Goal: Task Accomplishment & Management: Complete application form

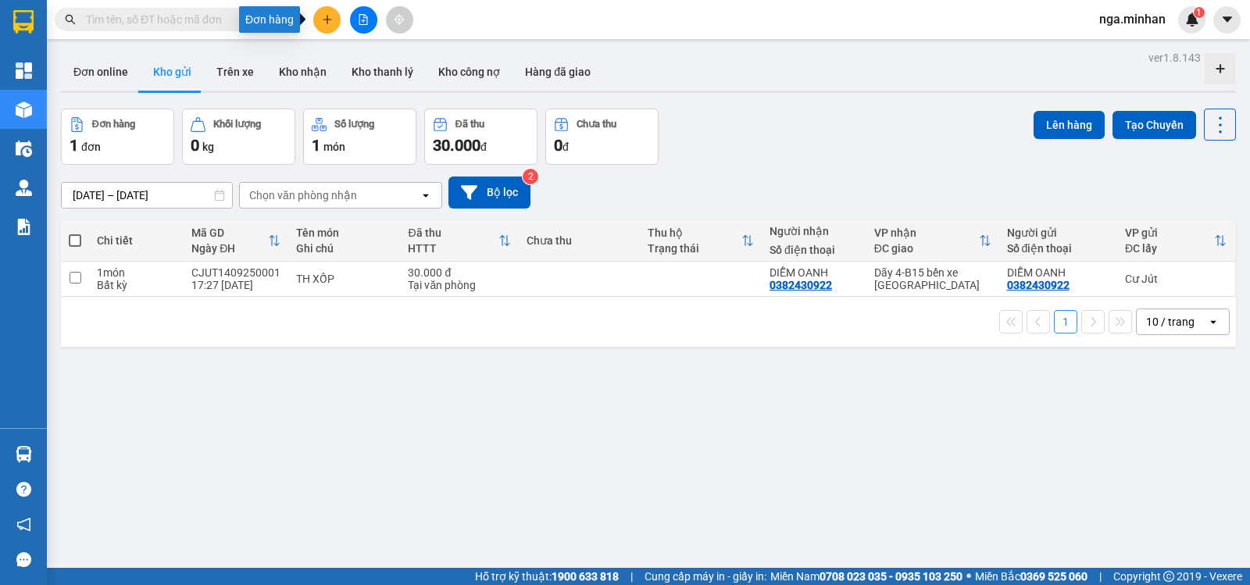
click at [326, 24] on icon "plus" at bounding box center [327, 19] width 11 height 11
click at [327, 16] on icon "plus" at bounding box center [327, 19] width 1 height 9
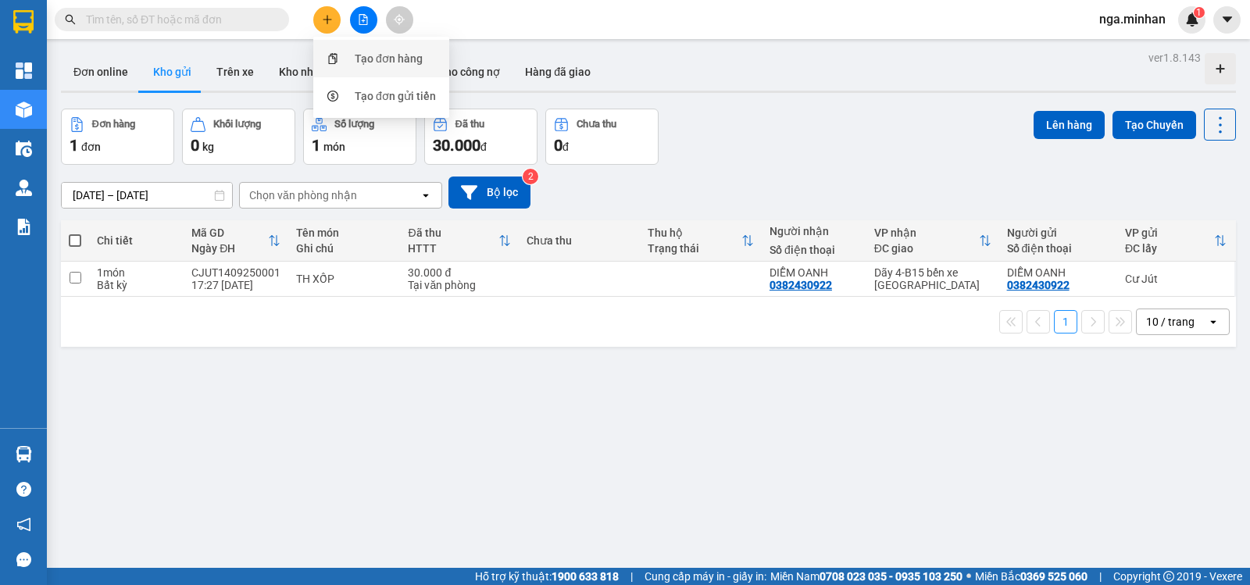
click at [383, 56] on div "Tạo đơn hàng" at bounding box center [389, 58] width 68 height 17
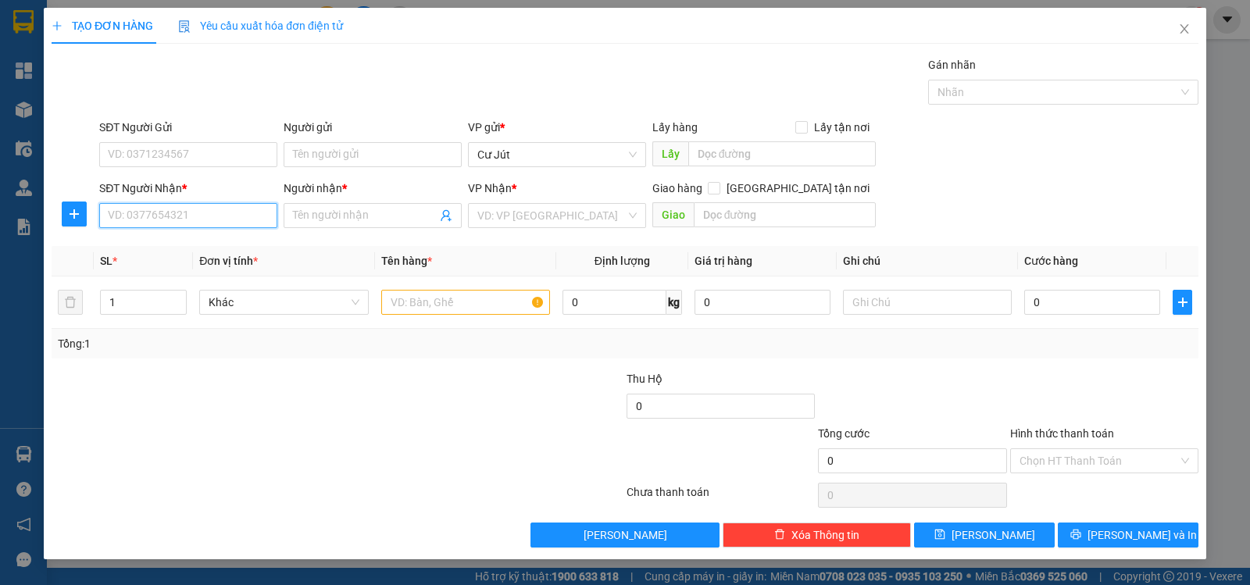
click at [229, 219] on input "SĐT Người Nhận *" at bounding box center [188, 215] width 178 height 25
type input "0944363011"
click at [338, 214] on input "Người nhận *" at bounding box center [365, 215] width 144 height 17
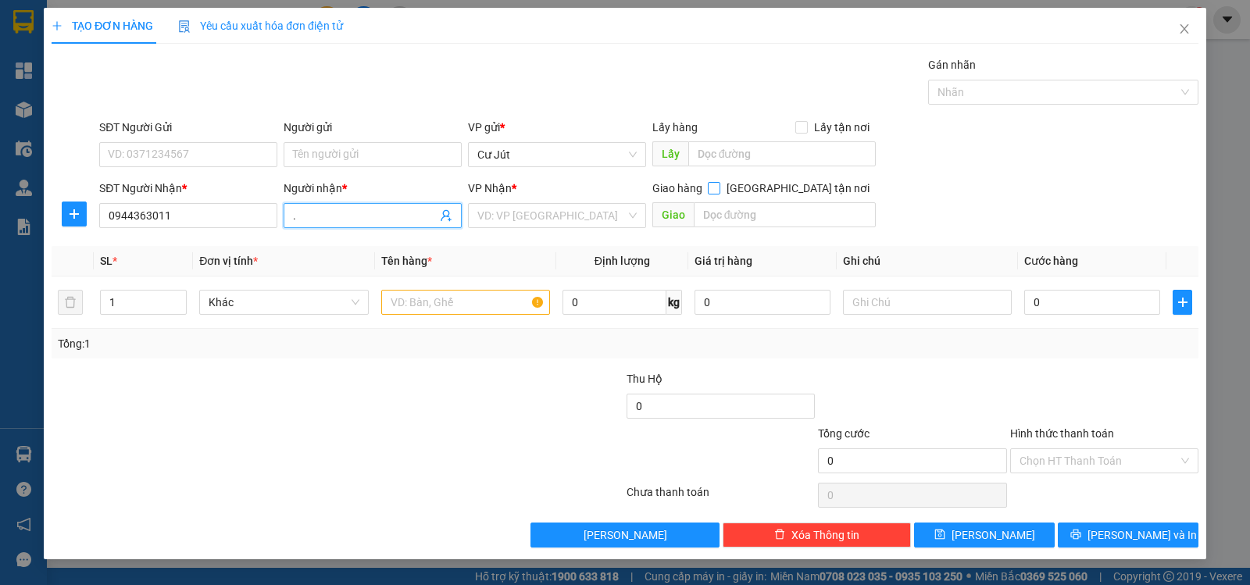
type input "."
click at [719, 187] on input "[GEOGRAPHIC_DATA] tận nơi" at bounding box center [713, 187] width 11 height 11
checkbox input "true"
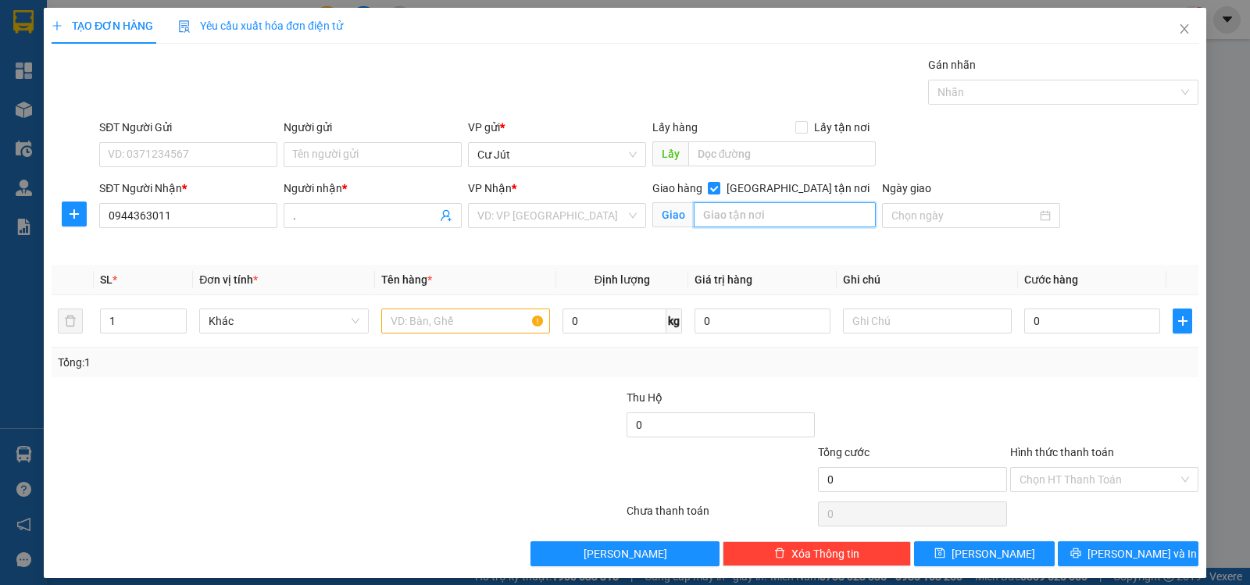
click at [787, 214] on input "text" at bounding box center [785, 214] width 183 height 25
type input "27 ĐƯỜNG 14 - [GEOGRAPHIC_DATA] - THỦ [GEOGRAPHIC_DATA]"
click at [471, 325] on input "text" at bounding box center [465, 321] width 169 height 25
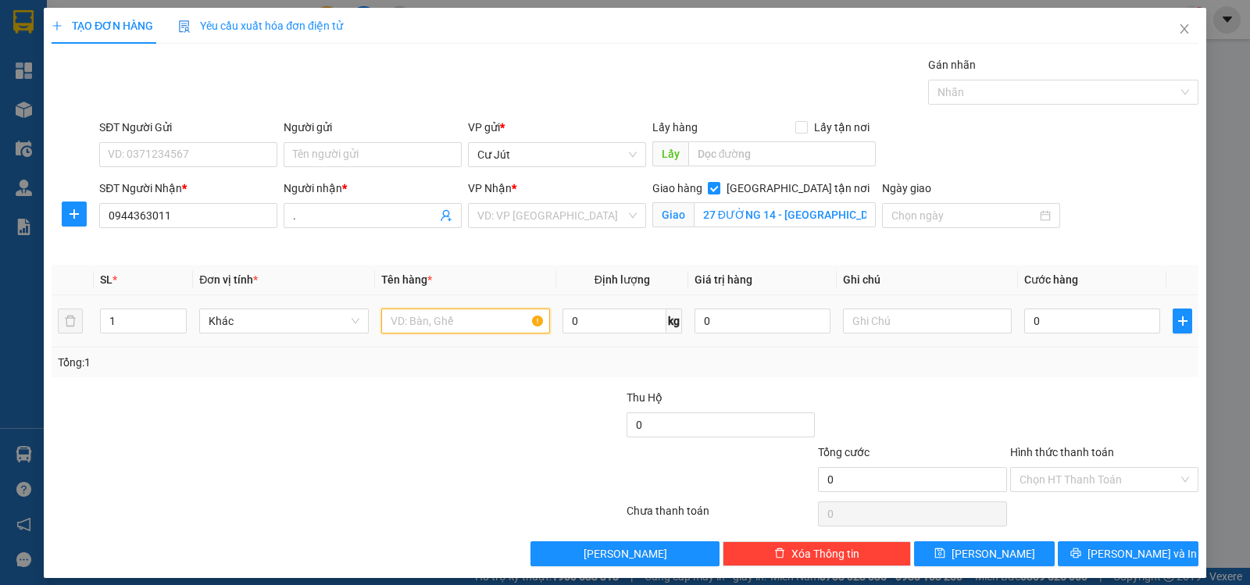
click at [471, 325] on input "text" at bounding box center [465, 321] width 169 height 25
type input "TH"
click at [1114, 321] on input "0" at bounding box center [1092, 321] width 136 height 25
click at [1114, 320] on input "0" at bounding box center [1092, 321] width 136 height 25
type input "5"
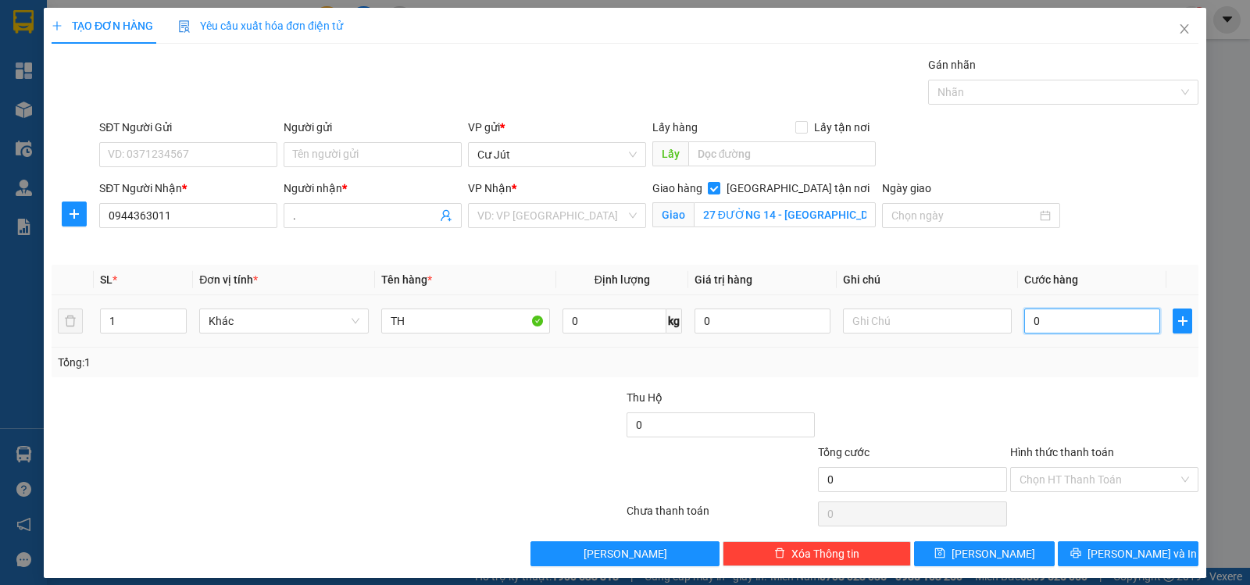
type input "5"
type input "50"
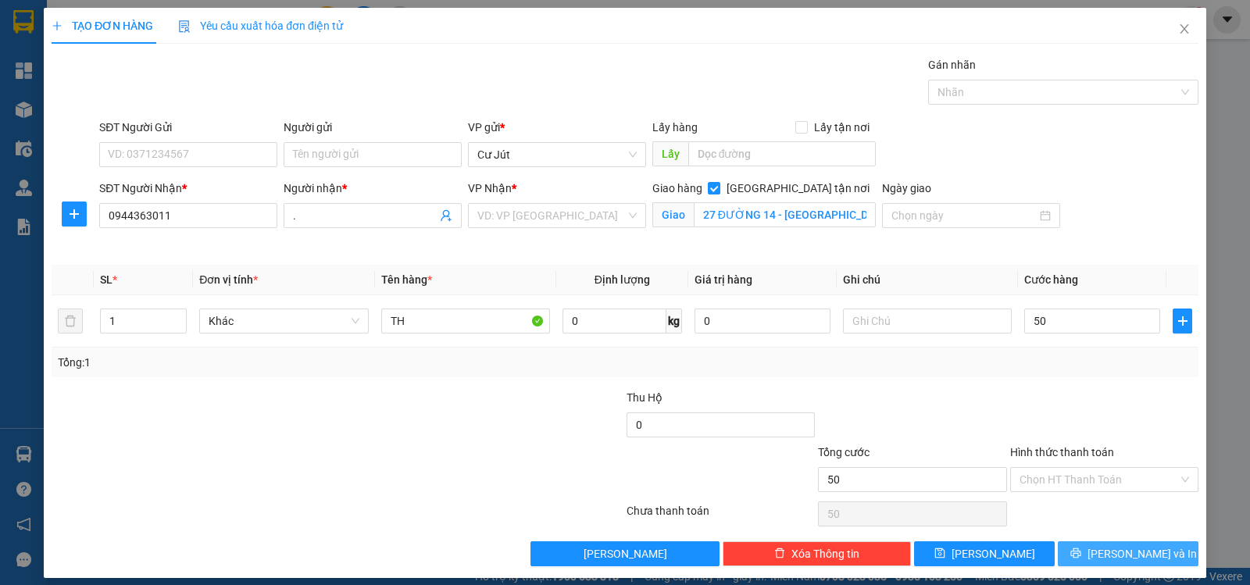
type input "50.000"
click at [1133, 555] on span "[PERSON_NAME] và In" at bounding box center [1141, 553] width 109 height 17
click at [541, 213] on input "search" at bounding box center [551, 215] width 148 height 23
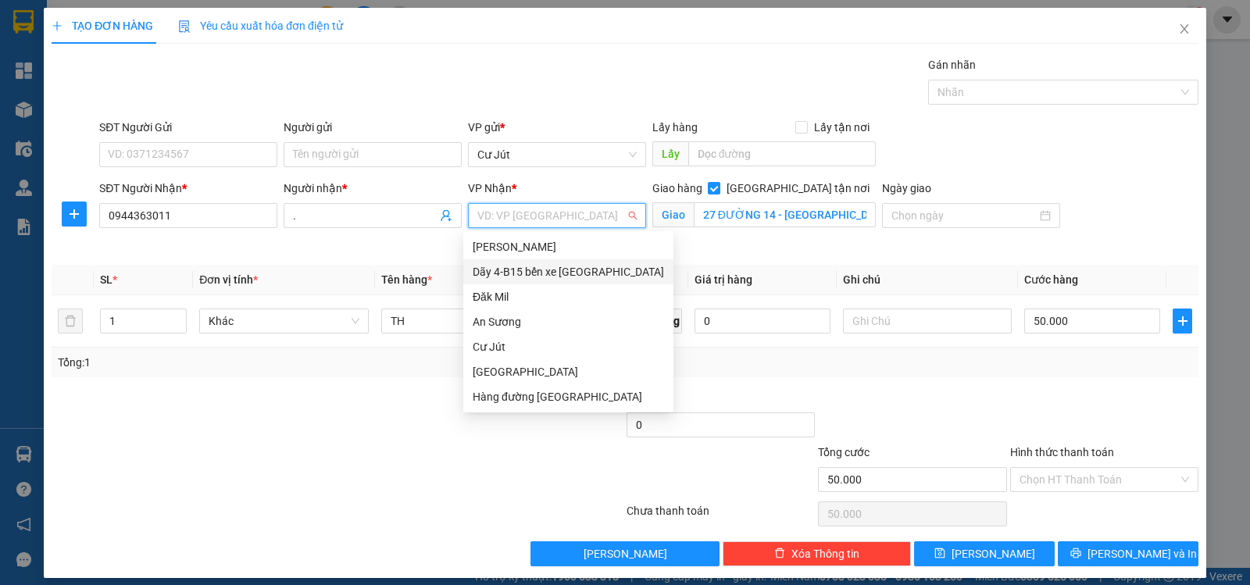
click at [567, 271] on div "Dãy 4-B15 bến xe [GEOGRAPHIC_DATA]" at bounding box center [568, 271] width 191 height 17
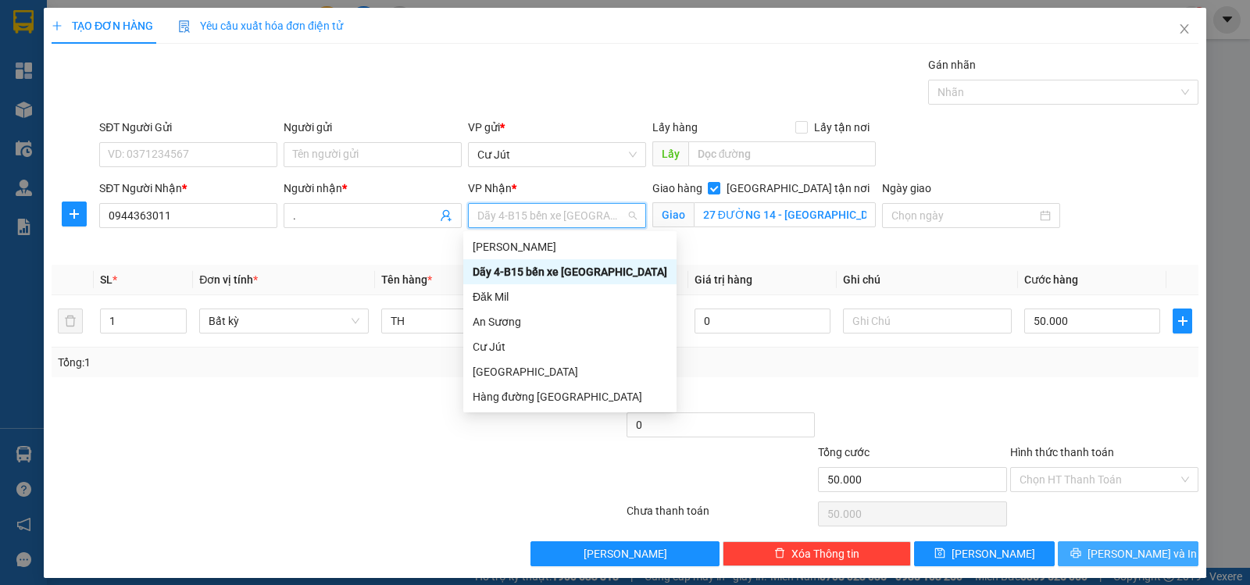
click at [1119, 562] on span "[PERSON_NAME] và In" at bounding box center [1141, 553] width 109 height 17
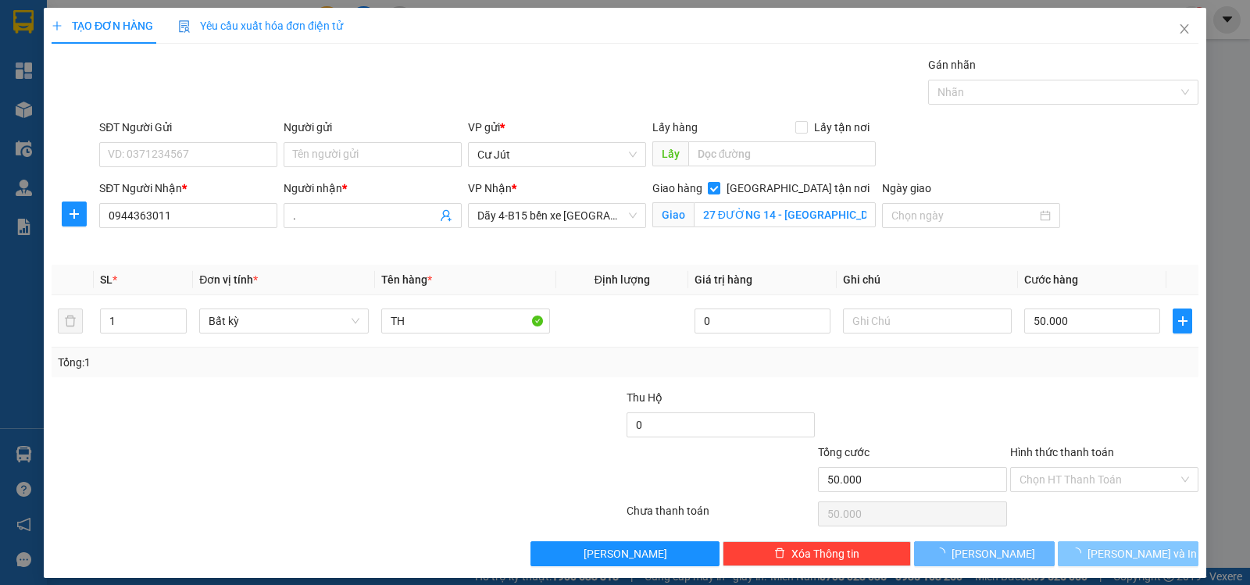
click at [1119, 562] on span "[PERSON_NAME] và In" at bounding box center [1141, 553] width 109 height 17
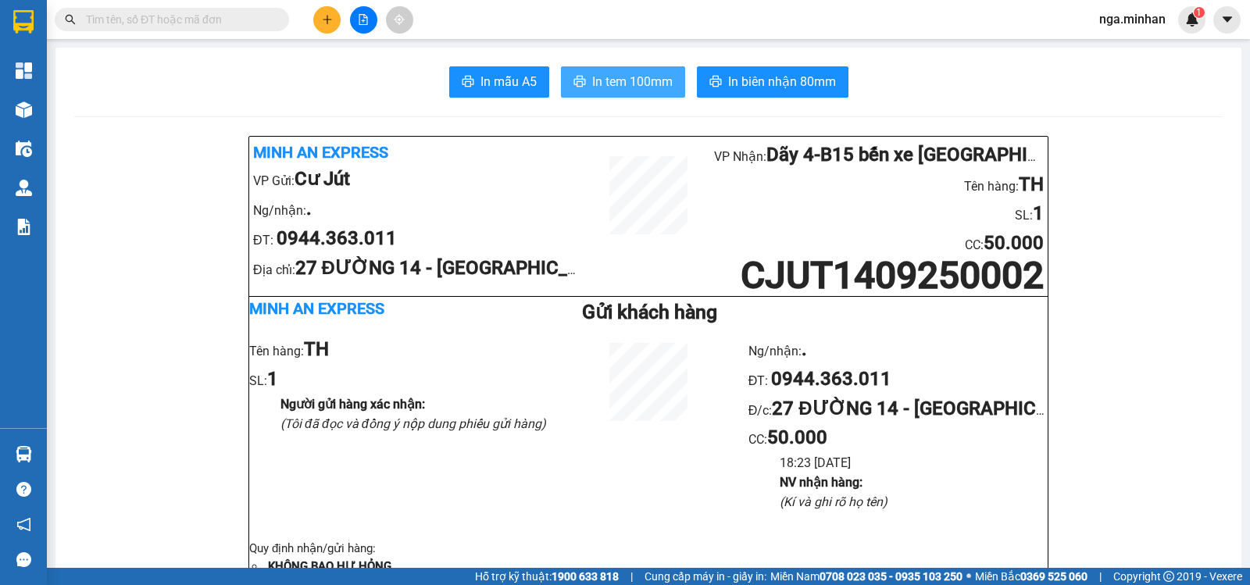
click at [660, 94] on button "In tem 100mm" at bounding box center [623, 81] width 124 height 31
click at [327, 20] on icon "plus" at bounding box center [327, 19] width 1 height 9
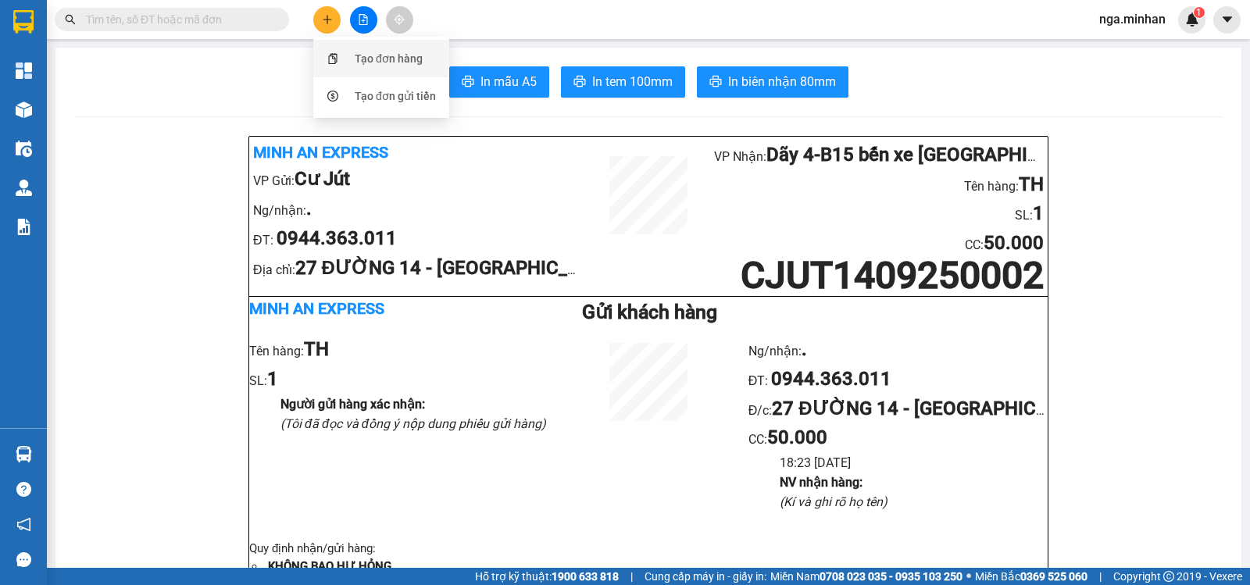
click at [369, 53] on div "Tạo đơn hàng" at bounding box center [389, 58] width 68 height 17
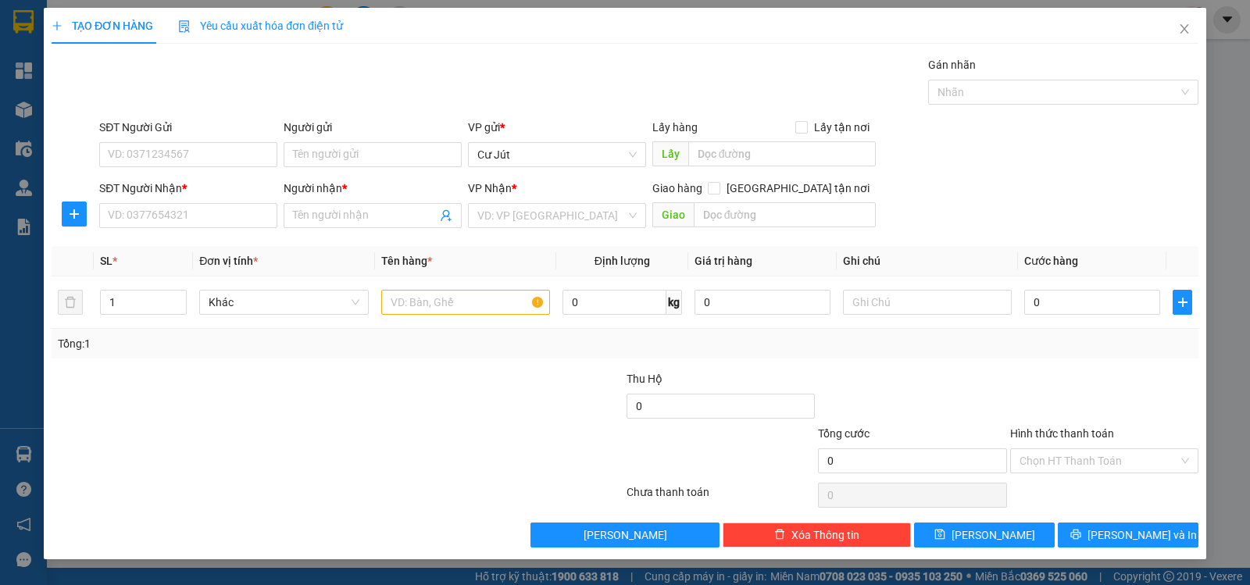
click at [217, 201] on div "SĐT Người Nhận *" at bounding box center [188, 191] width 178 height 23
click at [220, 207] on input "SĐT Người Nhận *" at bounding box center [188, 215] width 178 height 25
drag, startPoint x: 220, startPoint y: 207, endPoint x: 202, endPoint y: 235, distance: 33.4
click at [216, 212] on input "SĐT Người Nhận *" at bounding box center [188, 215] width 178 height 25
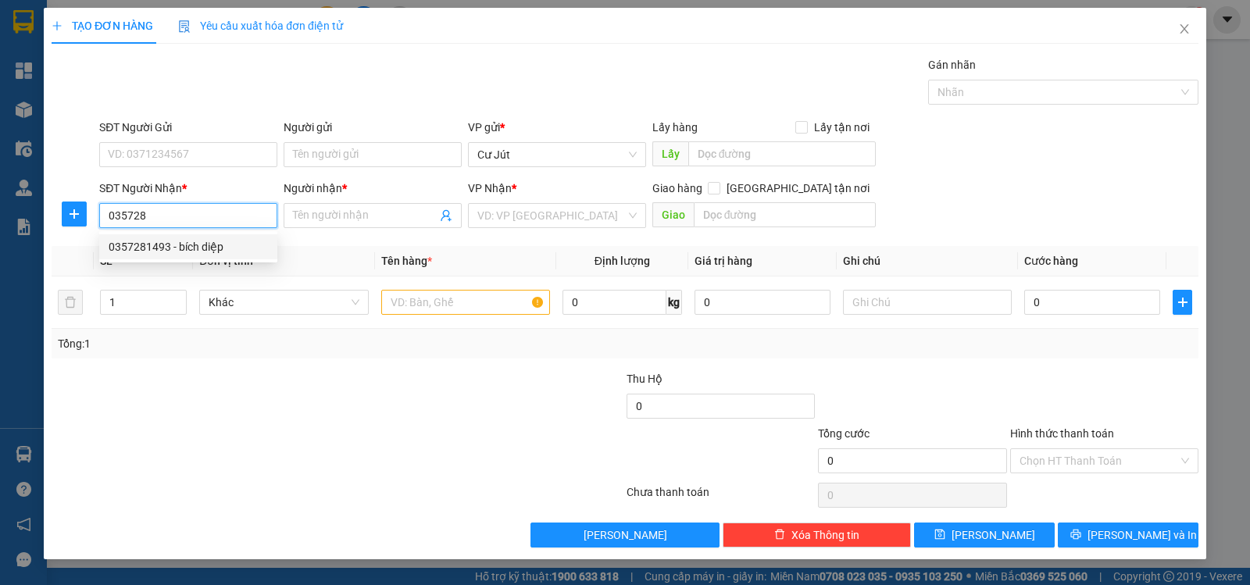
click at [220, 246] on div "0357281493 - bích diệp" at bounding box center [188, 246] width 159 height 17
type input "0357281493"
type input "bích diệp"
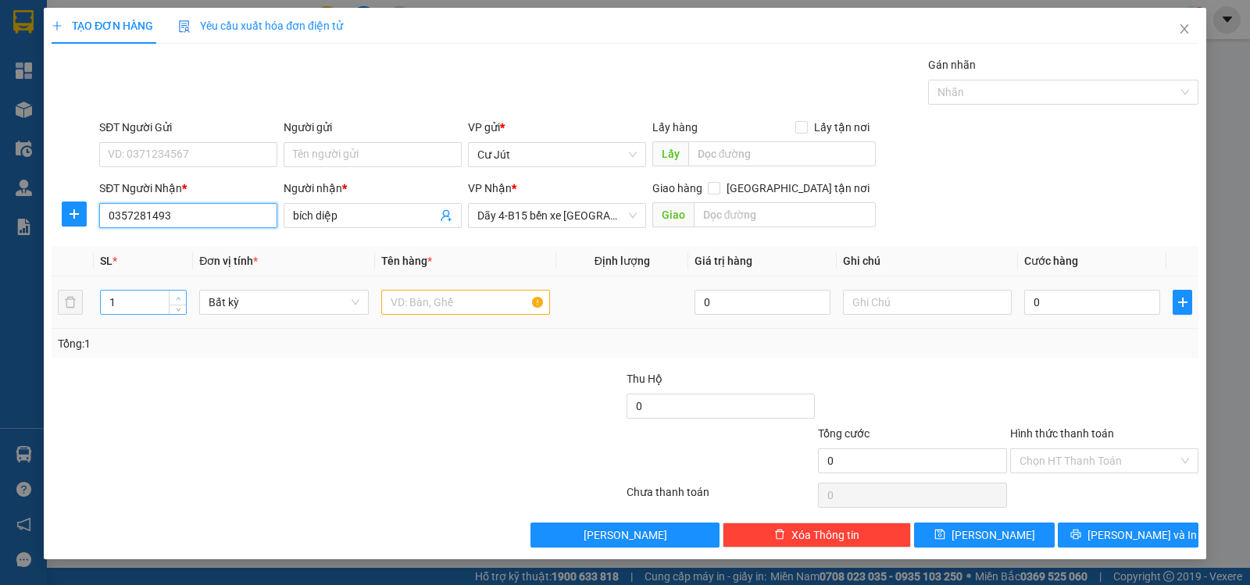
type input "0357281493"
type input "2"
click at [176, 296] on icon "up" at bounding box center [178, 298] width 5 height 5
click at [448, 302] on input "text" at bounding box center [465, 302] width 169 height 25
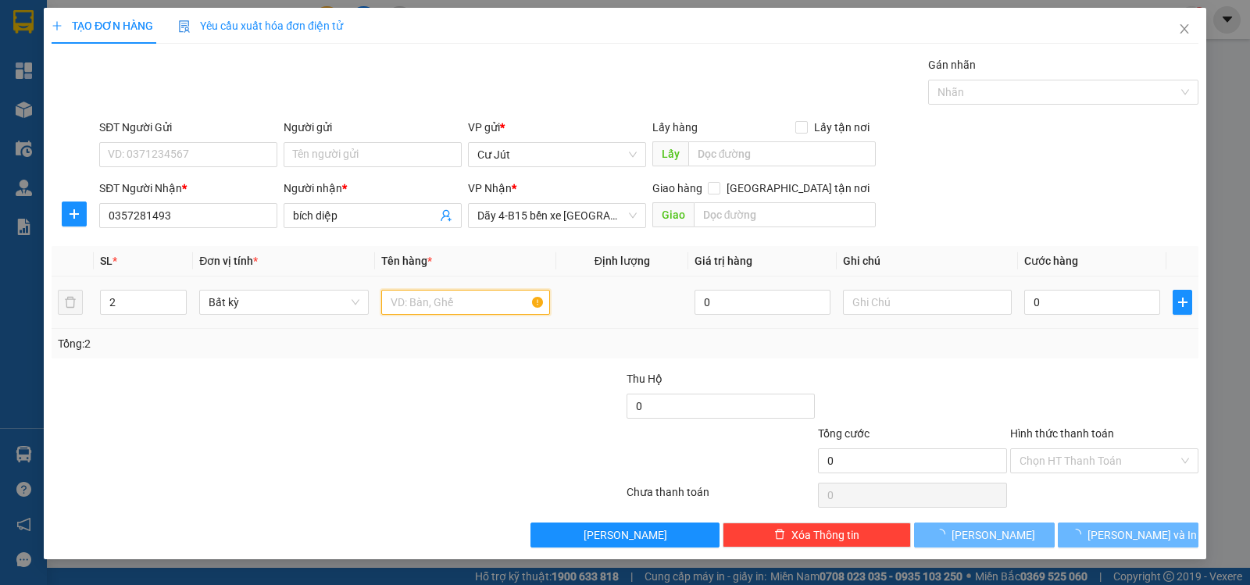
click at [448, 302] on input "text" at bounding box center [465, 302] width 169 height 25
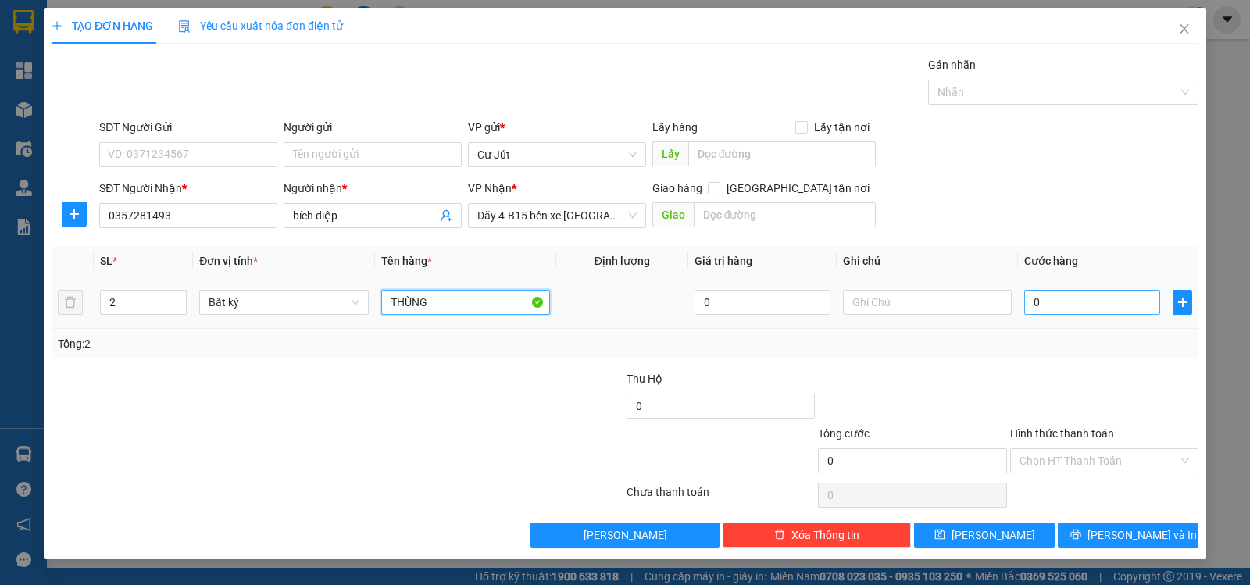
type input "THÙNG"
type input "7"
type input "70"
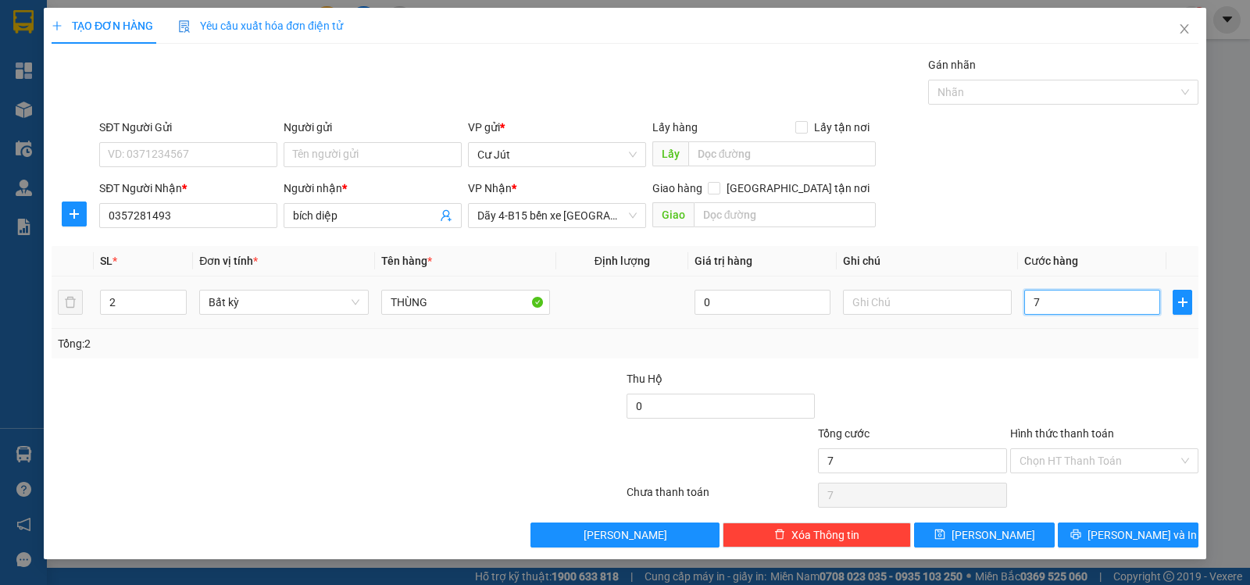
type input "70"
type input "70.000"
click at [1098, 458] on input "Hình thức thanh toán" at bounding box center [1098, 460] width 159 height 23
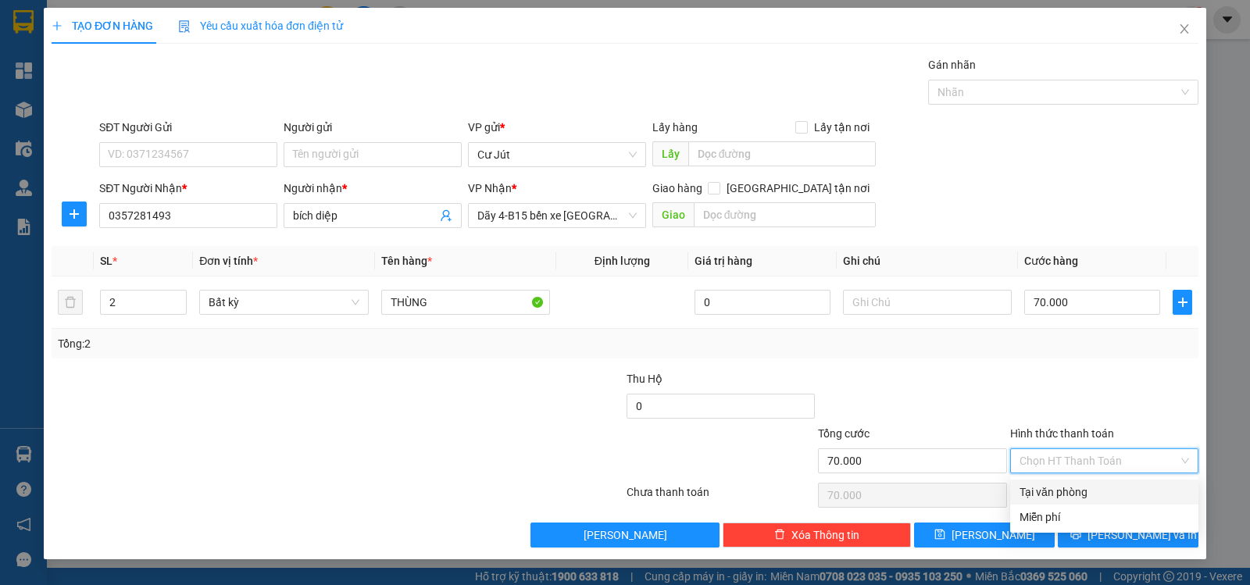
click at [1098, 487] on div "Tại văn phòng" at bounding box center [1104, 492] width 170 height 17
type input "0"
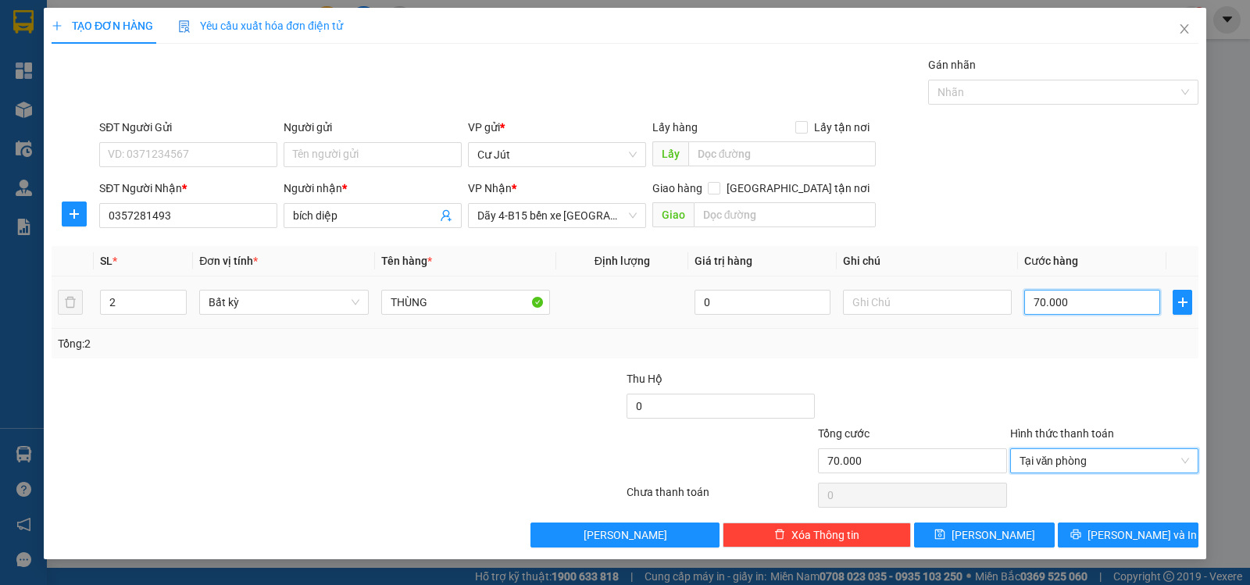
click at [1123, 295] on input "70.000" at bounding box center [1092, 302] width 136 height 25
type input "6"
type input "60"
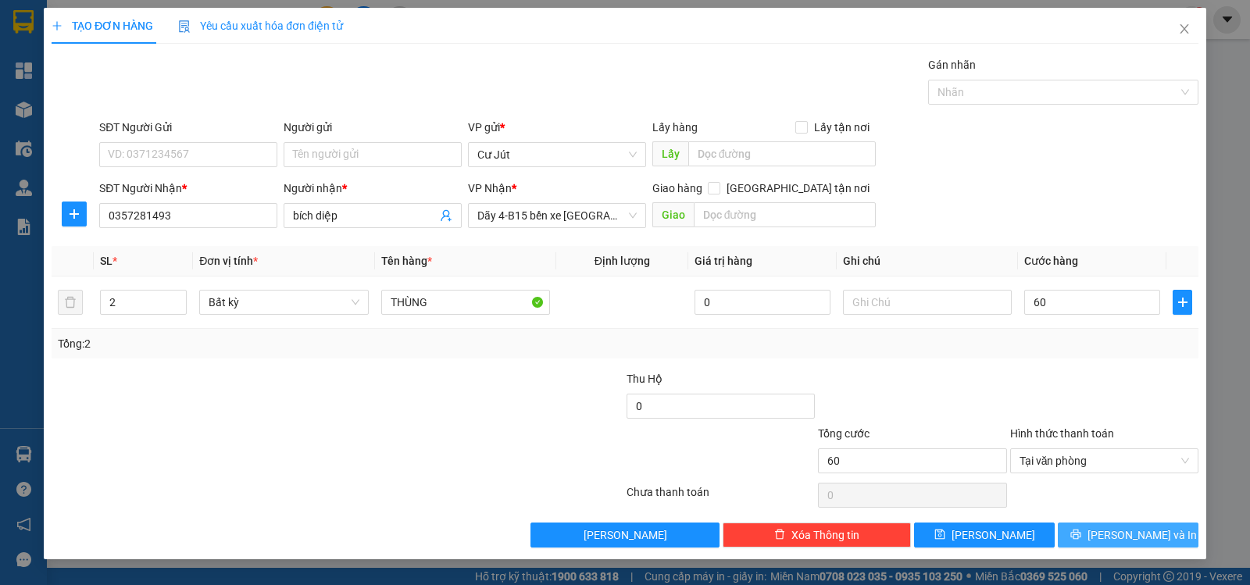
type input "60.000"
click at [1166, 540] on button "[PERSON_NAME] và In" at bounding box center [1128, 535] width 141 height 25
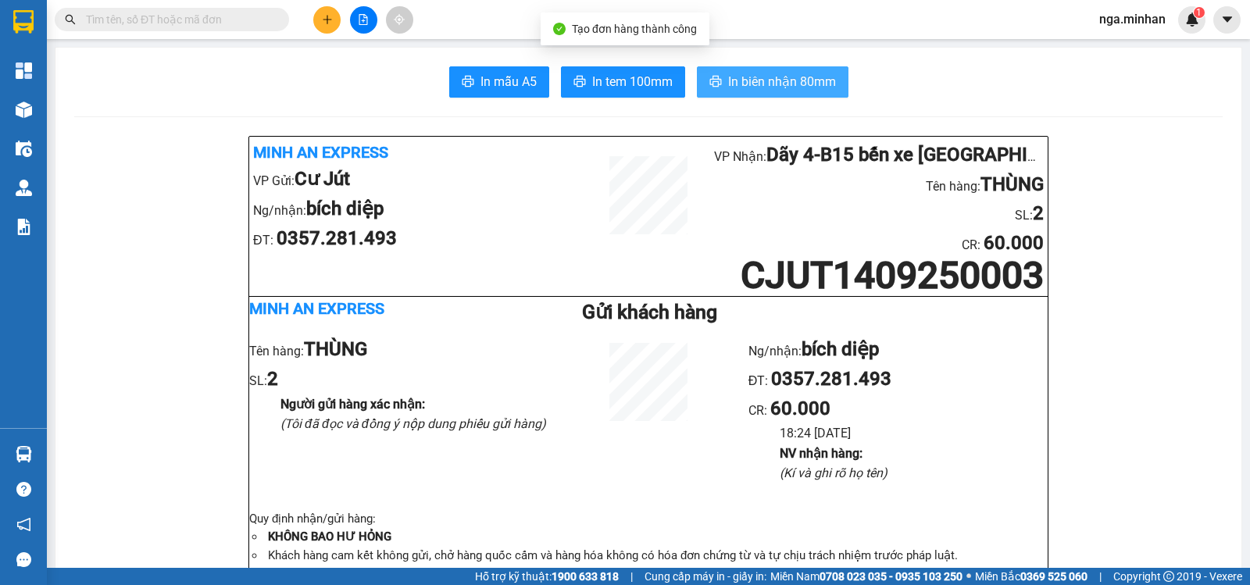
click at [797, 77] on span "In biên nhận 80mm" at bounding box center [782, 82] width 108 height 20
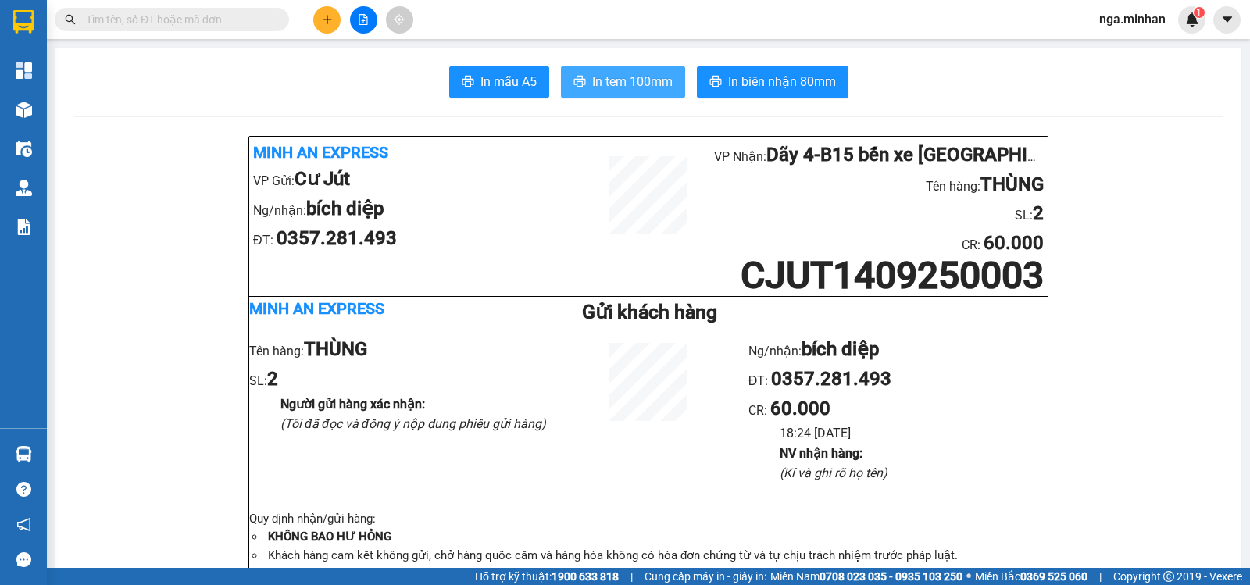
click at [639, 87] on span "In tem 100mm" at bounding box center [632, 82] width 80 height 20
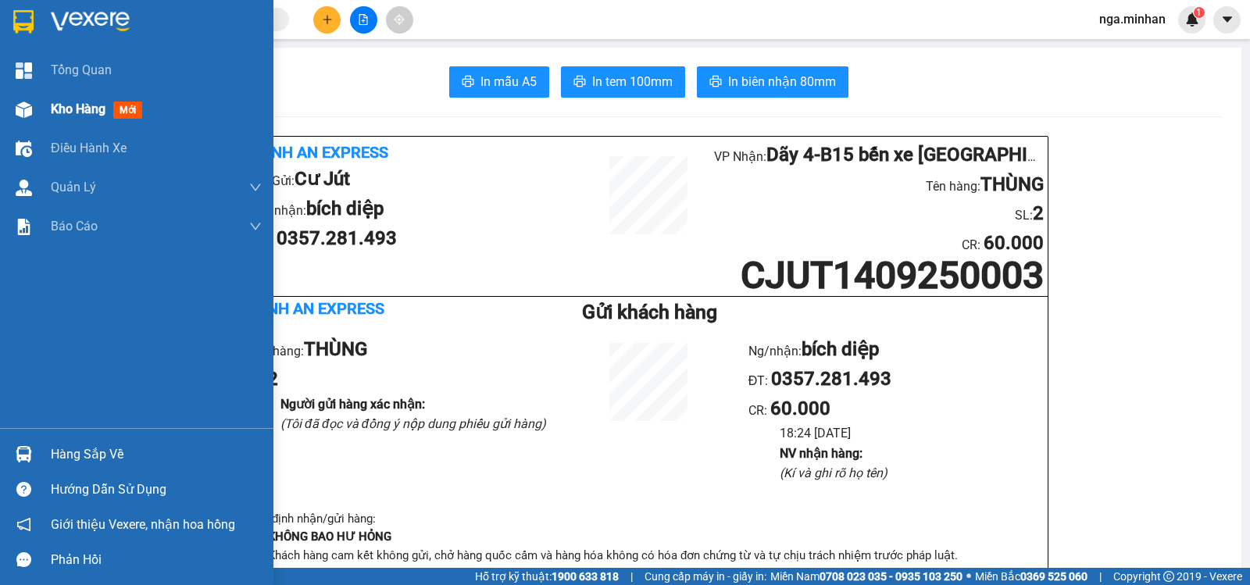
click at [36, 100] on div at bounding box center [23, 109] width 27 height 27
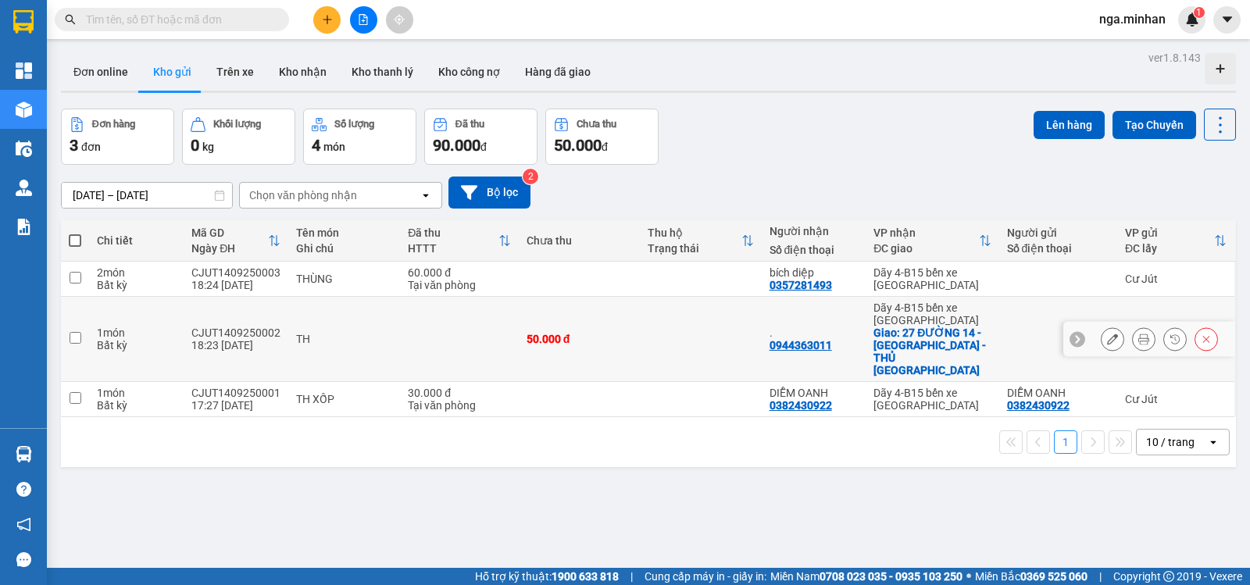
click at [1138, 334] on icon at bounding box center [1143, 339] width 11 height 11
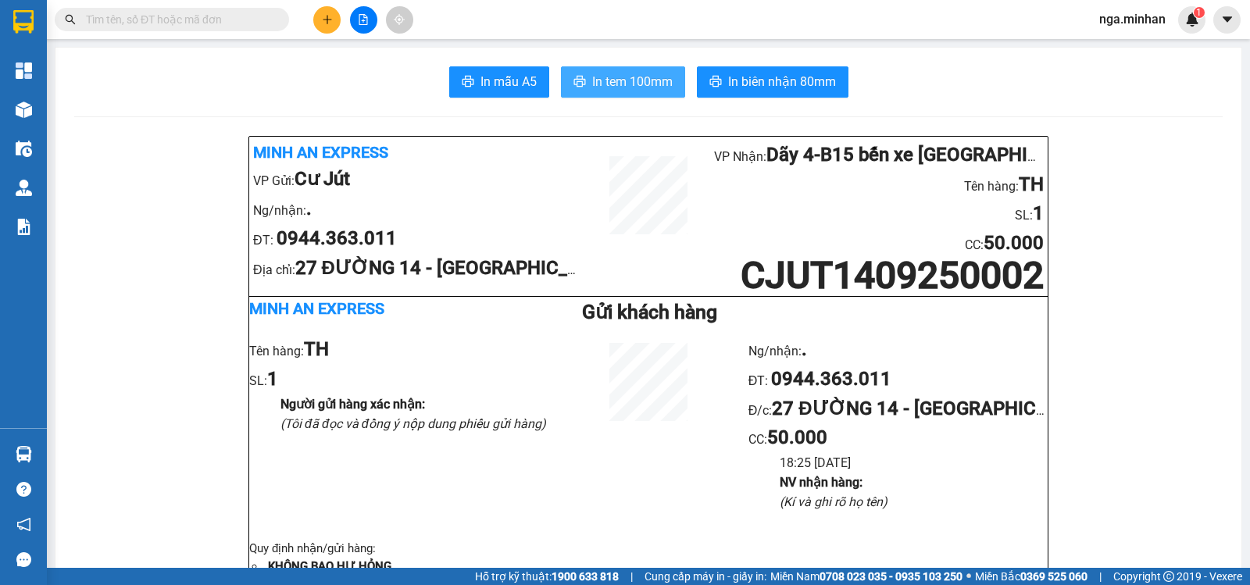
click at [646, 79] on span "In tem 100mm" at bounding box center [632, 82] width 80 height 20
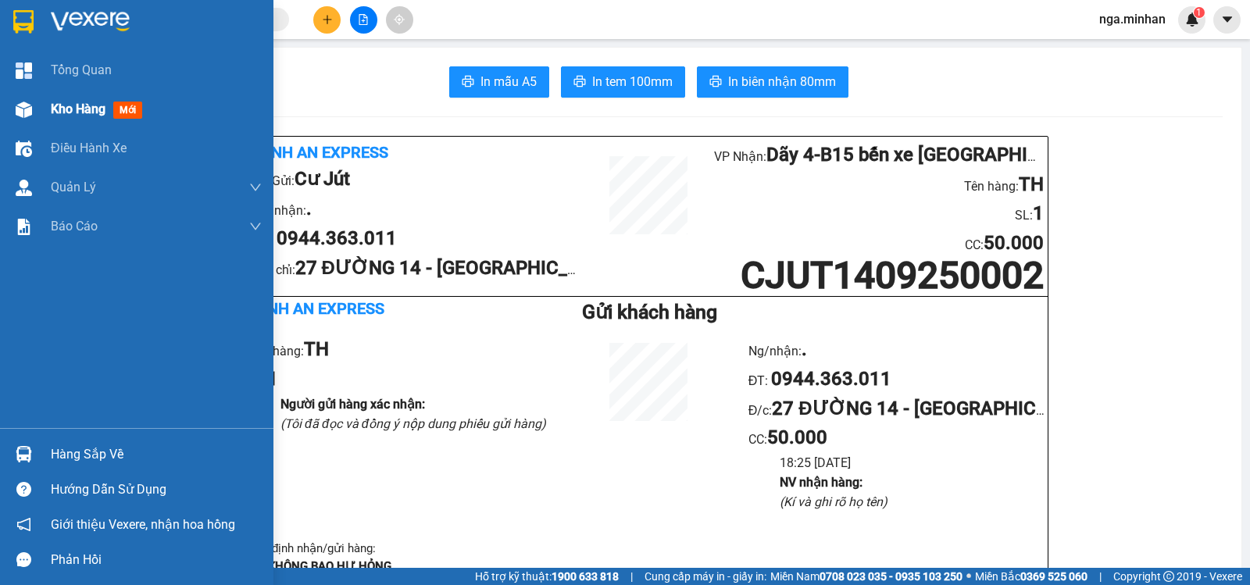
click at [73, 111] on span "Kho hàng" at bounding box center [78, 109] width 55 height 15
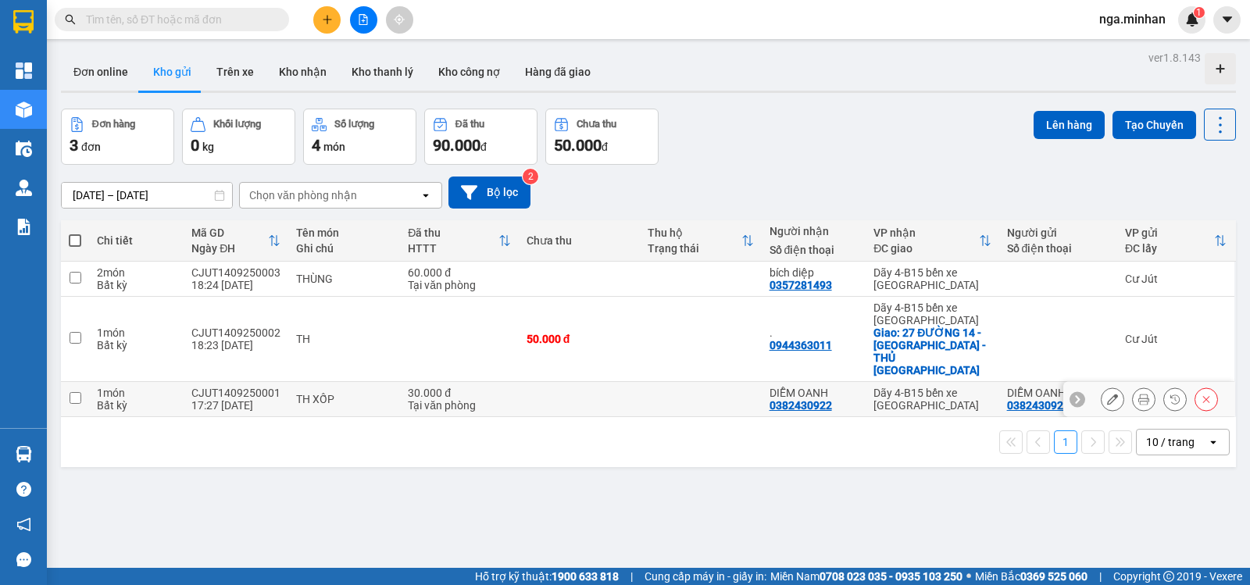
click at [1138, 394] on icon at bounding box center [1143, 399] width 11 height 11
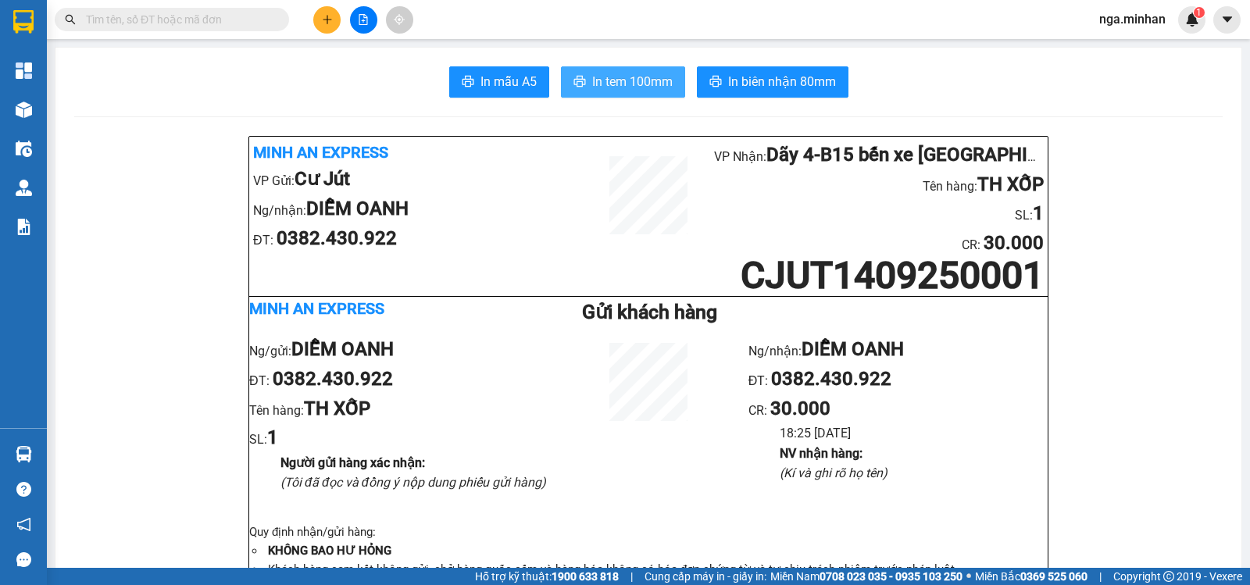
click at [639, 84] on span "In tem 100mm" at bounding box center [632, 82] width 80 height 20
drag, startPoint x: 328, startPoint y: 17, endPoint x: 355, endPoint y: 11, distance: 27.3
click at [331, 17] on icon "plus" at bounding box center [327, 19] width 11 height 11
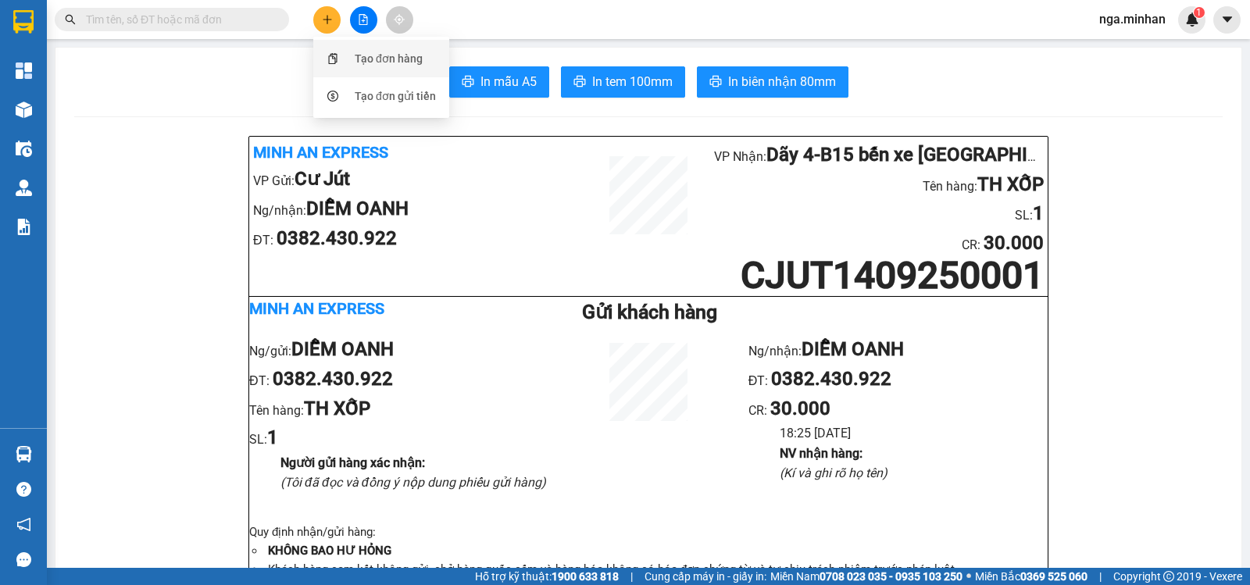
click at [414, 61] on div "Tạo đơn hàng" at bounding box center [389, 58] width 68 height 17
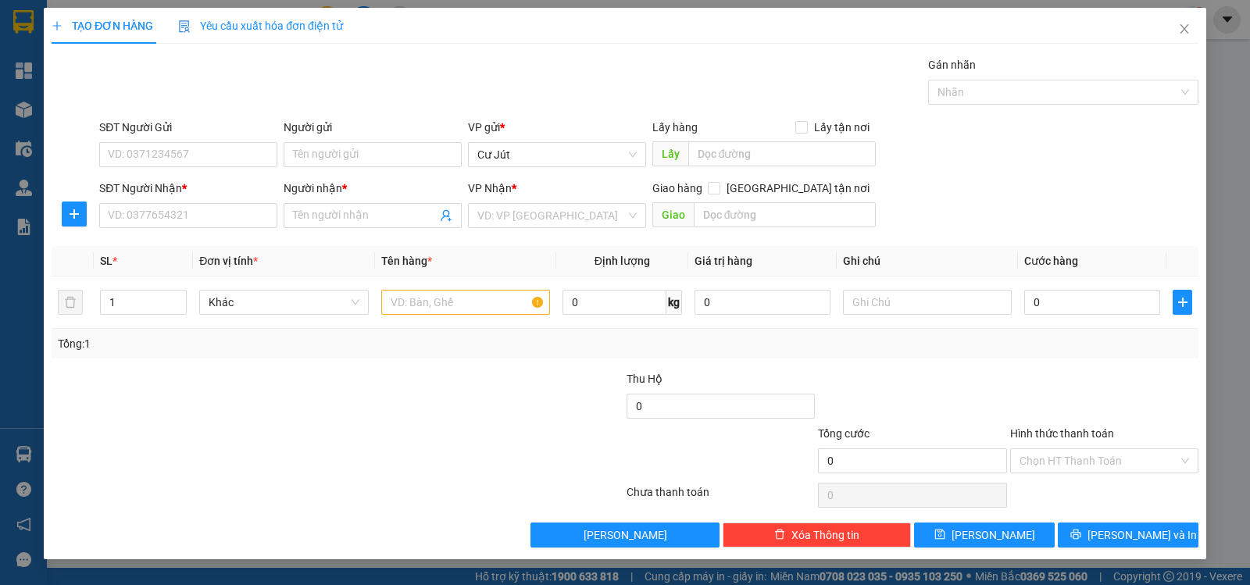
click at [229, 197] on div "SĐT Người Nhận *" at bounding box center [188, 191] width 178 height 23
click at [221, 212] on input "SĐT Người Nhận *" at bounding box center [188, 215] width 178 height 25
click at [183, 248] on div "0354419091 - HUỆ" at bounding box center [188, 246] width 159 height 17
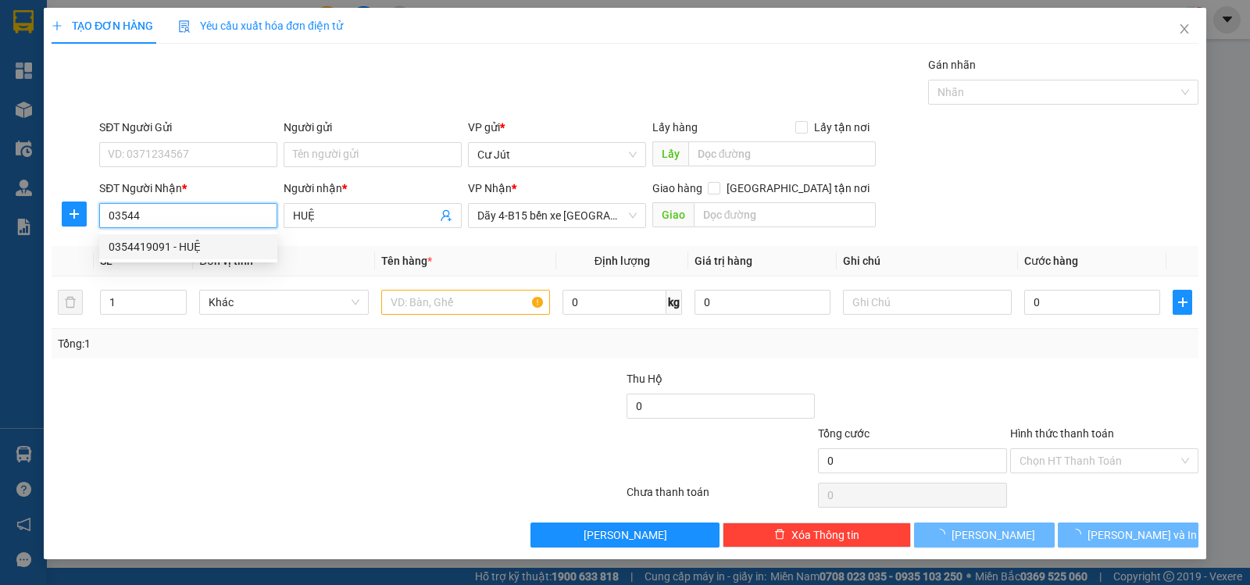
type input "0354419091"
type input "HUỆ"
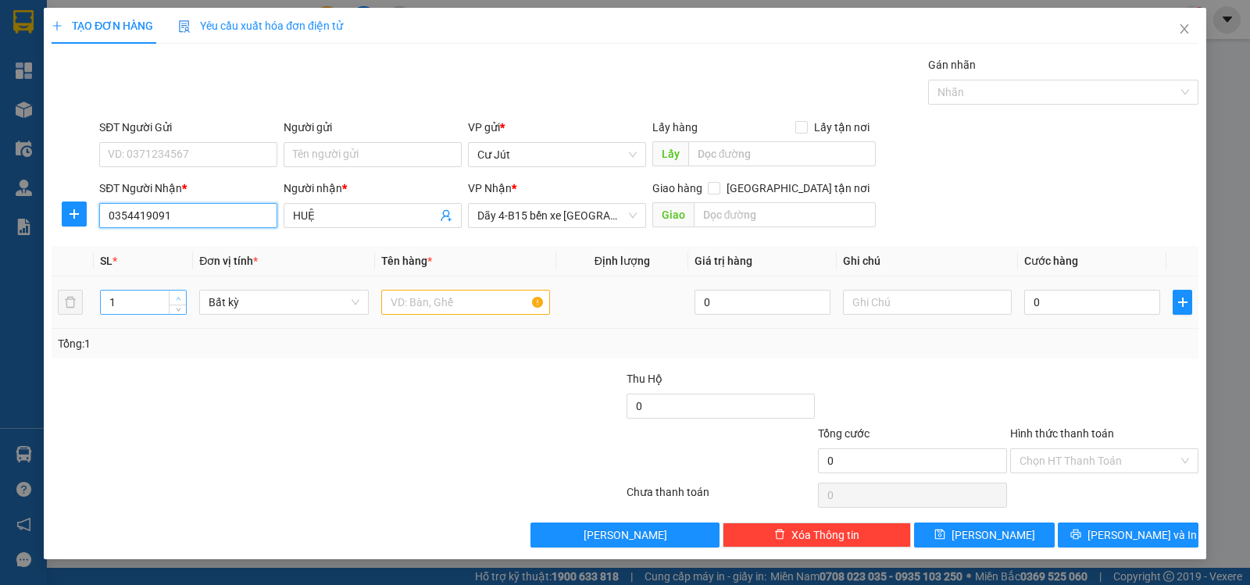
type input "0354419091"
type input "2"
click at [180, 297] on icon "up" at bounding box center [178, 298] width 5 height 5
click at [402, 309] on input "text" at bounding box center [465, 302] width 169 height 25
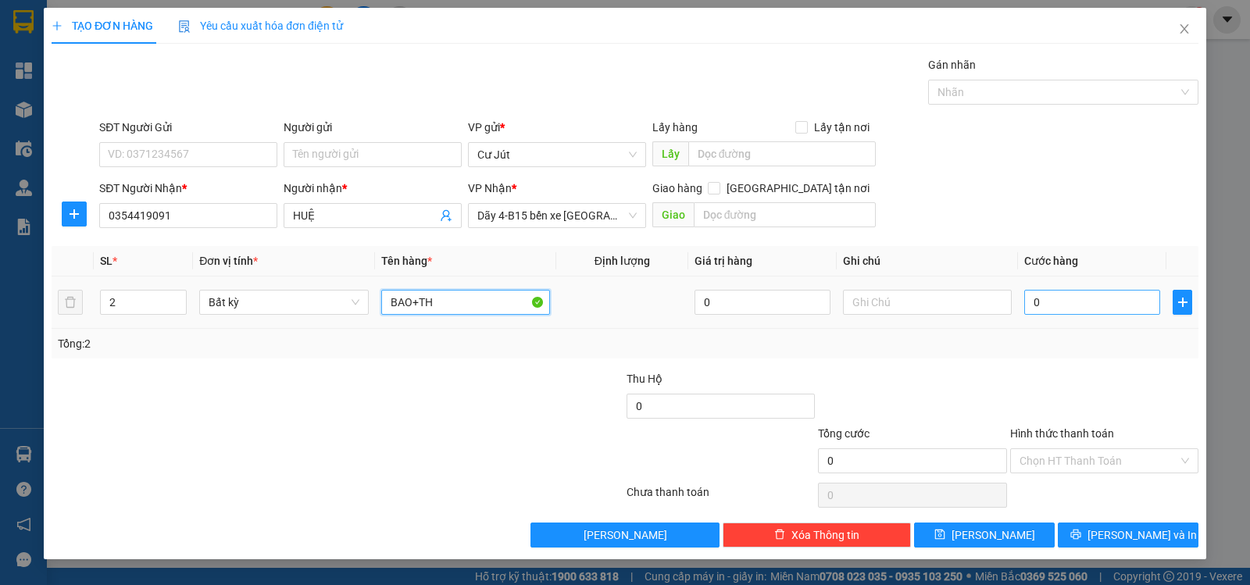
type input "BAO+TH"
click at [1126, 306] on input "0" at bounding box center [1092, 302] width 136 height 25
type input "1"
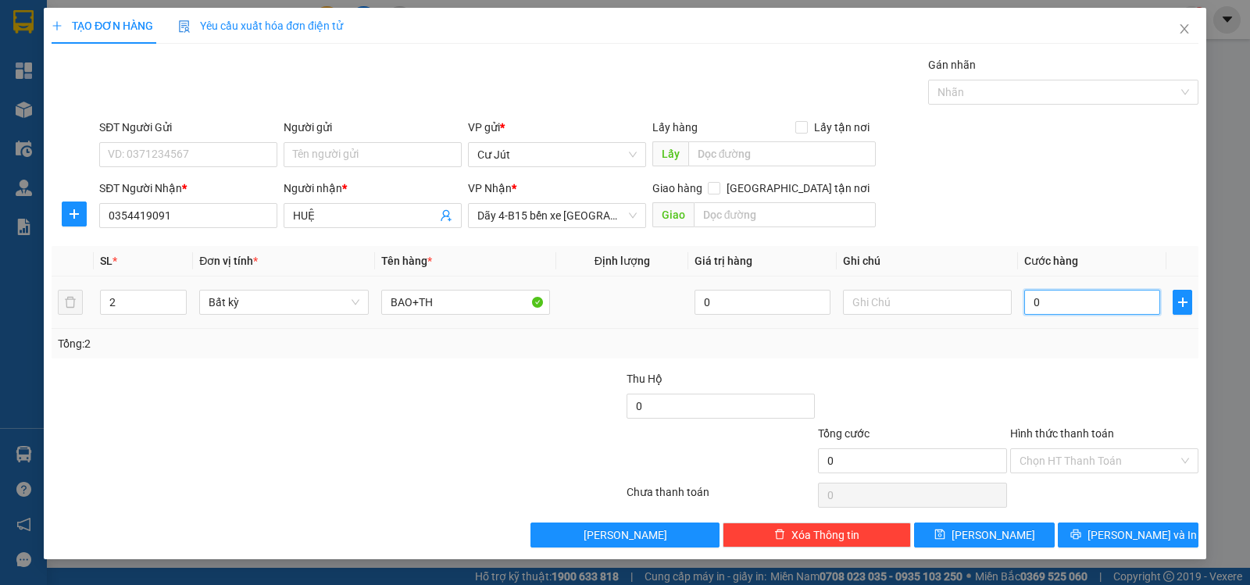
type input "1"
type input "10"
type input "100"
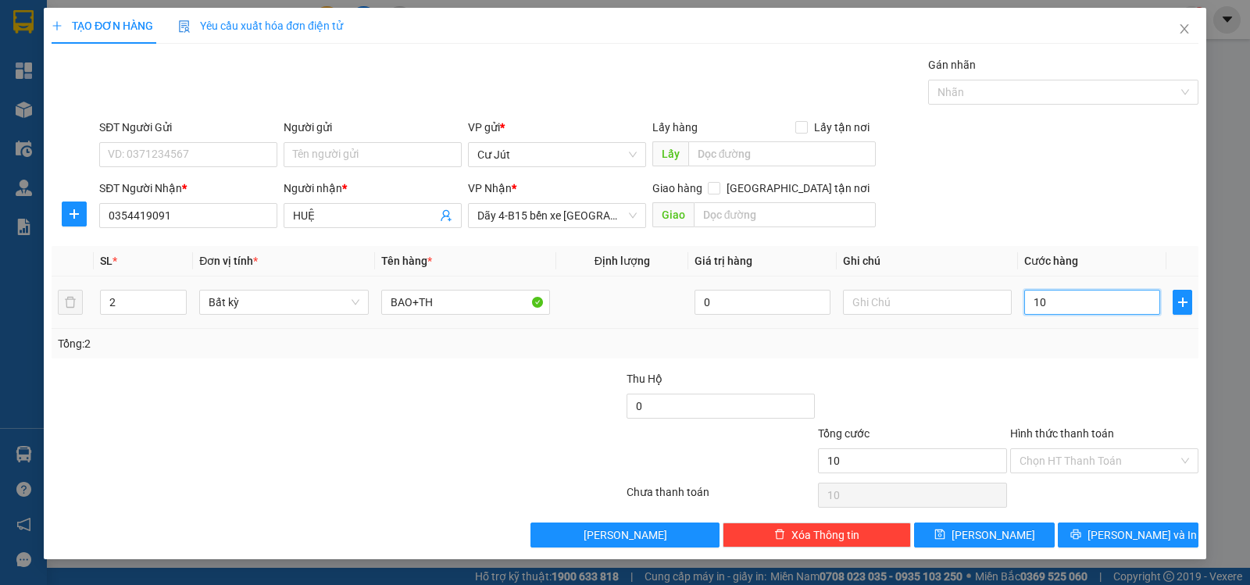
type input "100"
type input "100.000"
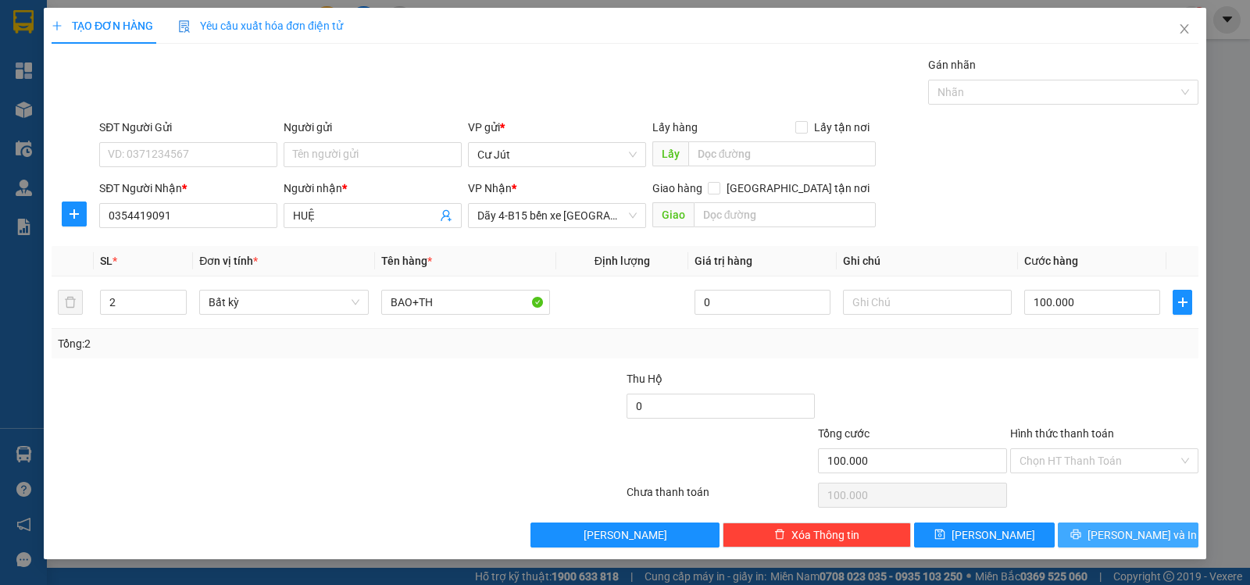
click at [1097, 541] on button "[PERSON_NAME] và In" at bounding box center [1128, 535] width 141 height 25
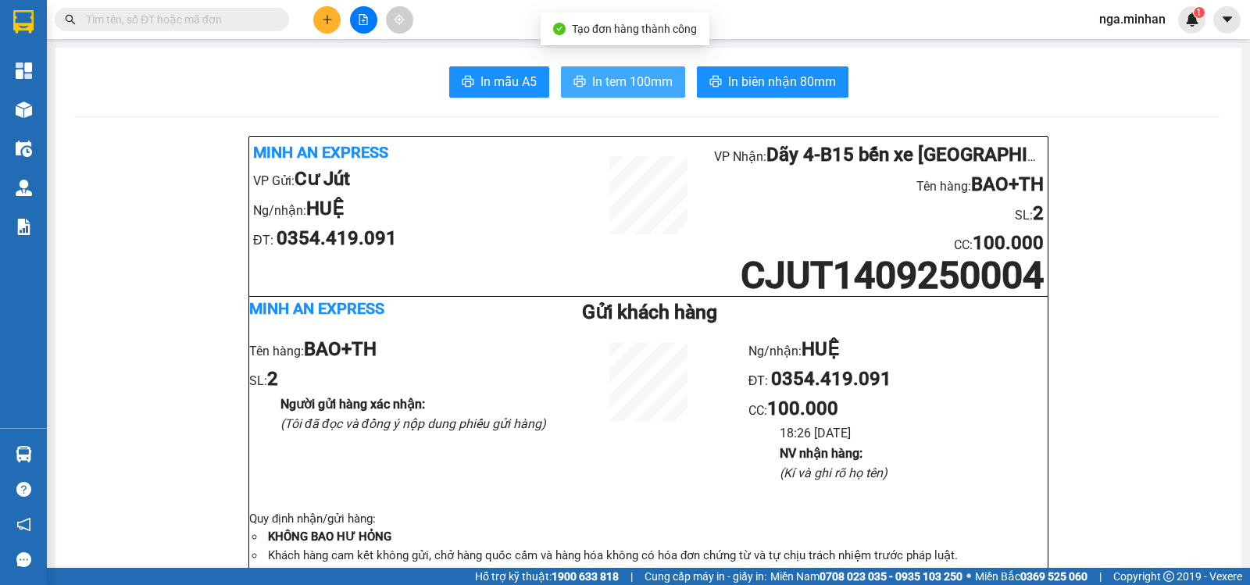
click at [596, 91] on span "In tem 100mm" at bounding box center [632, 82] width 80 height 20
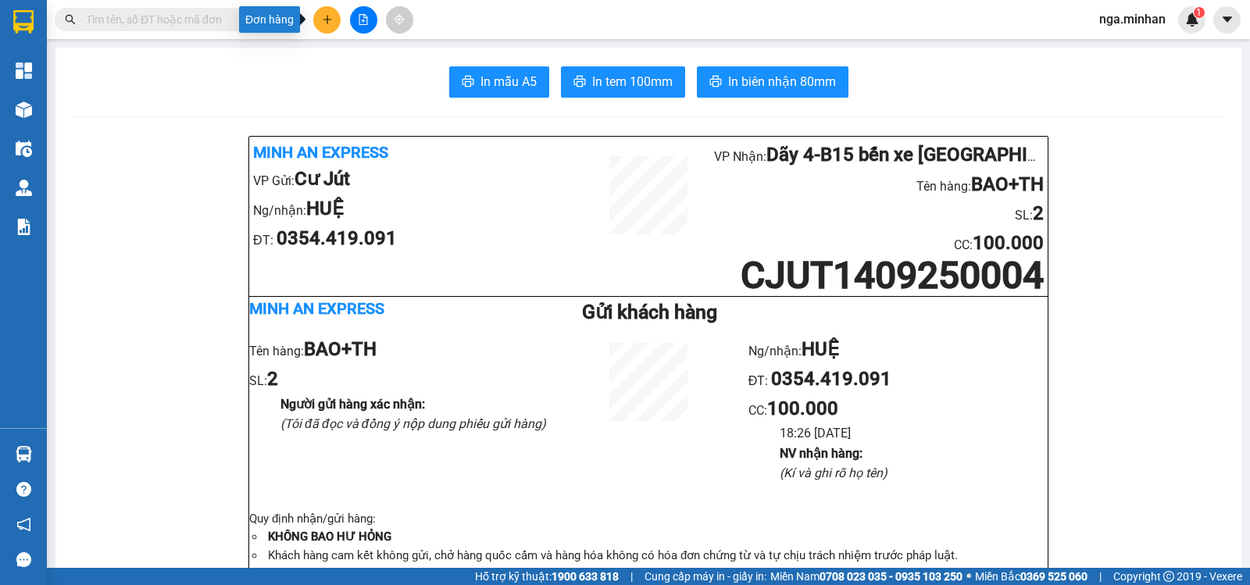
click at [334, 17] on button at bounding box center [326, 19] width 27 height 27
click at [379, 55] on div "Tạo đơn hàng" at bounding box center [389, 58] width 68 height 17
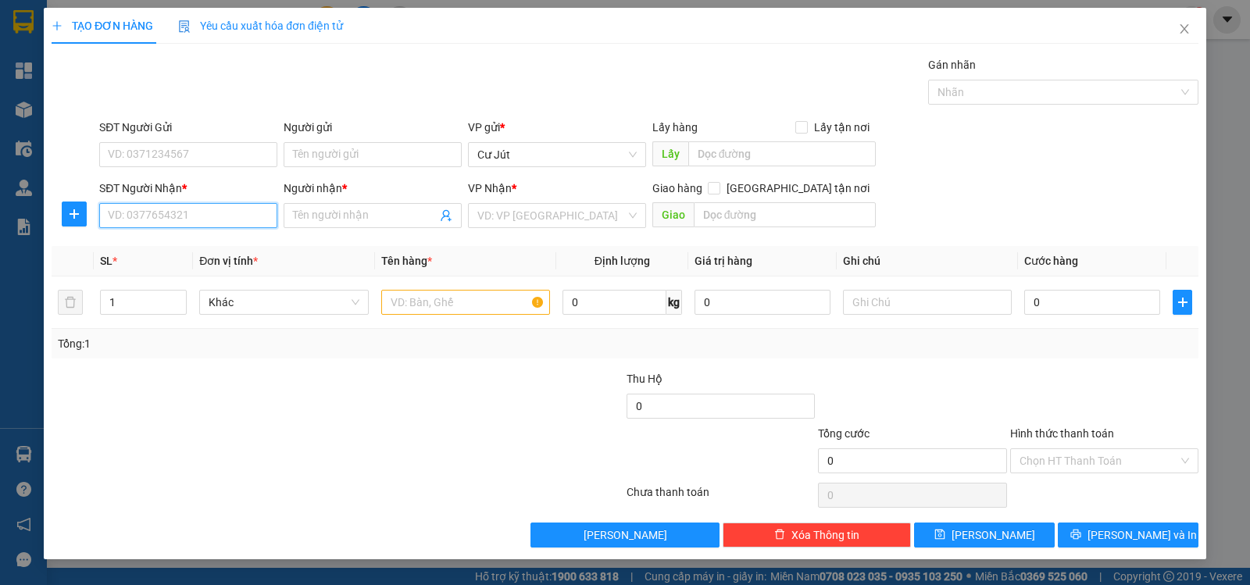
click at [205, 212] on input "SĐT Người Nhận *" at bounding box center [188, 215] width 178 height 25
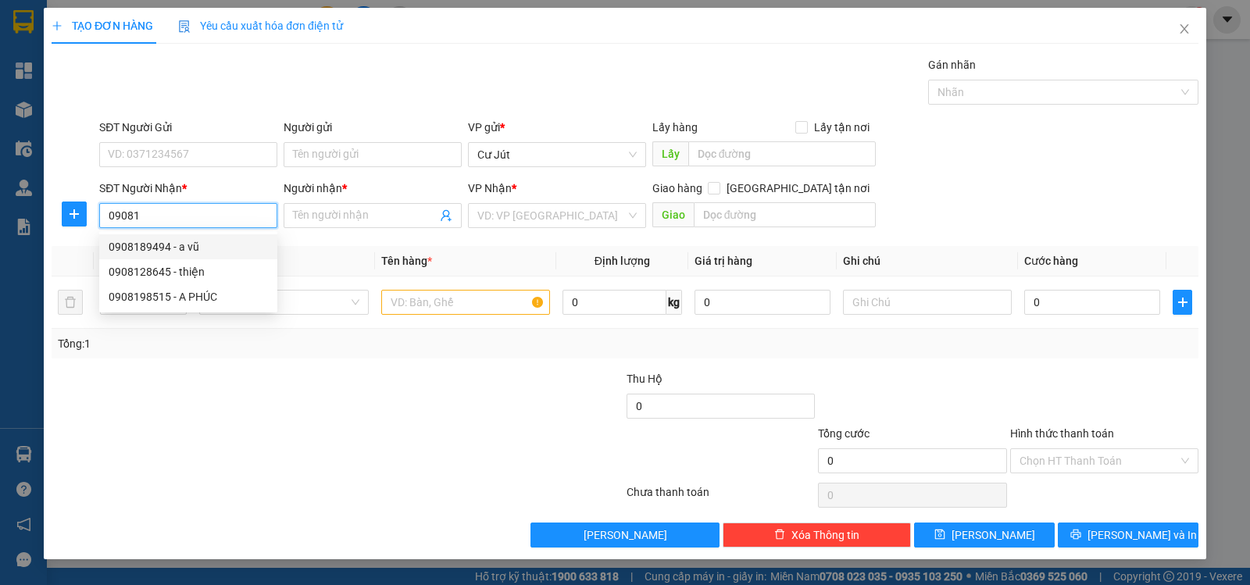
click at [154, 244] on div "0908189494 - a vũ" at bounding box center [188, 246] width 159 height 17
type input "0908189494"
type input "a vũ"
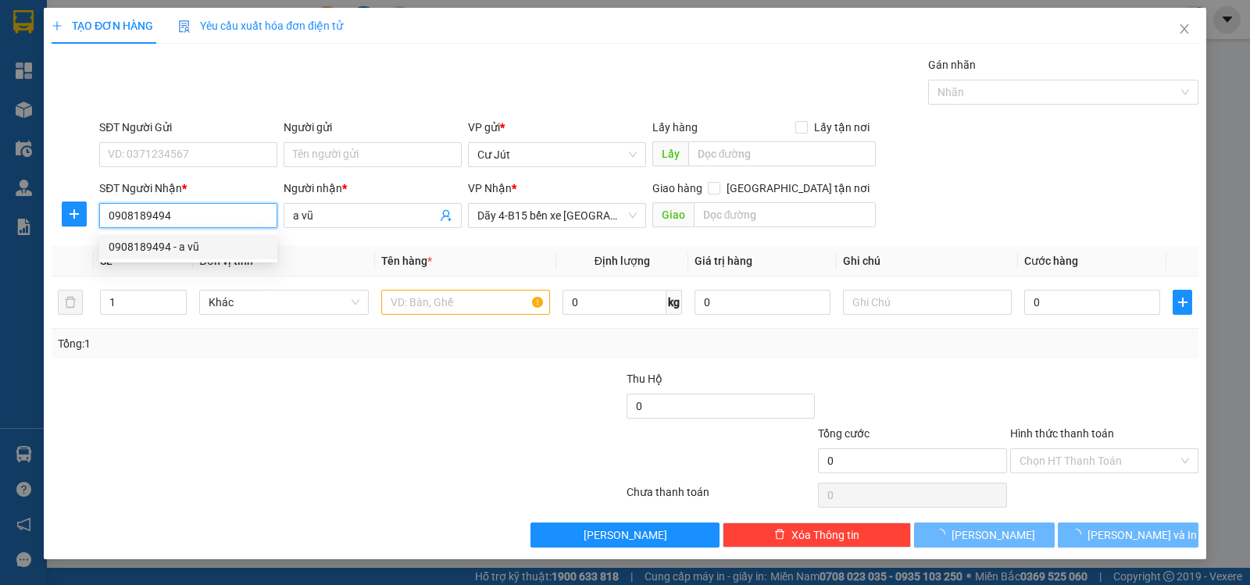
click at [154, 245] on div "0908189494 - a vũ" at bounding box center [188, 246] width 159 height 17
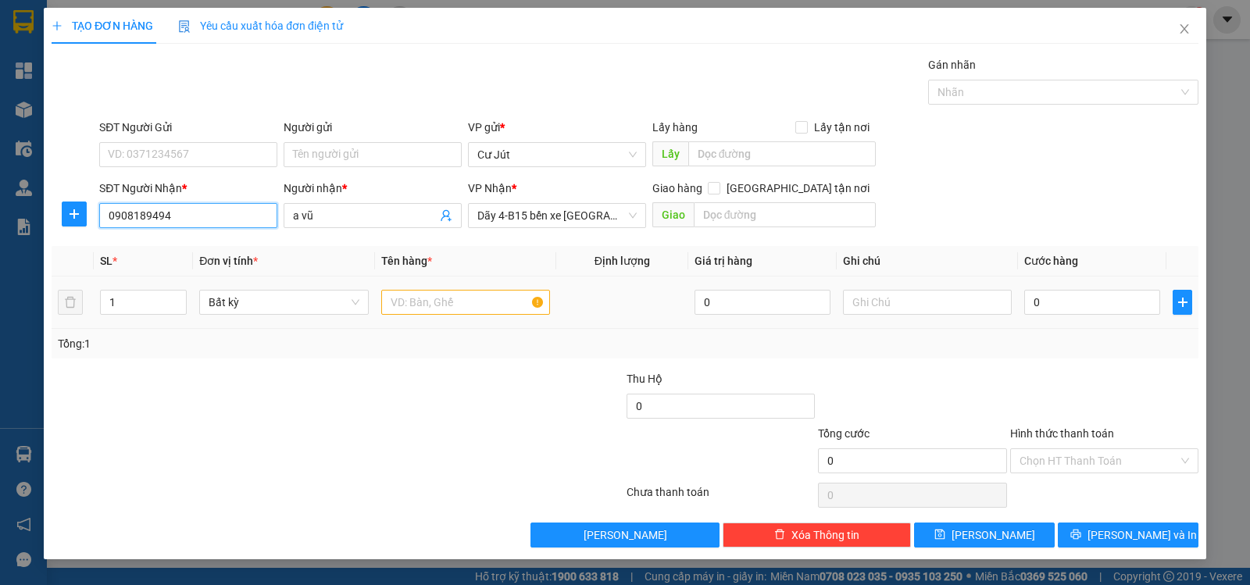
type input "0908189494"
click at [459, 303] on input "text" at bounding box center [465, 302] width 169 height 25
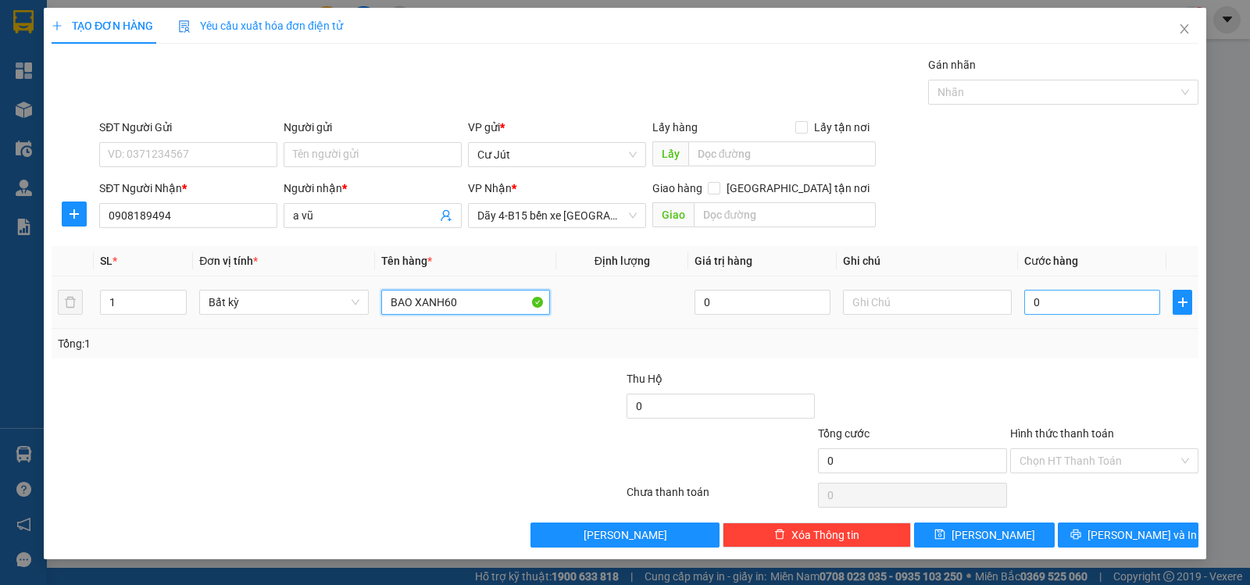
type input "BAO XANH60"
click at [1109, 302] on input "0" at bounding box center [1092, 302] width 136 height 25
drag, startPoint x: 1109, startPoint y: 302, endPoint x: 1094, endPoint y: 306, distance: 15.3
click at [1098, 305] on input "0" at bounding box center [1092, 302] width 136 height 25
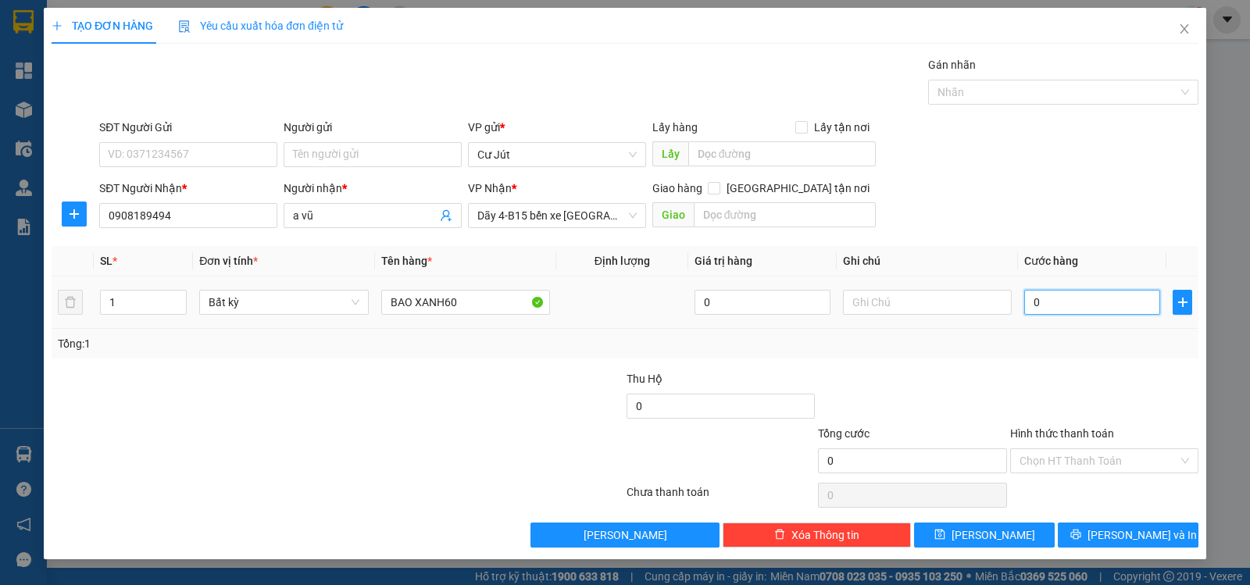
type input "6"
type input "60"
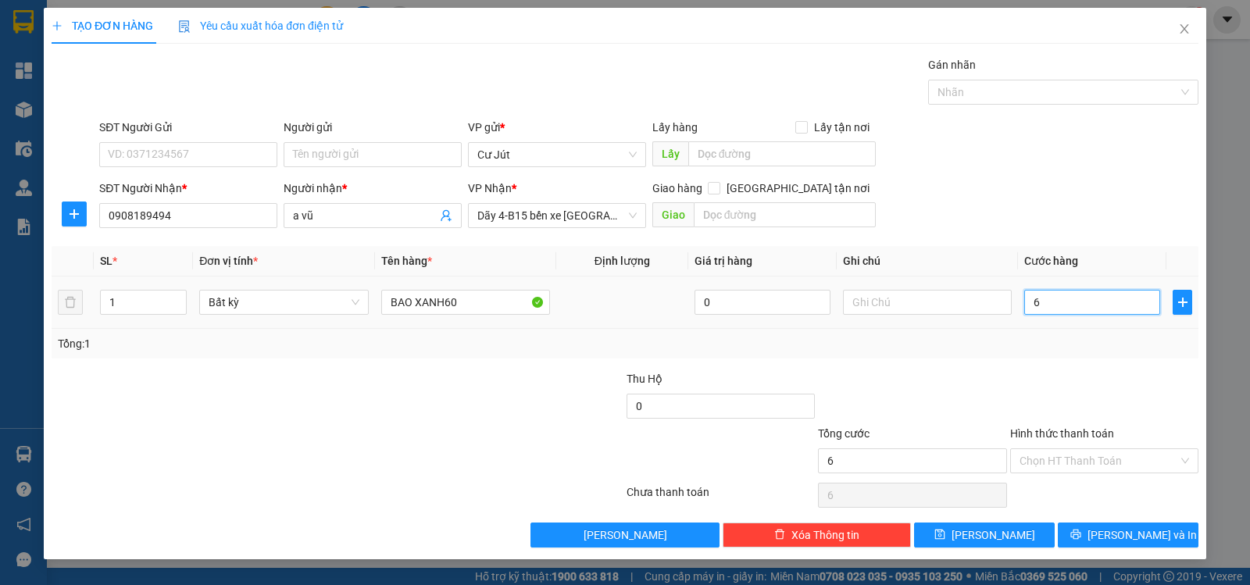
type input "60"
click at [1095, 452] on input "Hình thức thanh toán" at bounding box center [1098, 460] width 159 height 23
type input "60.000"
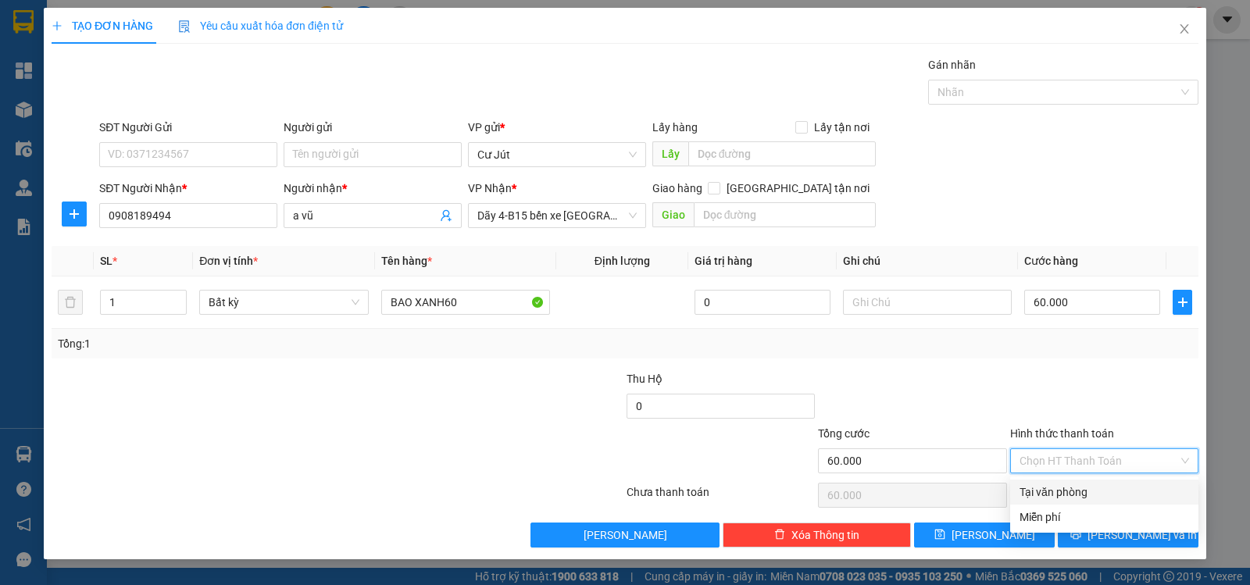
click at [1087, 494] on div "Tại văn phòng" at bounding box center [1104, 492] width 170 height 17
type input "0"
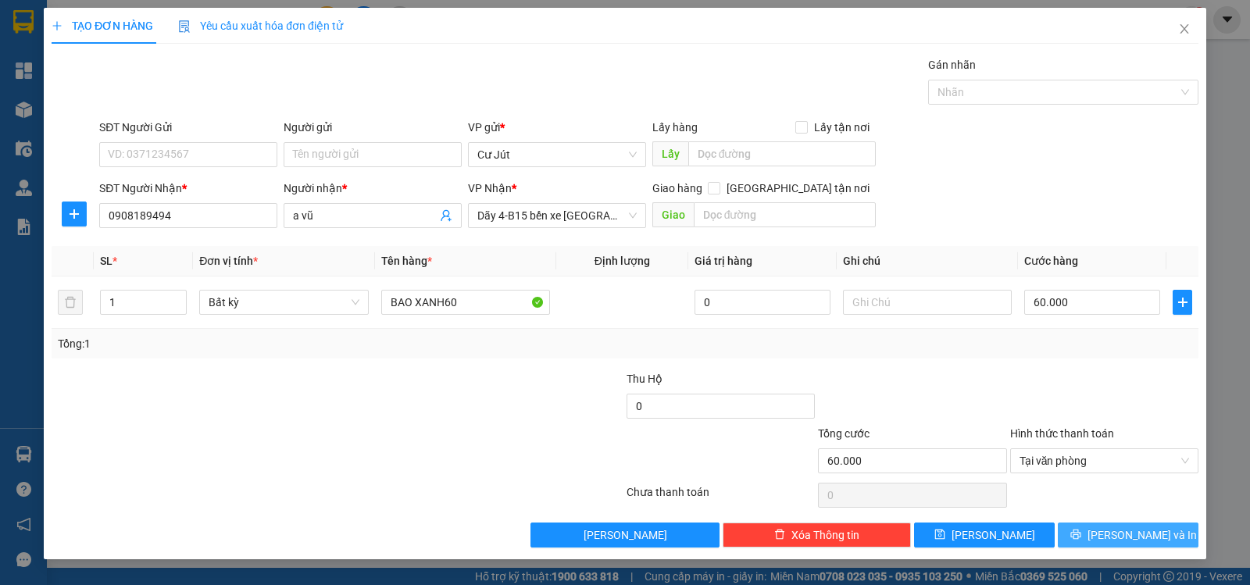
click at [1115, 524] on button "[PERSON_NAME] và In" at bounding box center [1128, 535] width 141 height 25
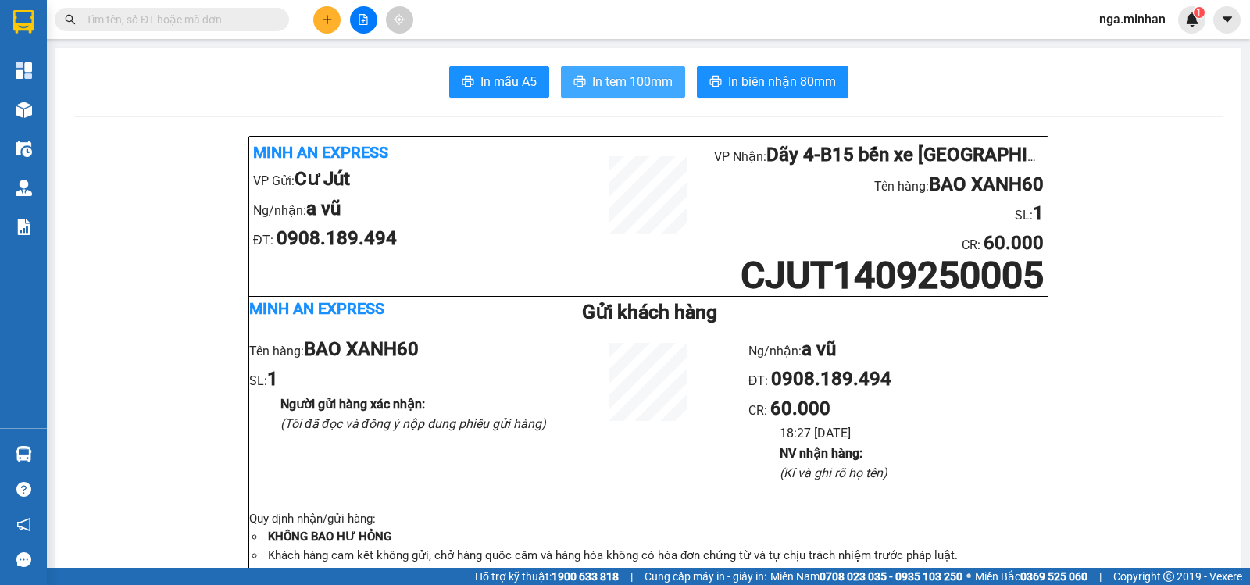
click at [636, 72] on span "In tem 100mm" at bounding box center [632, 82] width 80 height 20
click at [344, 20] on div at bounding box center [363, 19] width 117 height 27
click at [324, 24] on icon "plus" at bounding box center [327, 19] width 11 height 11
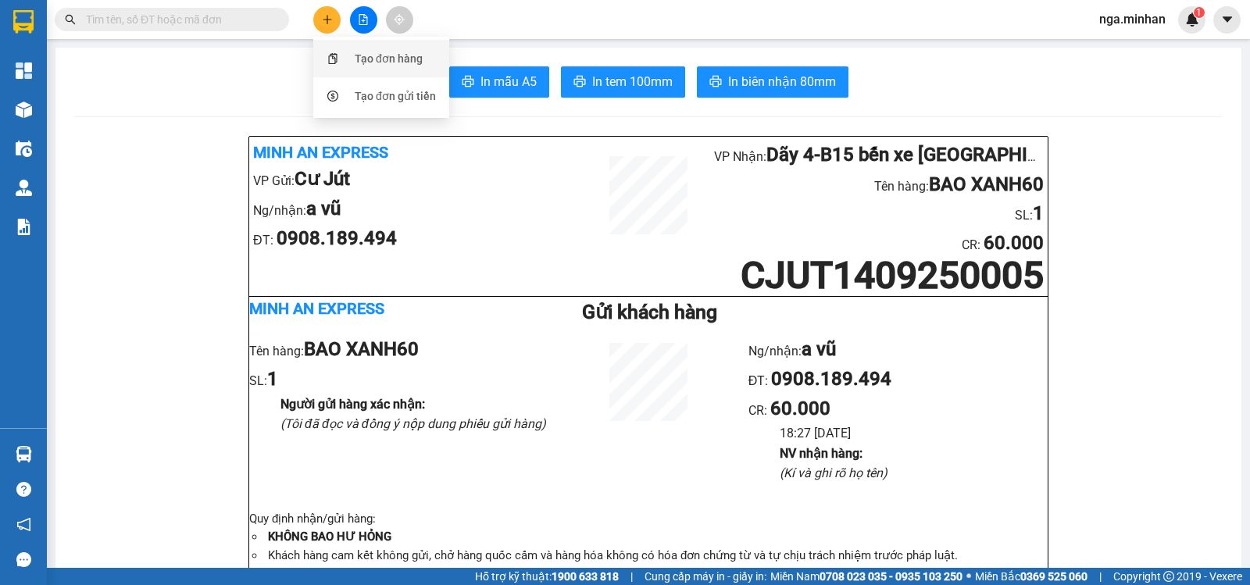
click at [417, 54] on div "Tạo đơn hàng" at bounding box center [389, 58] width 68 height 17
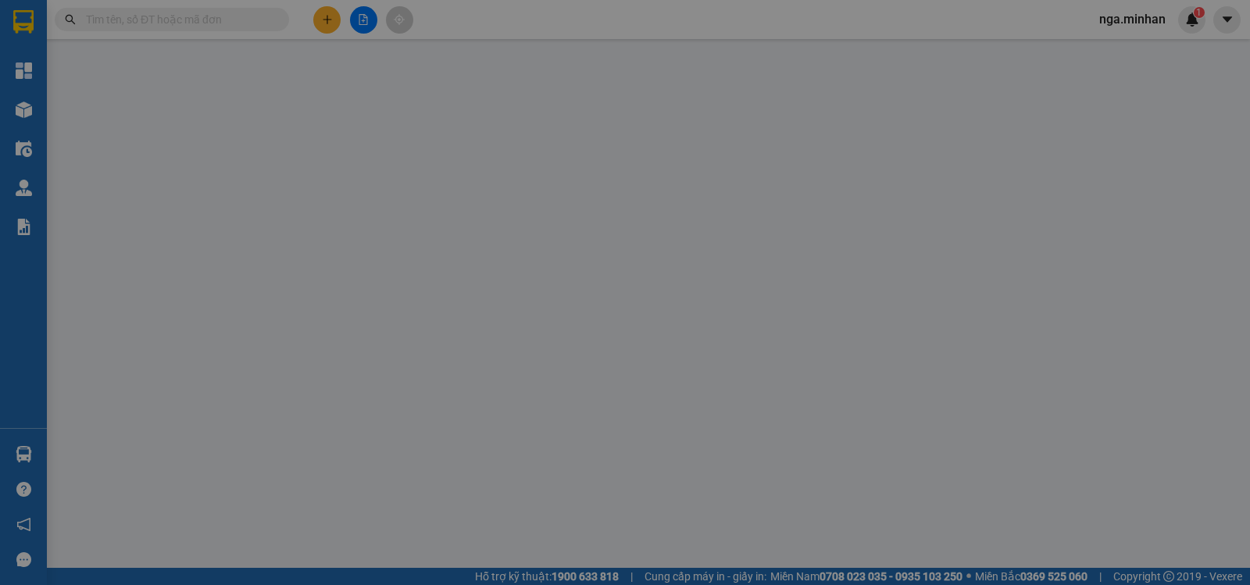
click at [413, 55] on div "TẠO ĐƠN HÀNG Yêu cầu xuất hóa đơn điện tử Transit Pickup Surcharge Ids Transit …" at bounding box center [625, 278] width 1147 height 540
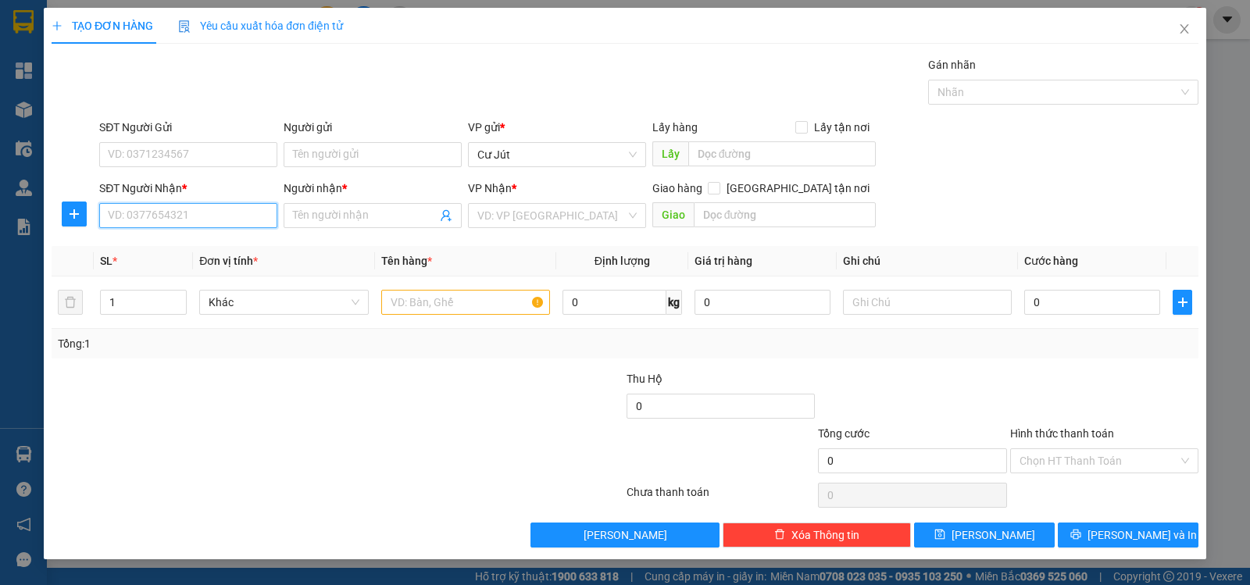
click at [174, 209] on input "SĐT Người Nhận *" at bounding box center [188, 215] width 178 height 25
type input "0978332519"
click at [180, 241] on div "0978332519 - Nam" at bounding box center [188, 246] width 159 height 17
type input "Nam"
type input "0978332519"
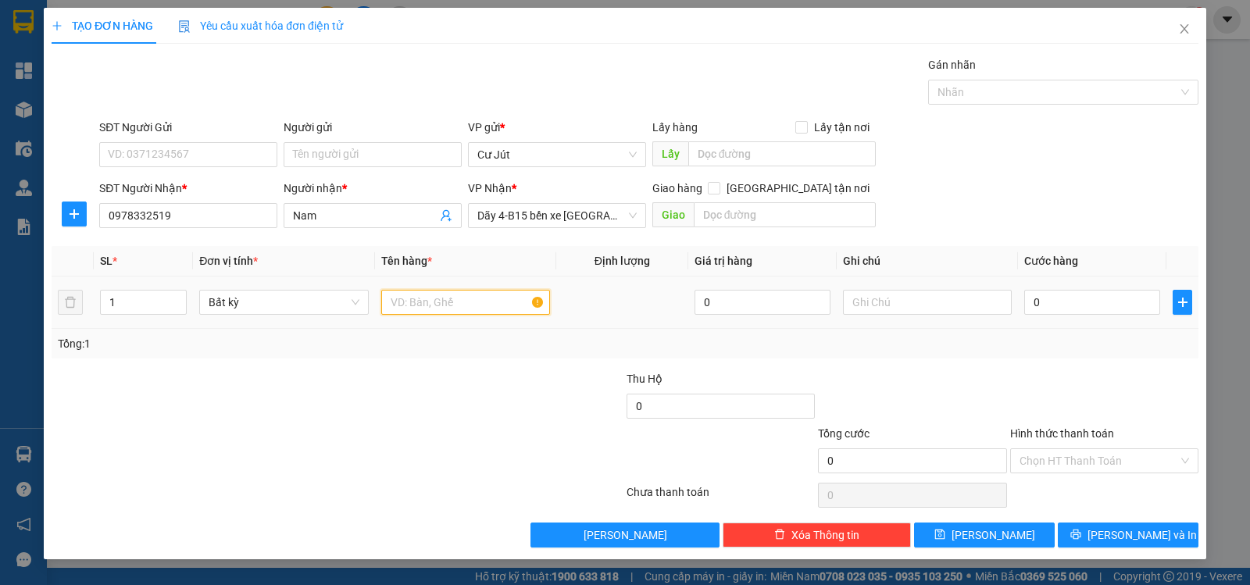
click at [404, 294] on input "text" at bounding box center [465, 302] width 169 height 25
type input "THÙNG"
click at [1074, 304] on input "0" at bounding box center [1092, 302] width 136 height 25
type input "4"
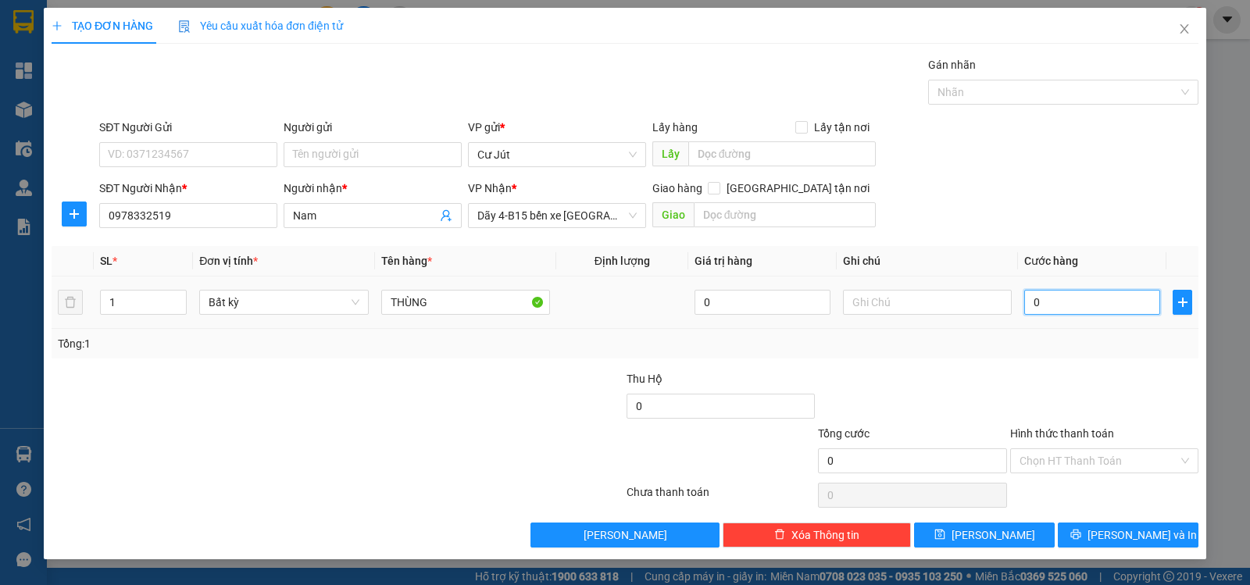
type input "4"
type input "40"
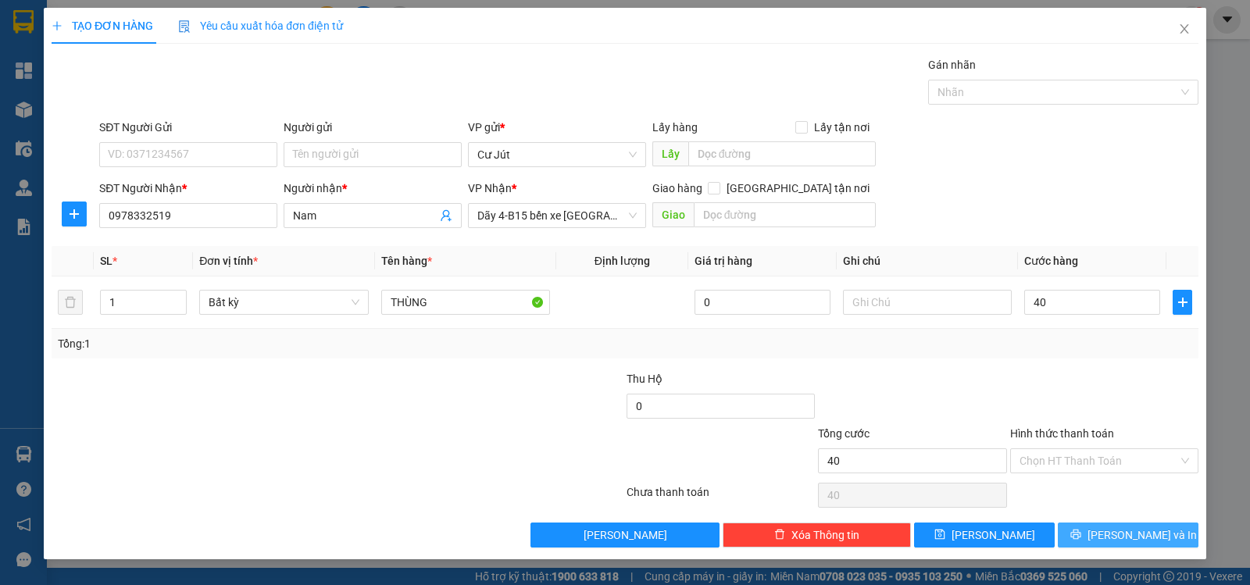
type input "40.000"
click at [1121, 541] on span "[PERSON_NAME] và In" at bounding box center [1141, 534] width 109 height 17
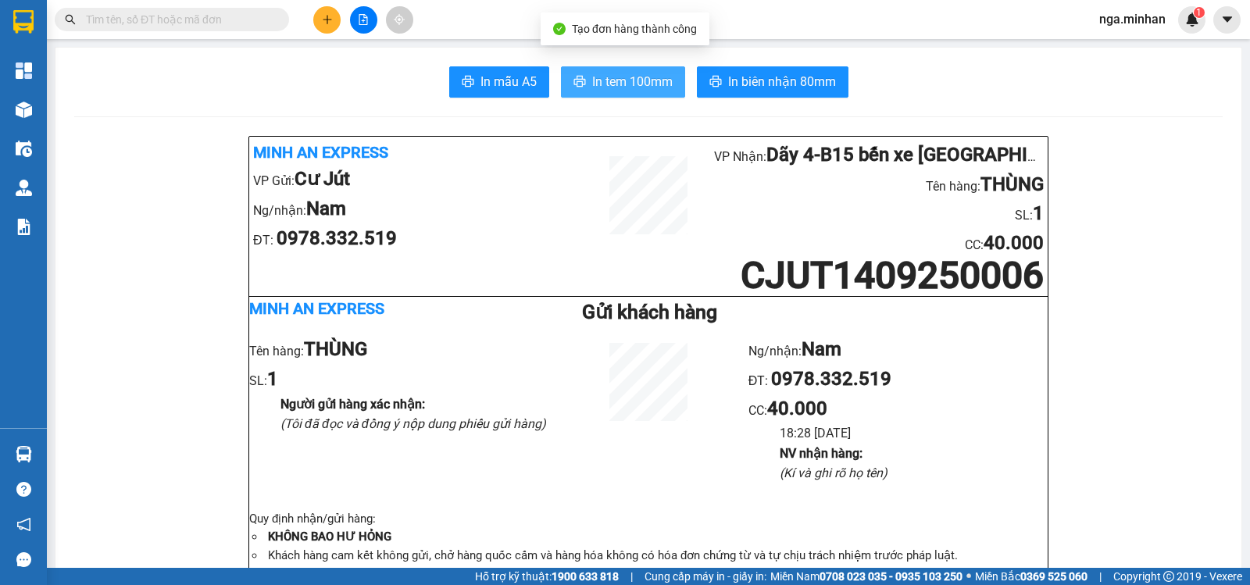
click at [654, 82] on span "In tem 100mm" at bounding box center [632, 82] width 80 height 20
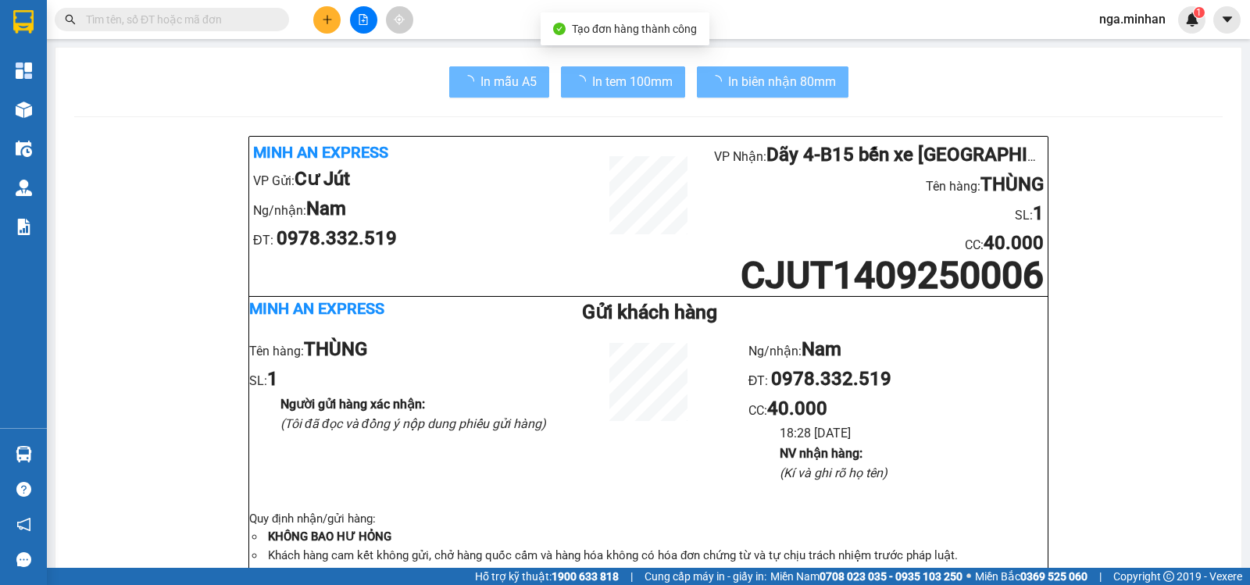
click at [949, 498] on div "Ng/nhận: Nam ĐT: 0978.332.519 CC : 40.000 18:28 [DATE] NV nhận hàng : (Kí và gh…" at bounding box center [897, 422] width 299 height 175
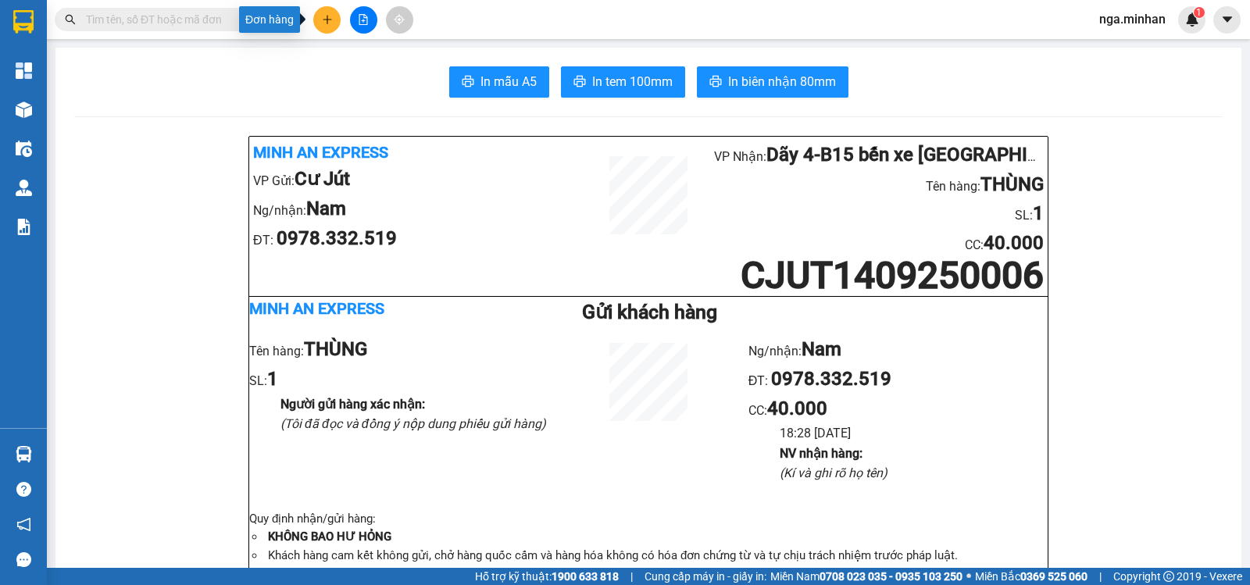
click at [327, 22] on icon "plus" at bounding box center [327, 19] width 11 height 11
click at [382, 59] on div "Tạo đơn hàng" at bounding box center [389, 58] width 68 height 17
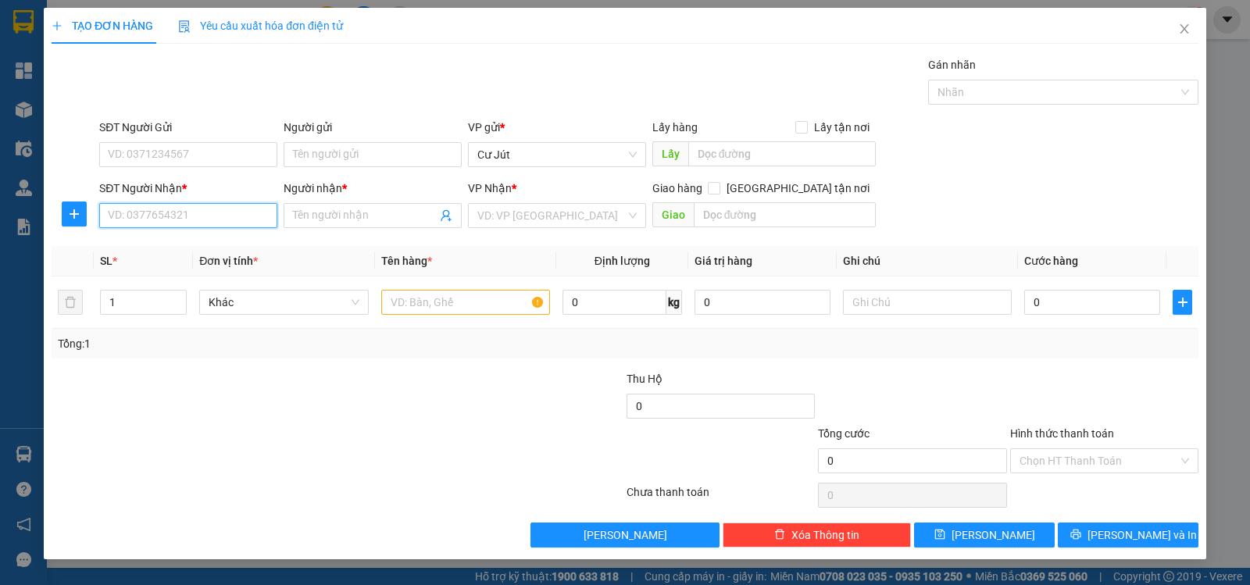
click at [256, 225] on input "SĐT Người Nhận *" at bounding box center [188, 215] width 178 height 25
click at [248, 206] on input "SĐT Người Nhận *" at bounding box center [188, 215] width 178 height 25
type input "0836606379"
click at [165, 245] on div "0836606379 - BÉ NA" at bounding box center [188, 246] width 159 height 17
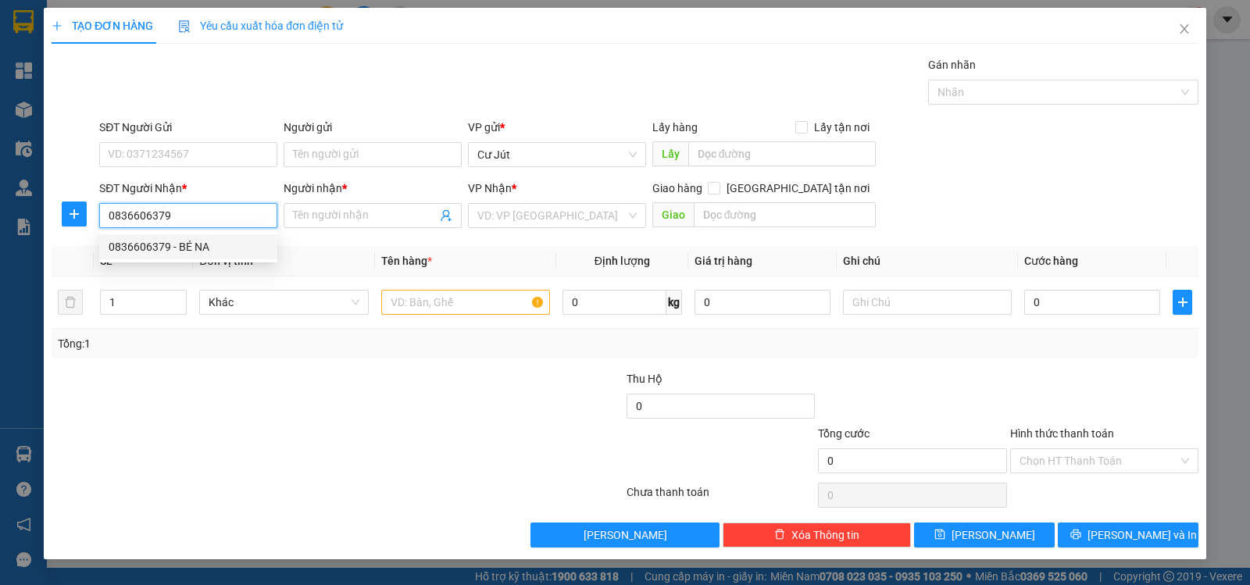
type input "BÉ NA"
type input "CỔNG CHÀO BD"
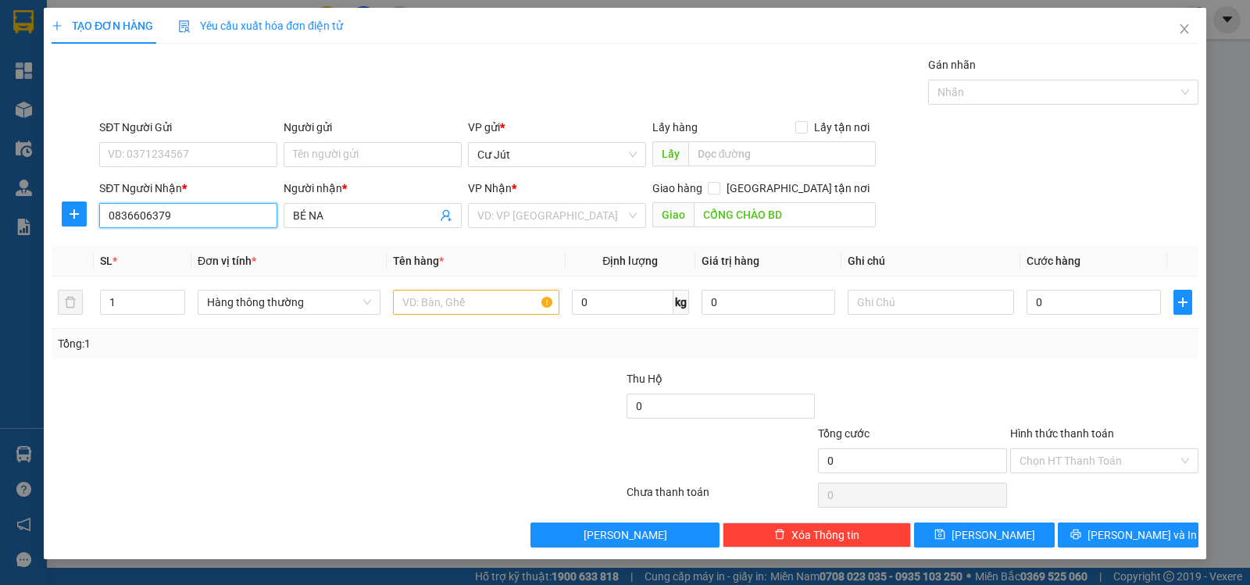
type input "0836606379"
click at [798, 212] on input "CỔNG CHÀO BD" at bounding box center [785, 214] width 183 height 25
click at [568, 223] on input "search" at bounding box center [551, 215] width 148 height 23
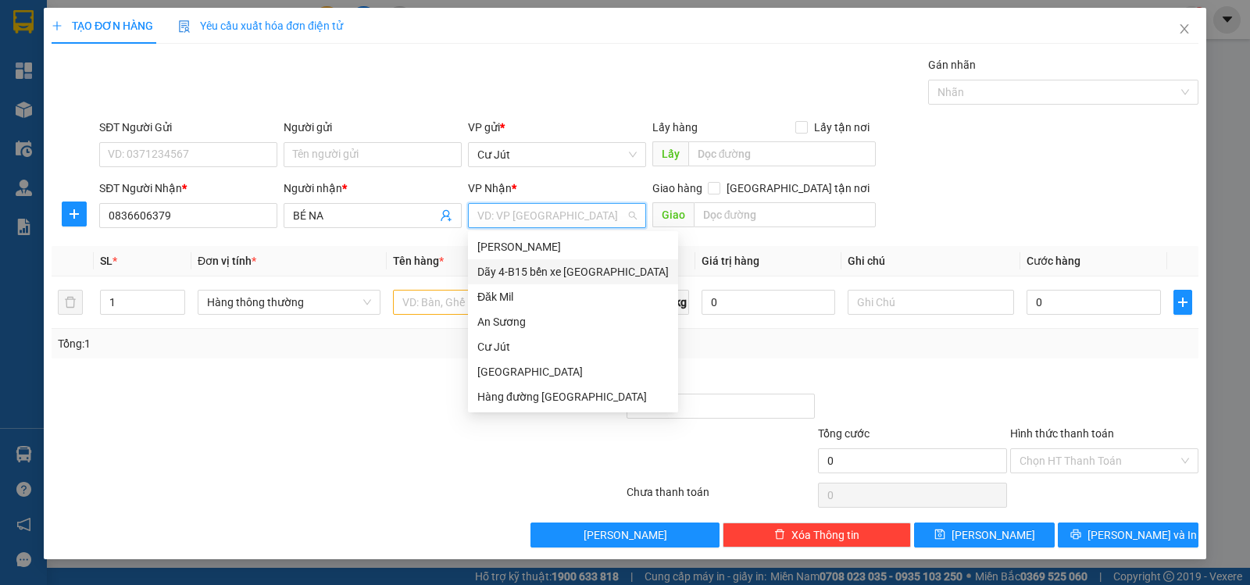
click at [577, 265] on div "Dãy 4-B15 bến xe [GEOGRAPHIC_DATA]" at bounding box center [572, 271] width 191 height 17
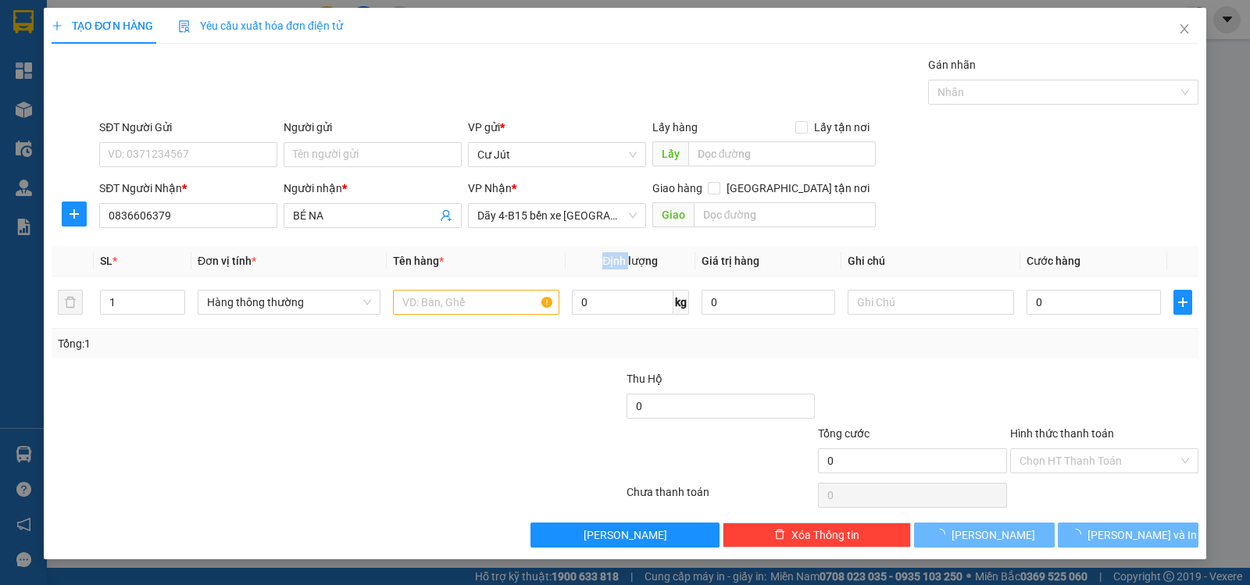
click at [577, 265] on th "Định lượng" at bounding box center [631, 261] width 130 height 30
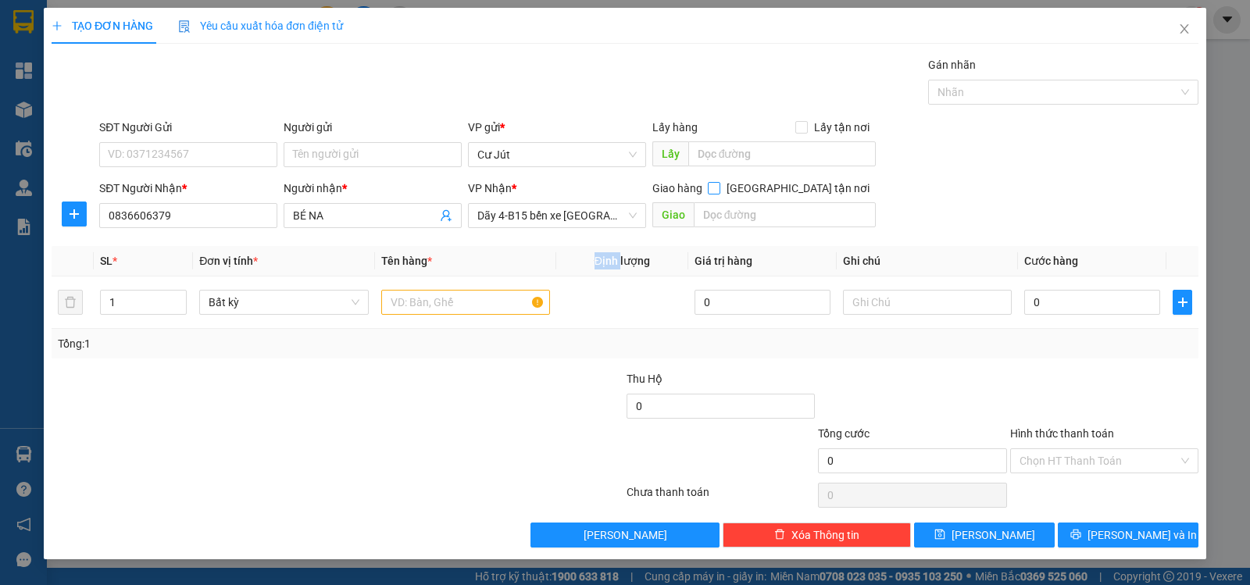
click at [719, 184] on input "[GEOGRAPHIC_DATA] tận nơi" at bounding box center [713, 187] width 11 height 11
checkbox input "true"
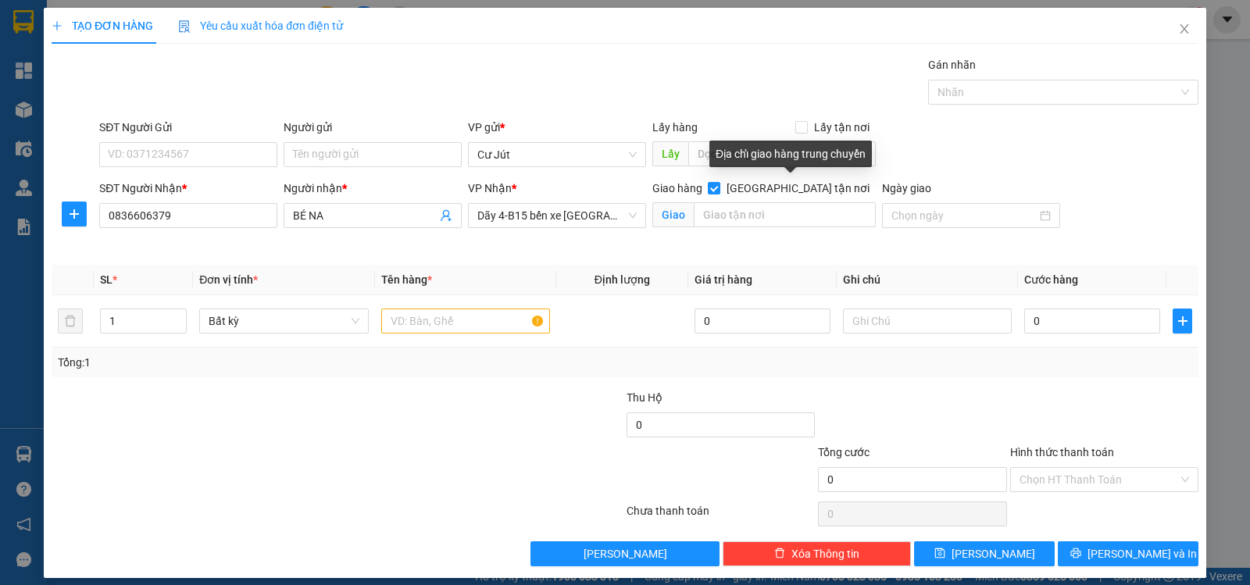
drag, startPoint x: 799, startPoint y: 193, endPoint x: 798, endPoint y: 202, distance: 8.6
click at [799, 199] on div "Giao hàng [GEOGRAPHIC_DATA] tận nơi" at bounding box center [764, 191] width 224 height 23
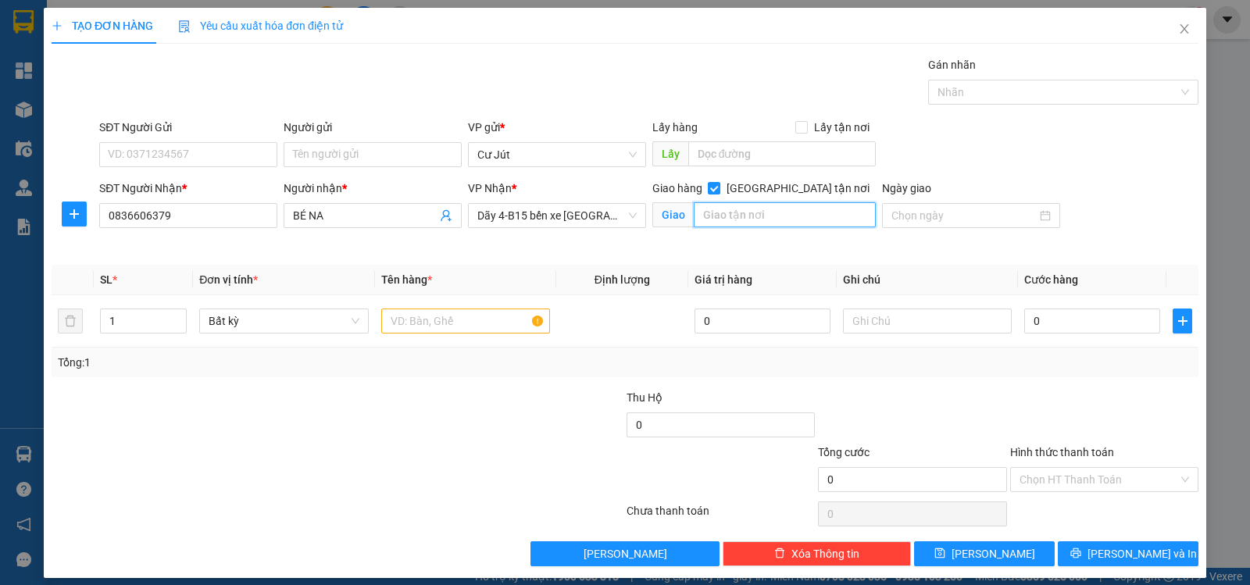
click at [802, 210] on input "text" at bounding box center [785, 214] width 183 height 25
type input "23/01 ĐƯỜNG [PERSON_NAME] - [GEOGRAPHIC_DATA] - [GEOGRAPHIC_DATA] AN BD"
click at [462, 321] on input "text" at bounding box center [465, 321] width 169 height 25
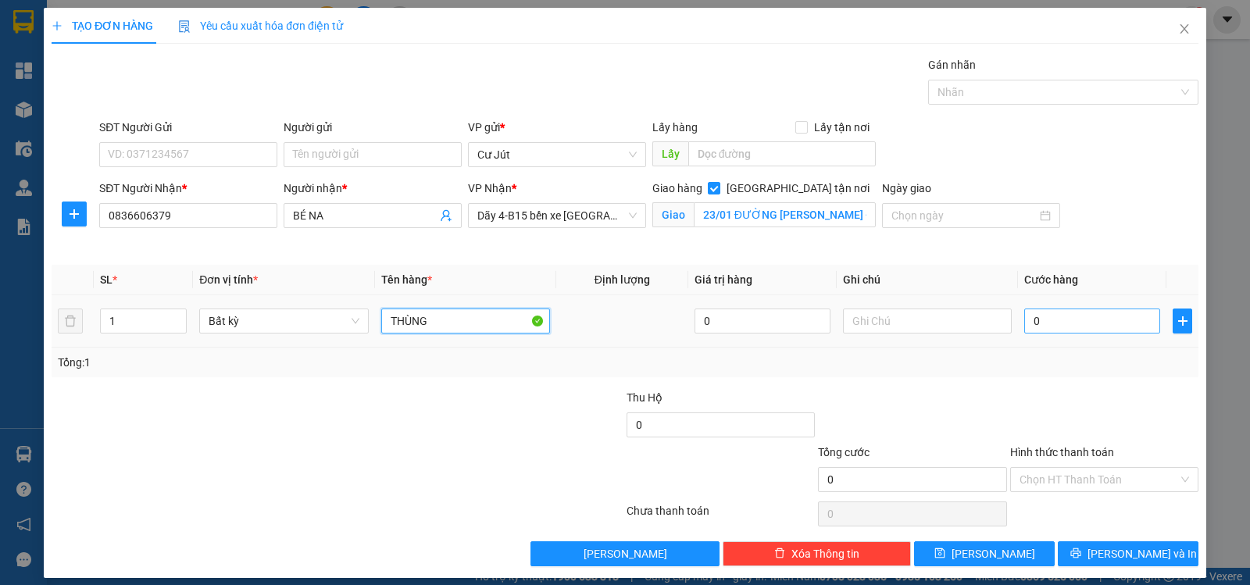
type input "THÙNG"
click at [1098, 322] on input "0" at bounding box center [1092, 321] width 136 height 25
type input "5"
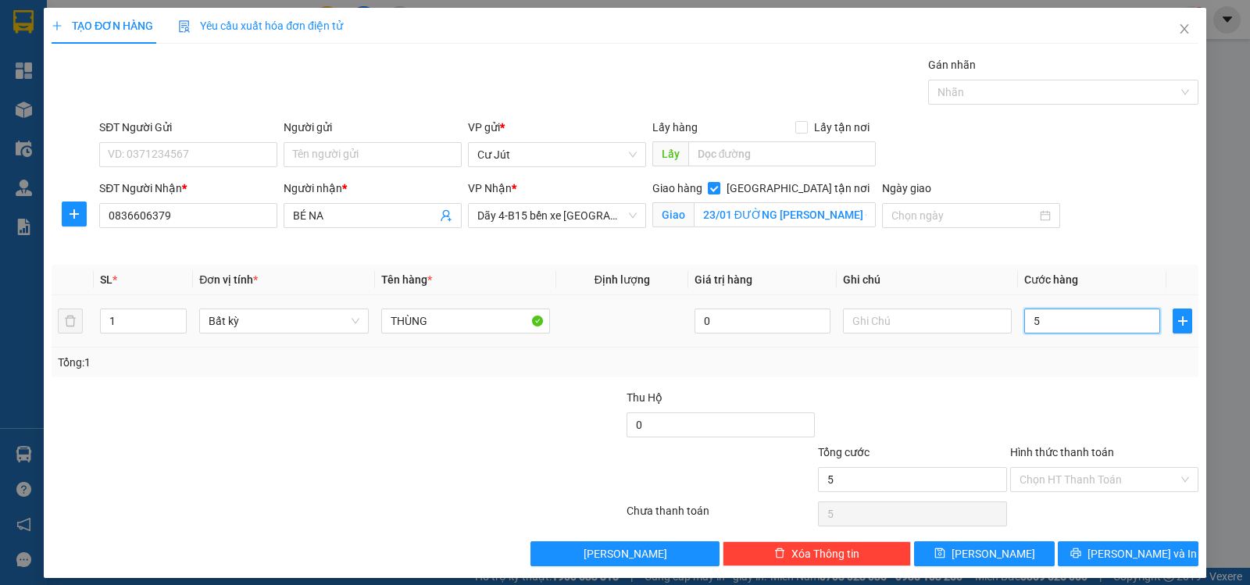
type input "50"
type input "50.000"
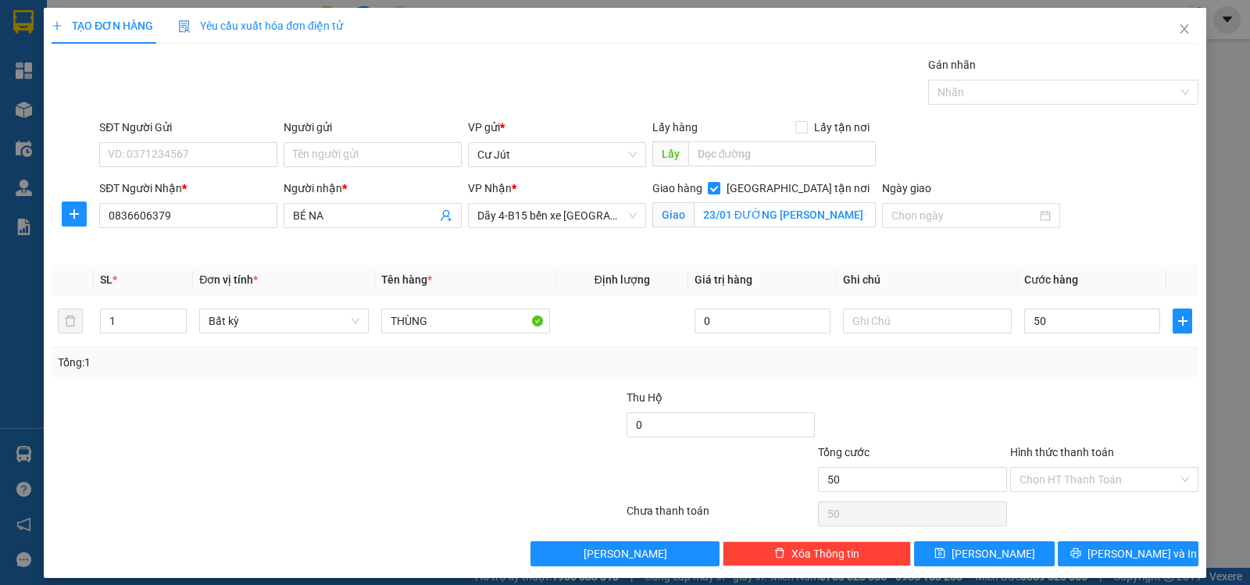
type input "50.000"
click at [168, 389] on div at bounding box center [242, 416] width 384 height 55
click at [1120, 555] on span "[PERSON_NAME] và In" at bounding box center [1141, 553] width 109 height 17
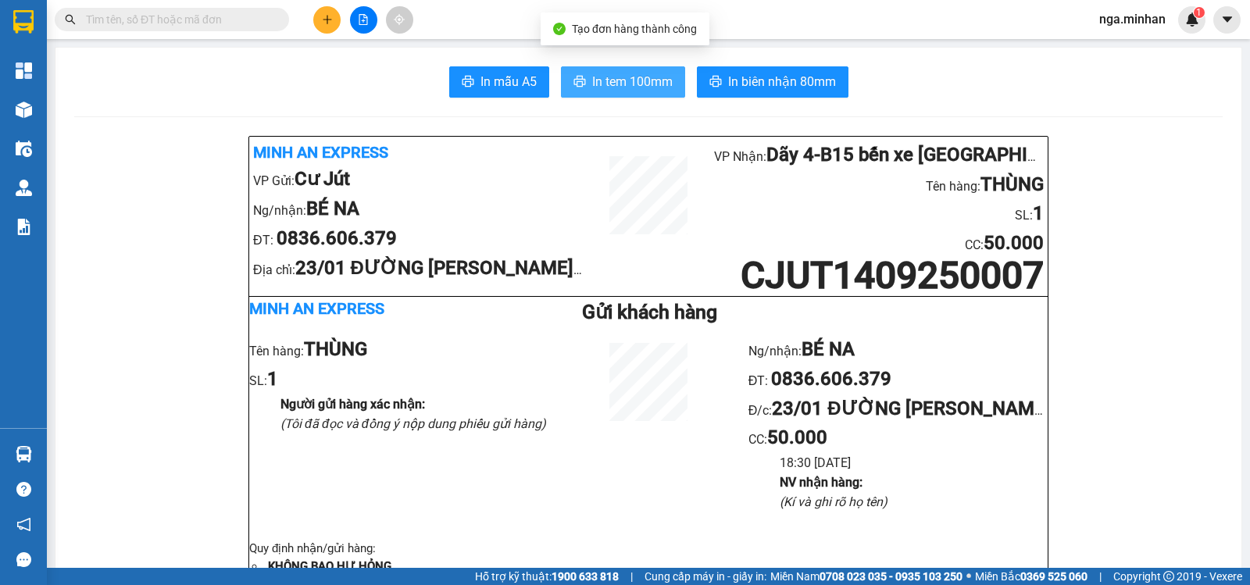
click at [644, 88] on span "In tem 100mm" at bounding box center [632, 82] width 80 height 20
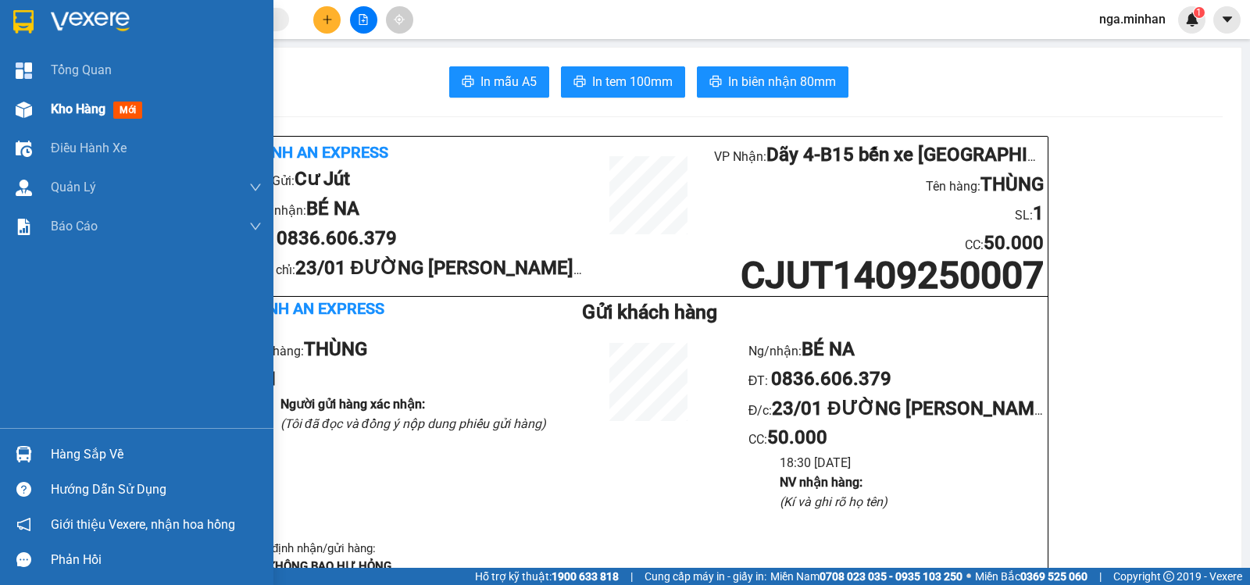
click at [31, 110] on img at bounding box center [24, 110] width 16 height 16
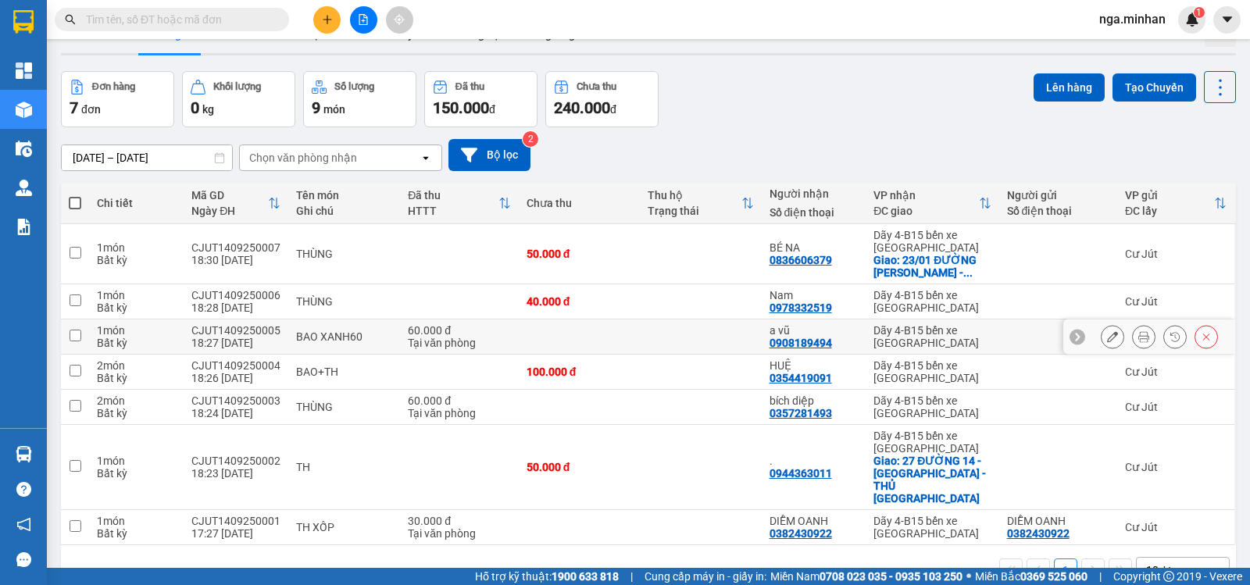
scroll to position [72, 0]
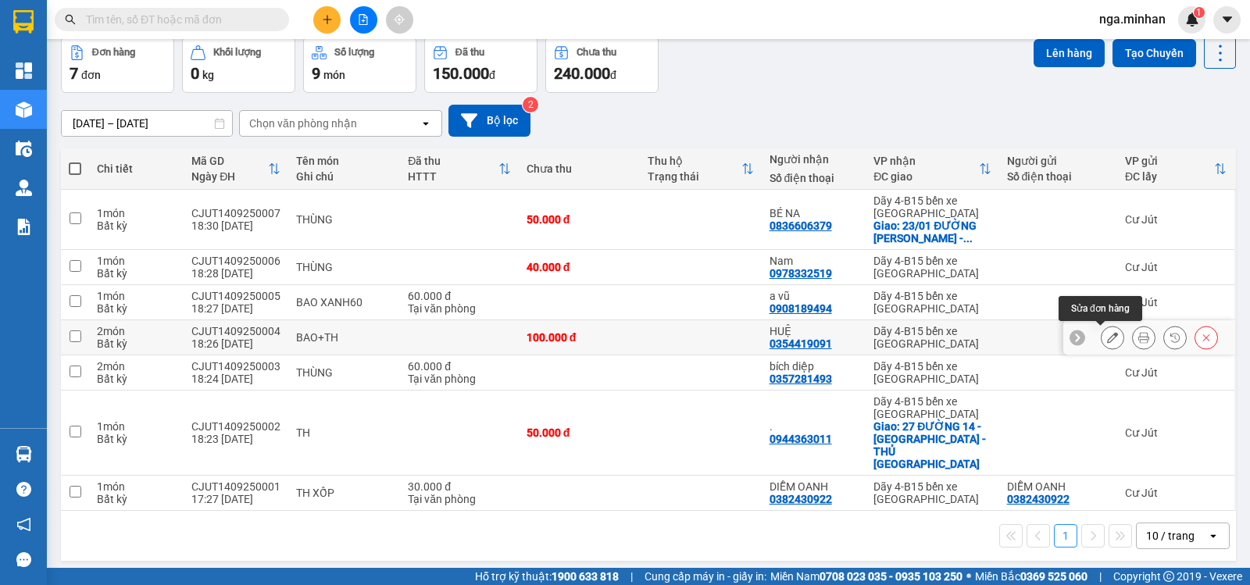
click at [1106, 333] on button at bounding box center [1112, 337] width 22 height 27
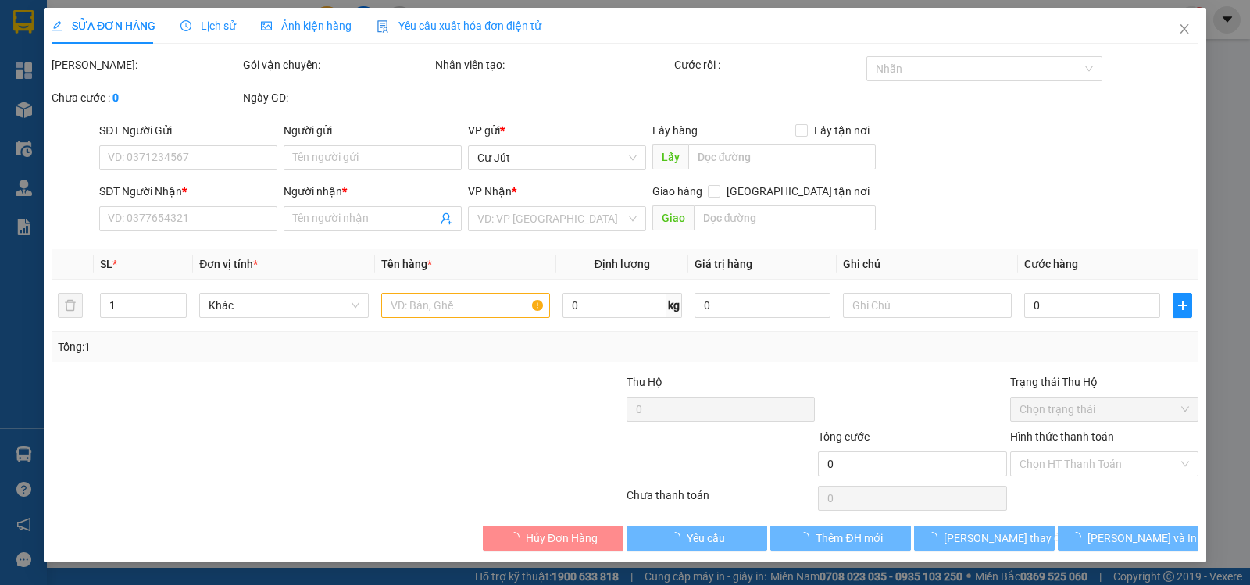
type input "0354419091"
type input "HUỆ"
type input "100.000"
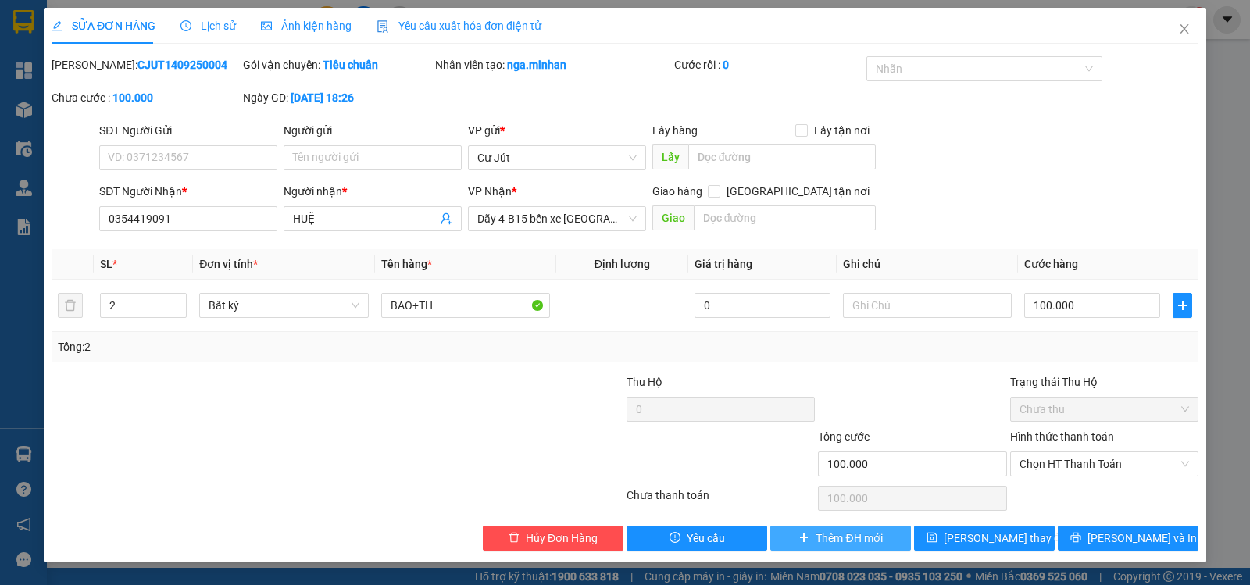
click at [880, 531] on span "Thêm ĐH mới" at bounding box center [849, 538] width 66 height 17
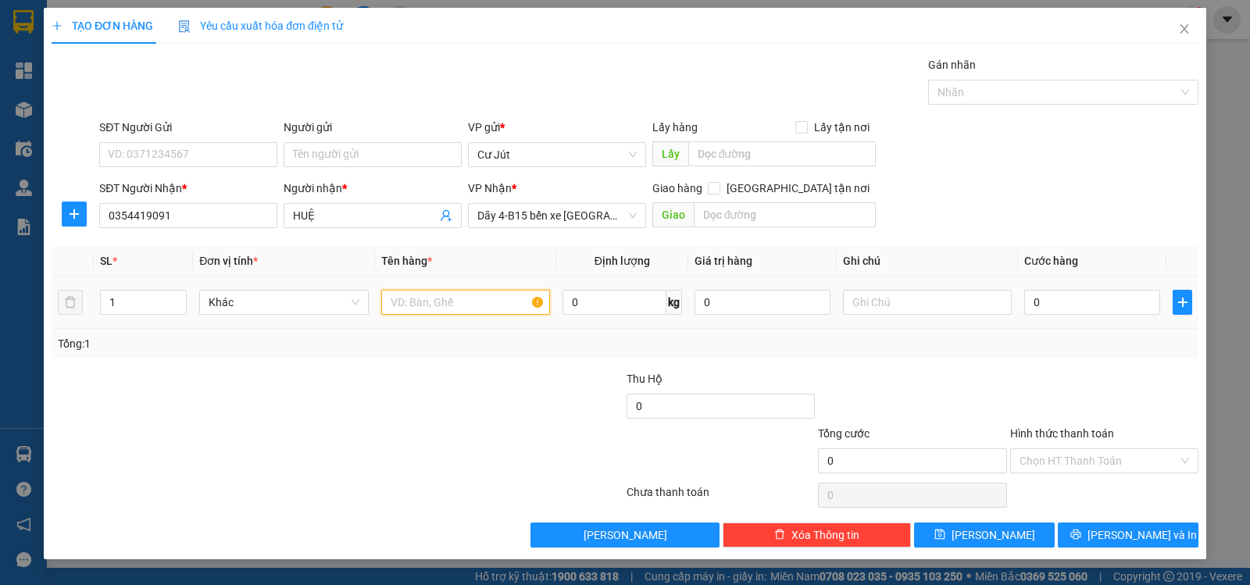
click at [422, 302] on input "text" at bounding box center [465, 302] width 169 height 25
type input "chân võng"
click at [949, 298] on input "text" at bounding box center [927, 302] width 169 height 25
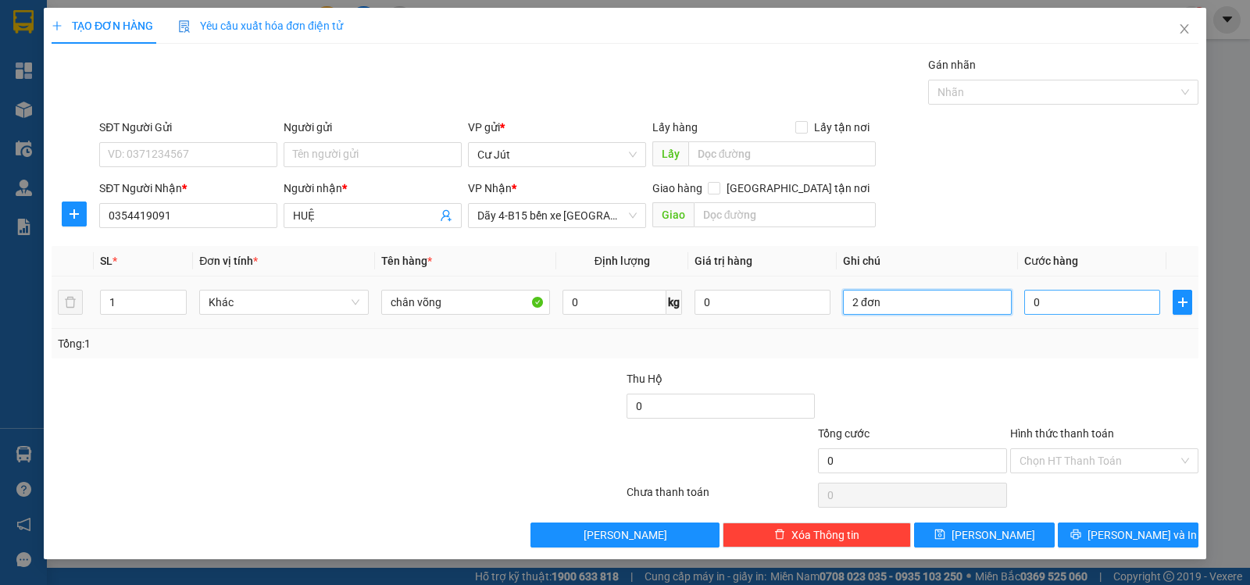
type input "2 đơn"
click at [1120, 305] on input "0" at bounding box center [1092, 302] width 136 height 25
type input "4"
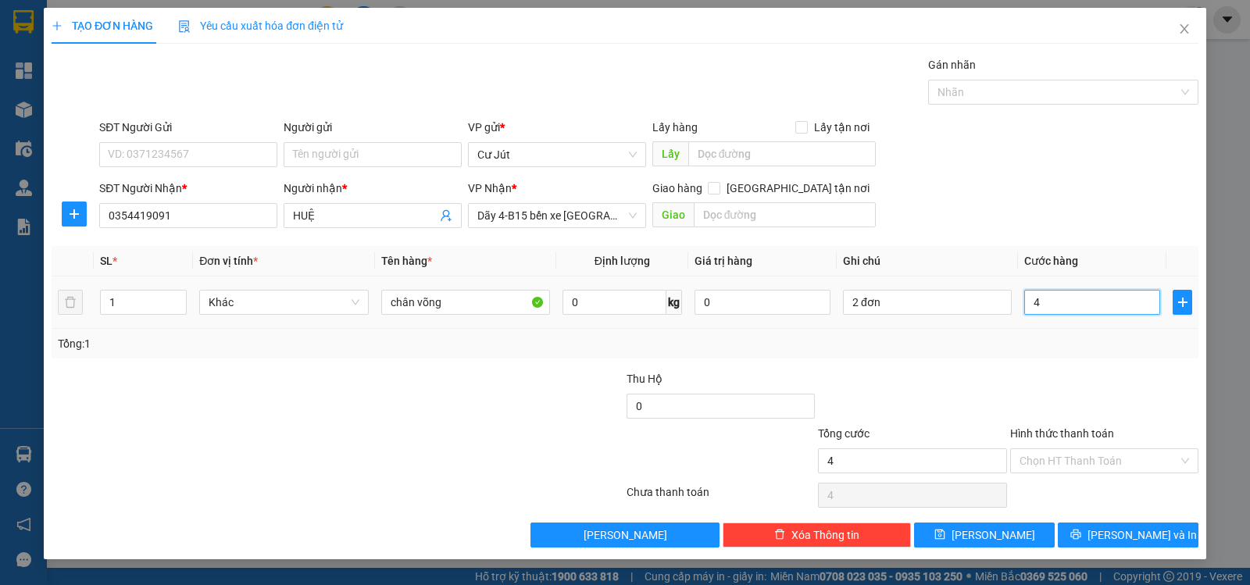
type input "40"
type input "40.000"
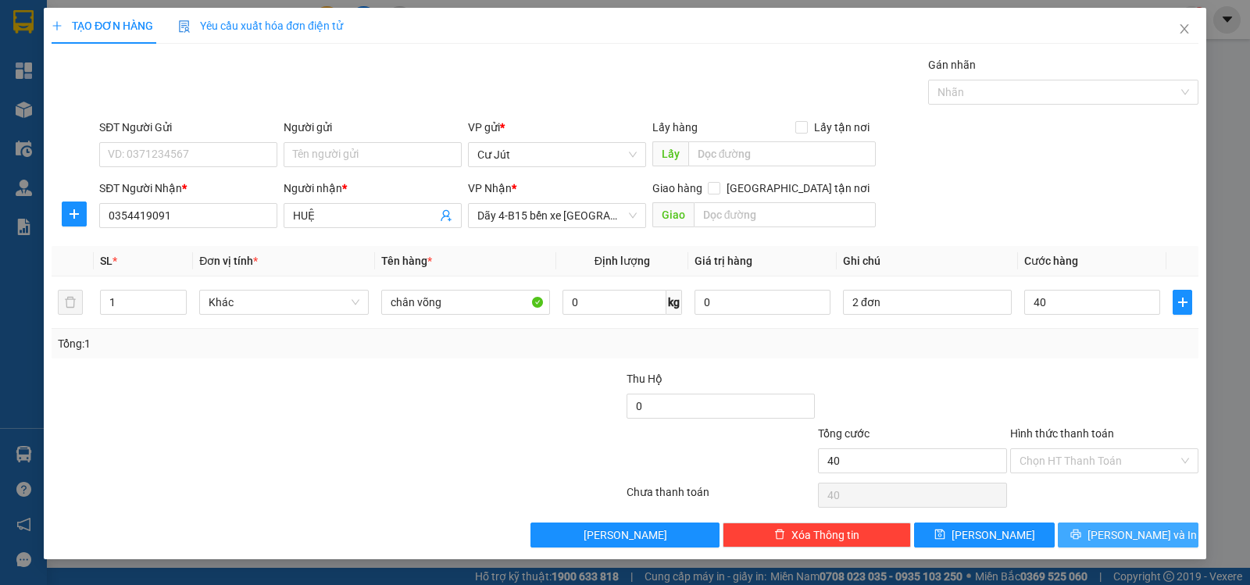
type input "40.000"
click at [1115, 534] on span "[PERSON_NAME] và In" at bounding box center [1141, 534] width 109 height 17
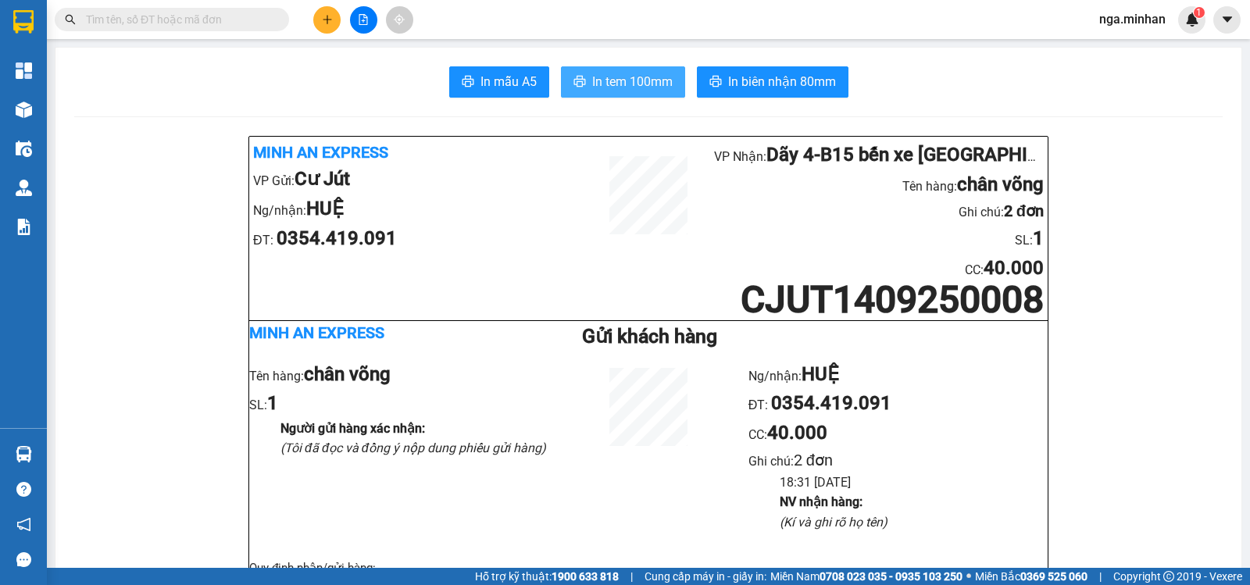
click at [651, 91] on span "In tem 100mm" at bounding box center [632, 82] width 80 height 20
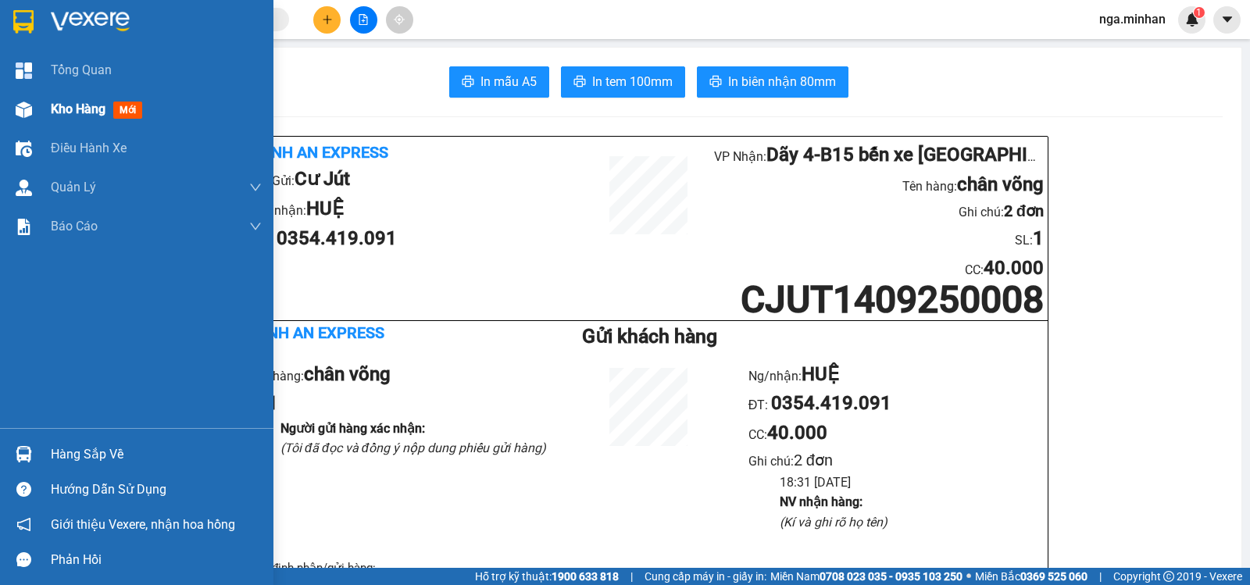
click at [48, 107] on div "Kho hàng mới" at bounding box center [136, 109] width 273 height 39
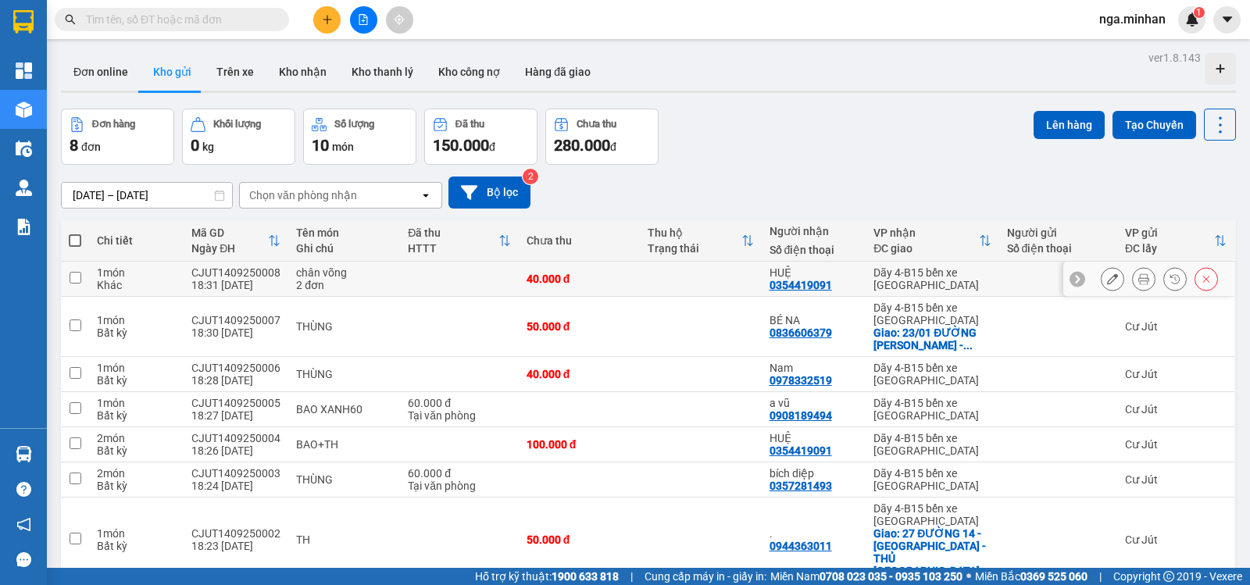
click at [1201, 278] on icon at bounding box center [1206, 278] width 11 height 11
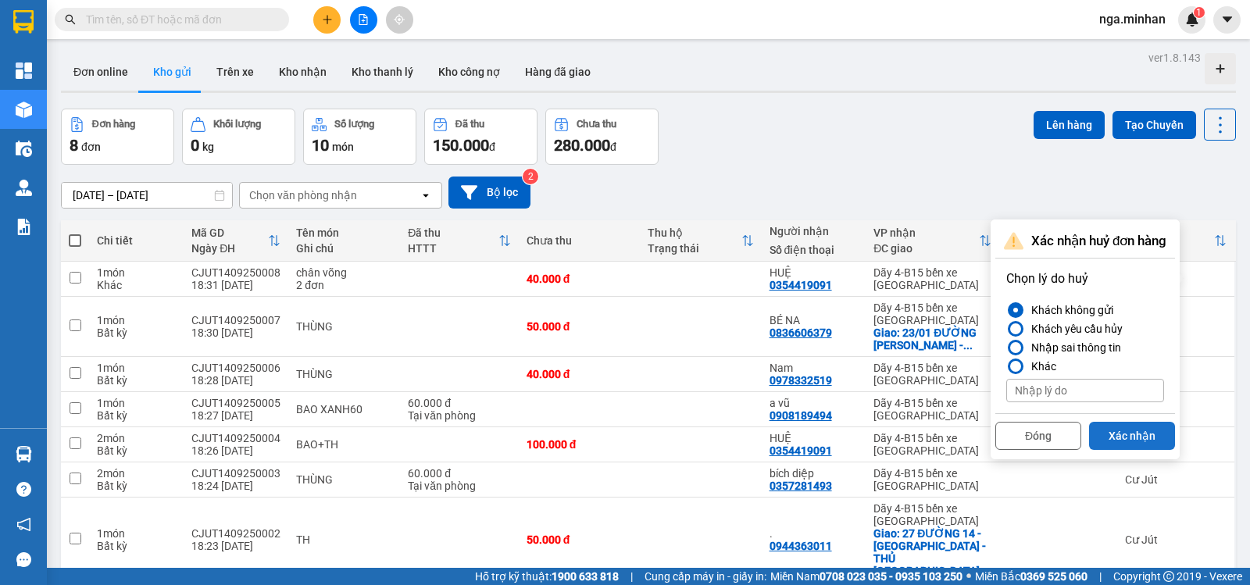
click at [1133, 438] on button "Xác nhận" at bounding box center [1132, 436] width 86 height 28
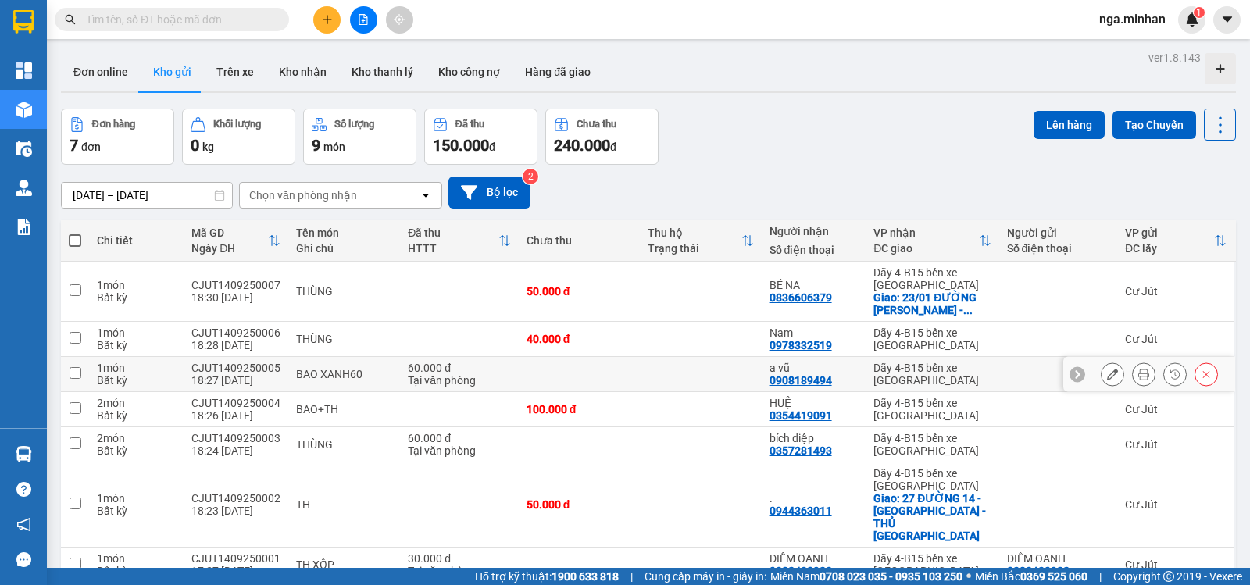
scroll to position [72, 0]
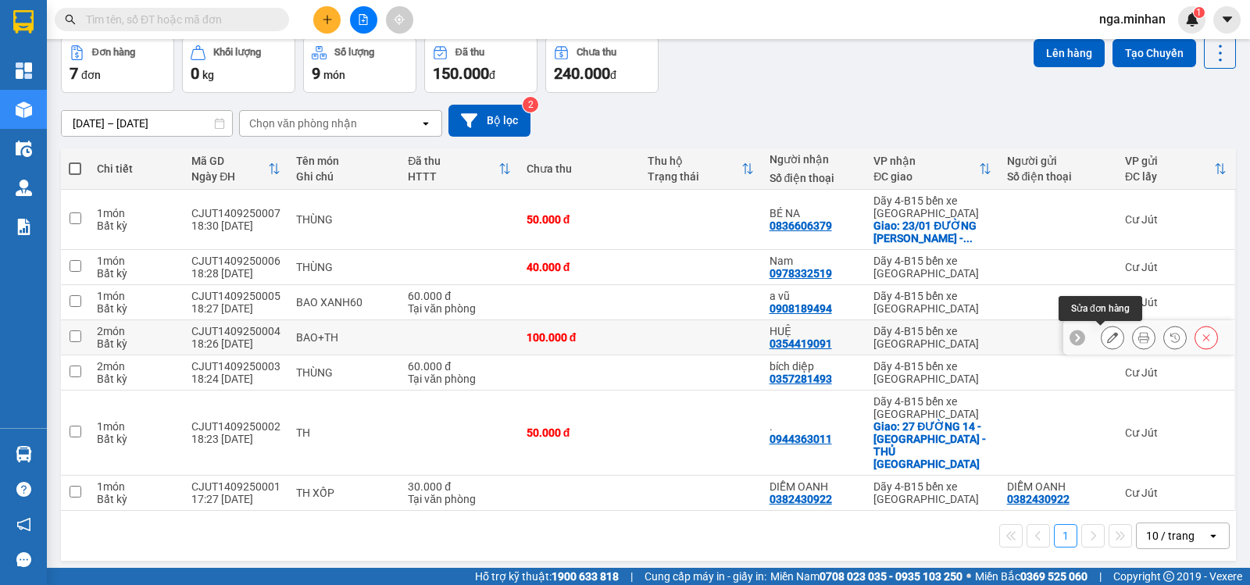
click at [1107, 336] on icon at bounding box center [1112, 337] width 11 height 11
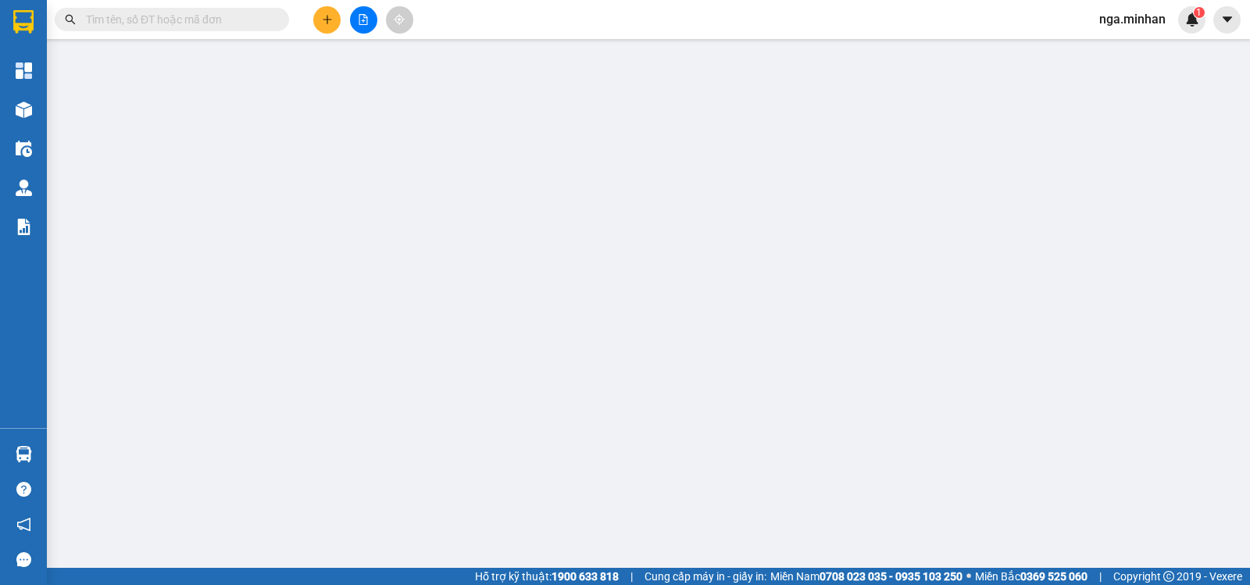
type input "0354419091"
type input "HUỆ"
type input "100.000"
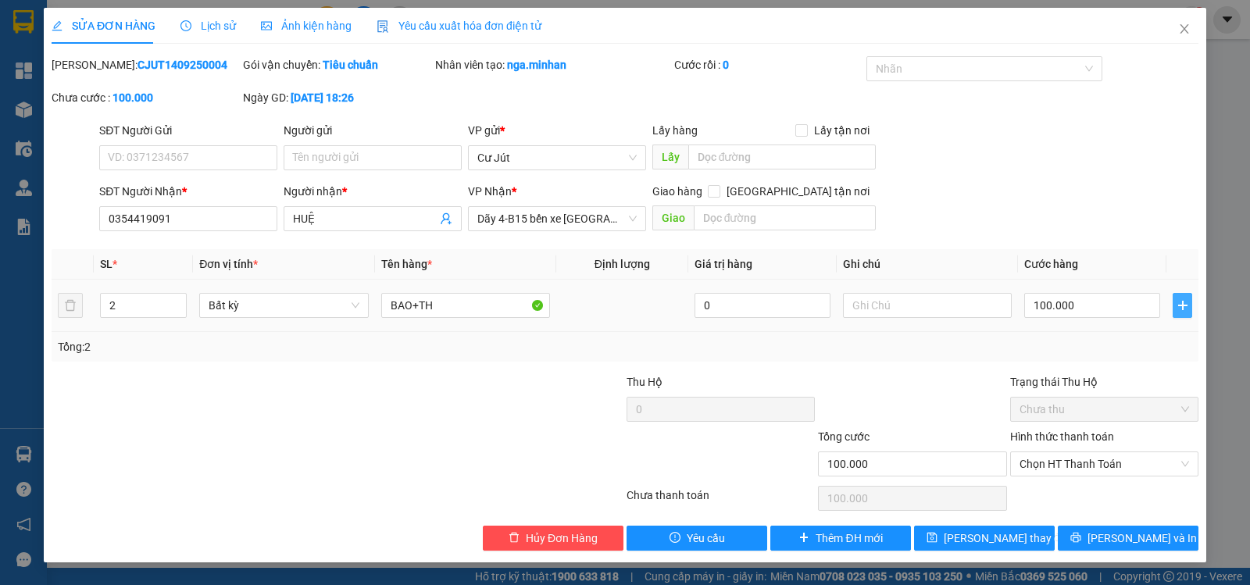
click at [1187, 306] on icon "plus" at bounding box center [1182, 305] width 12 height 12
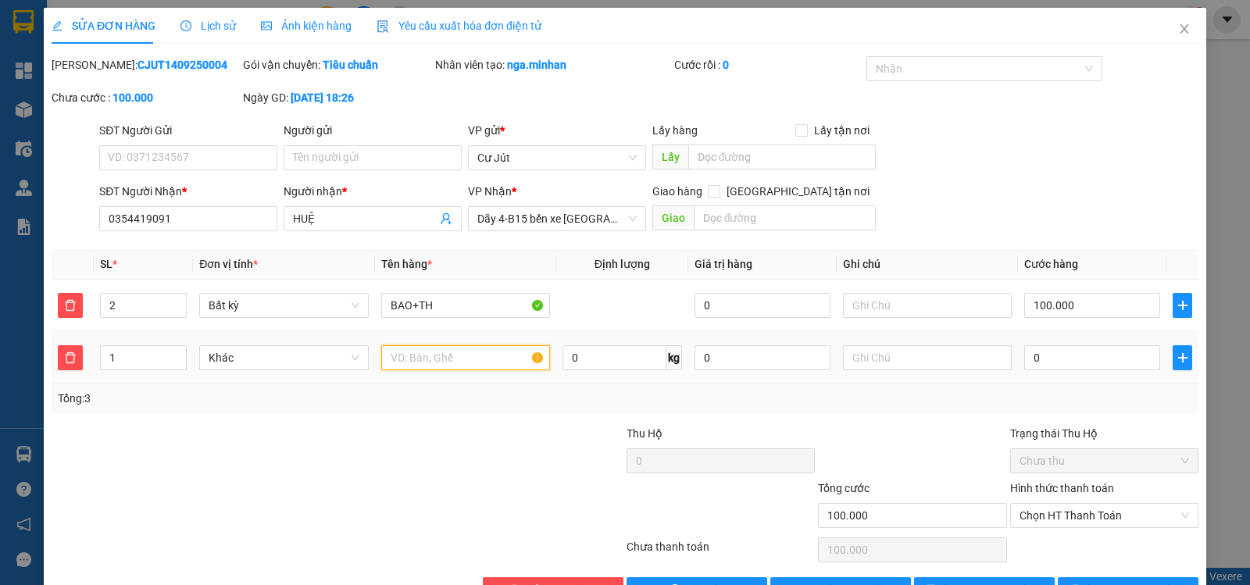
click at [483, 355] on input "text" at bounding box center [465, 357] width 169 height 25
type input "f"
type input "chân võng"
click at [1114, 361] on input "0" at bounding box center [1092, 357] width 136 height 25
type input "100.003"
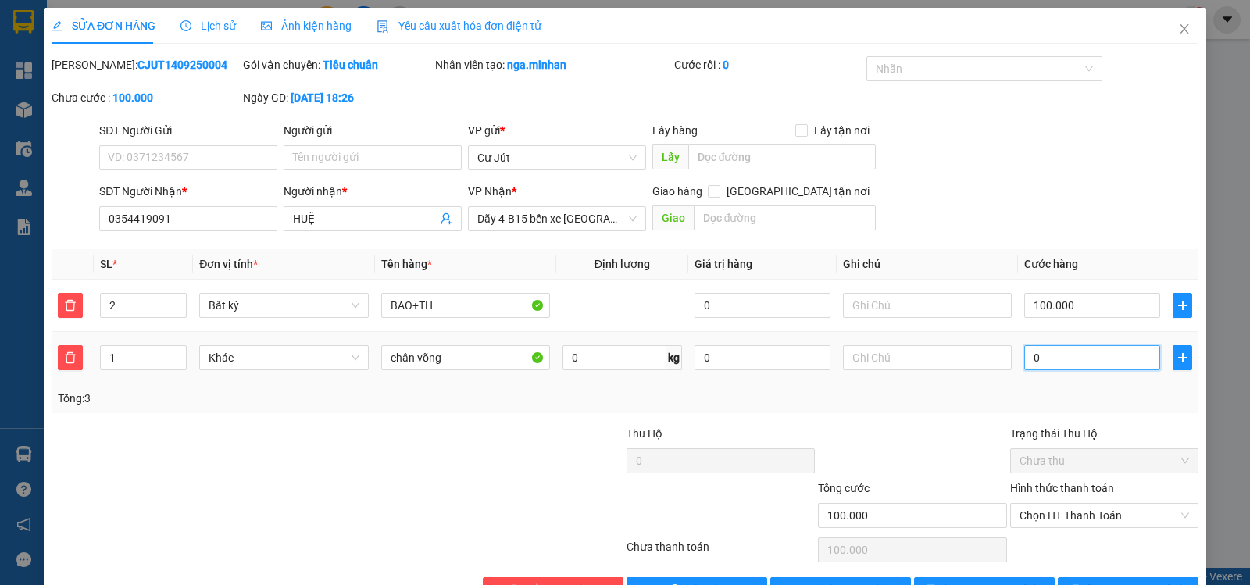
type input "100.003"
type input "30"
type input "100.030"
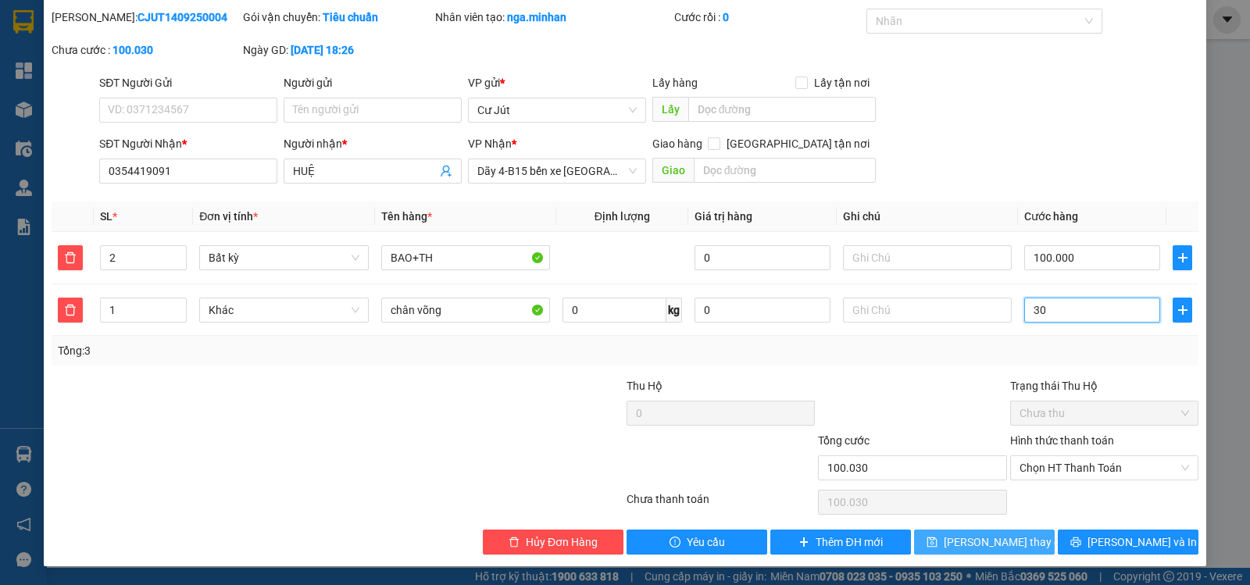
type input "30"
type input "130.000"
type input "30.000"
click at [960, 534] on span "[PERSON_NAME] thay đổi" at bounding box center [1006, 542] width 125 height 17
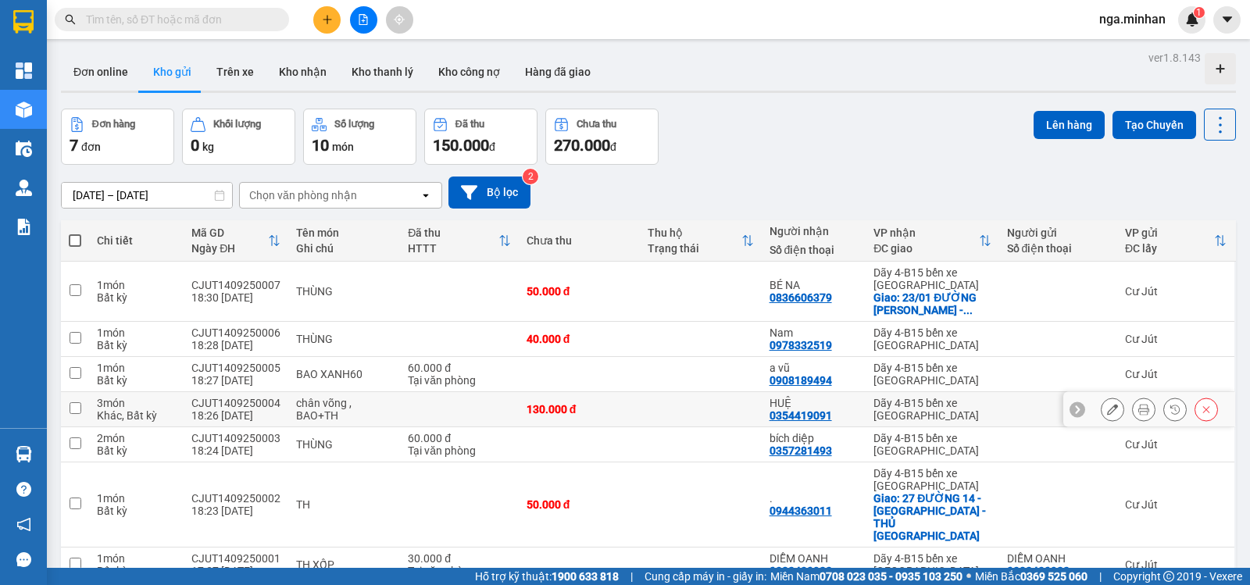
click at [1138, 409] on icon at bounding box center [1143, 409] width 11 height 11
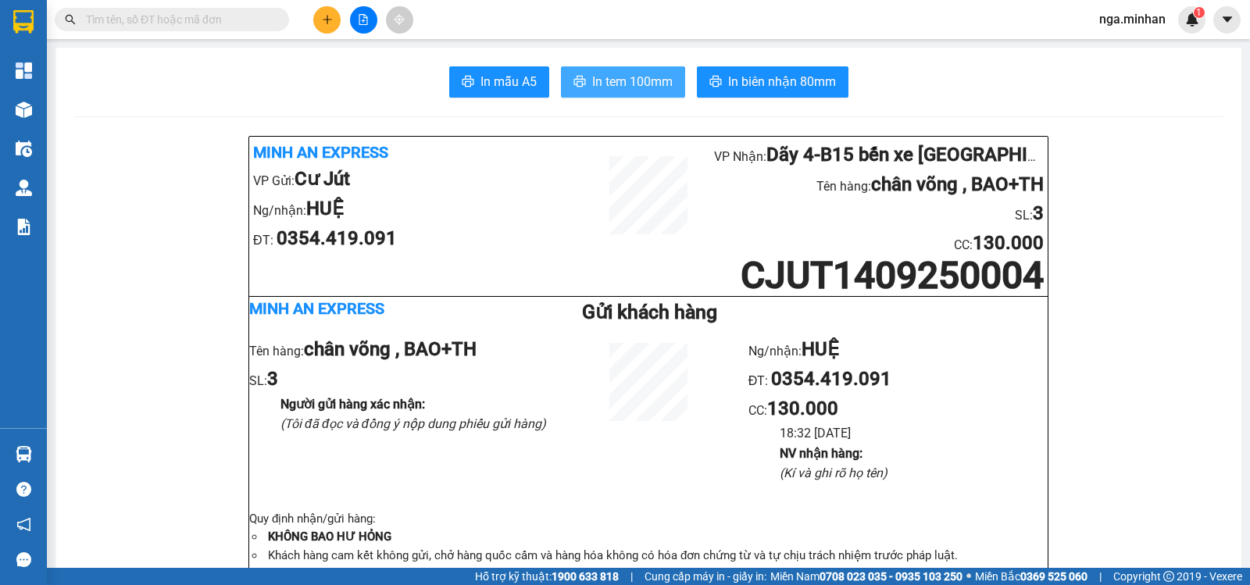
click at [646, 86] on span "In tem 100mm" at bounding box center [632, 82] width 80 height 20
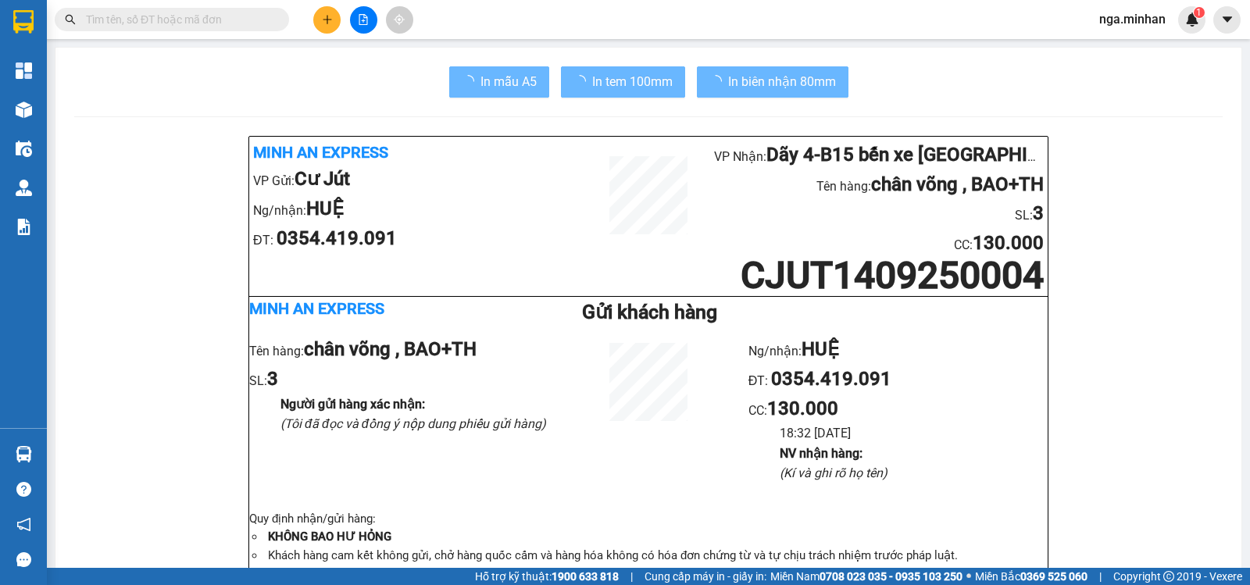
drag, startPoint x: 646, startPoint y: 86, endPoint x: 944, endPoint y: 491, distance: 502.9
click at [944, 491] on div "Ng/nhận: HUỆ ĐT: 0354.419.091 CC : 130.000 18:32 [DATE] NV nhận hàng : (Kí và g…" at bounding box center [897, 422] width 299 height 175
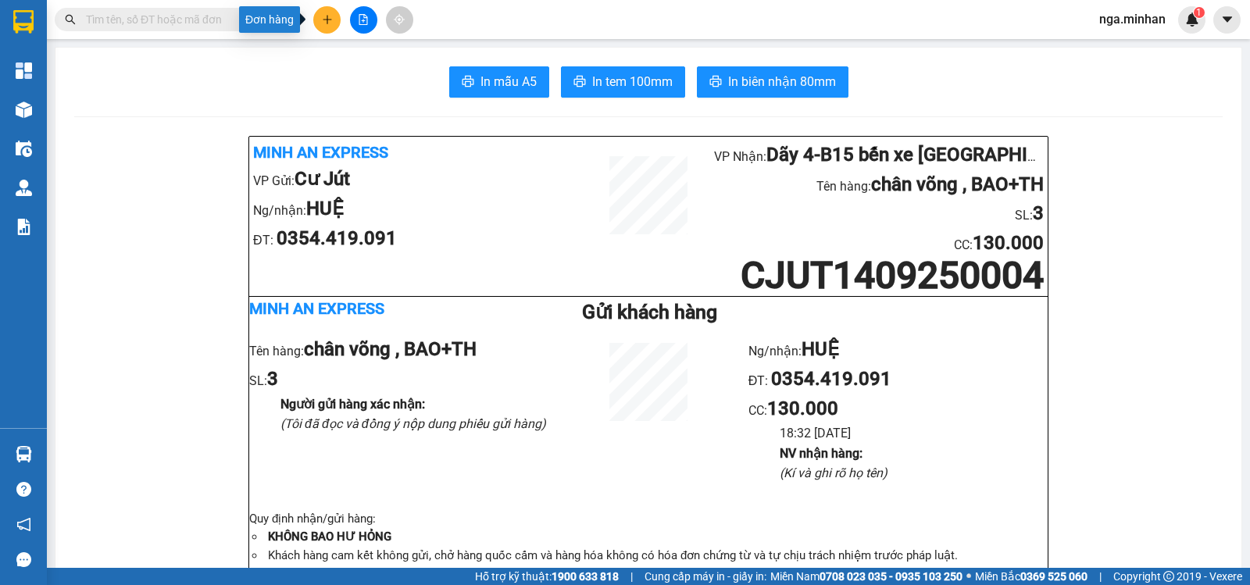
click at [327, 17] on icon "plus" at bounding box center [327, 19] width 11 height 11
click at [328, 12] on button at bounding box center [326, 19] width 27 height 27
click at [367, 56] on div "Tạo đơn hàng" at bounding box center [389, 58] width 68 height 17
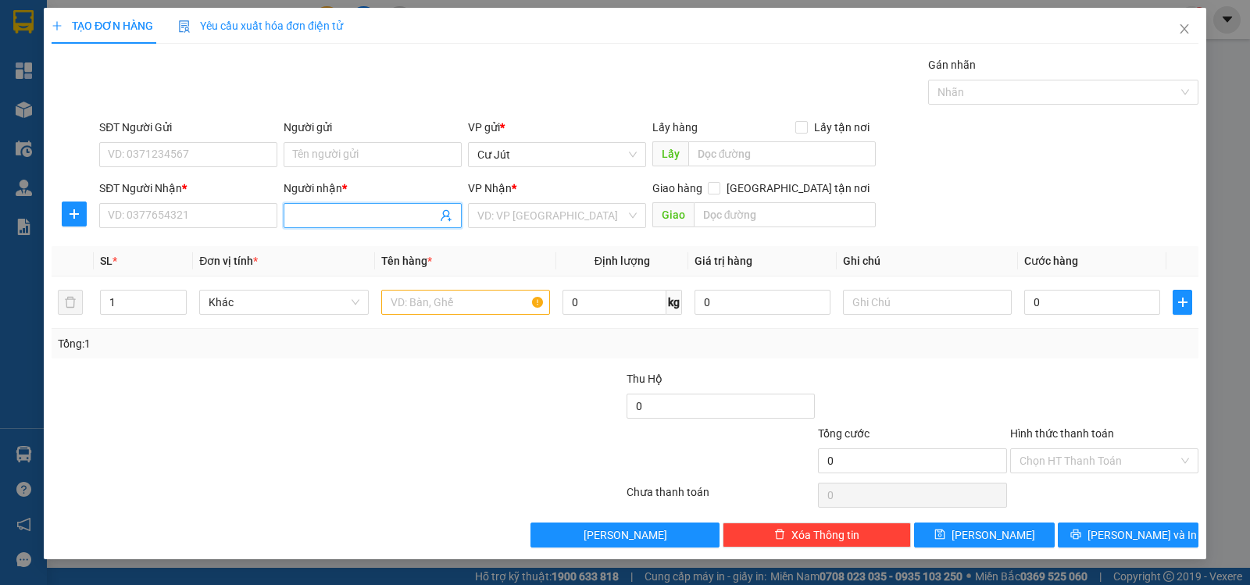
click at [373, 213] on input "Người nhận *" at bounding box center [365, 215] width 144 height 17
type input "c cần"
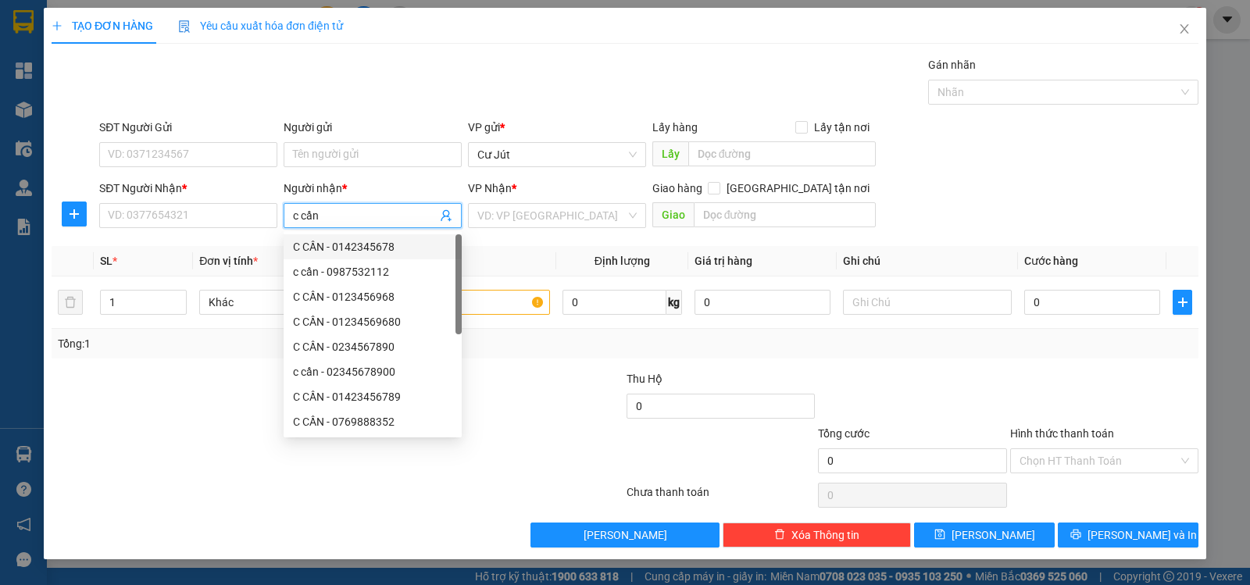
click at [388, 247] on div "C CẦN - 0142345678" at bounding box center [372, 246] width 159 height 17
type input "0142345678"
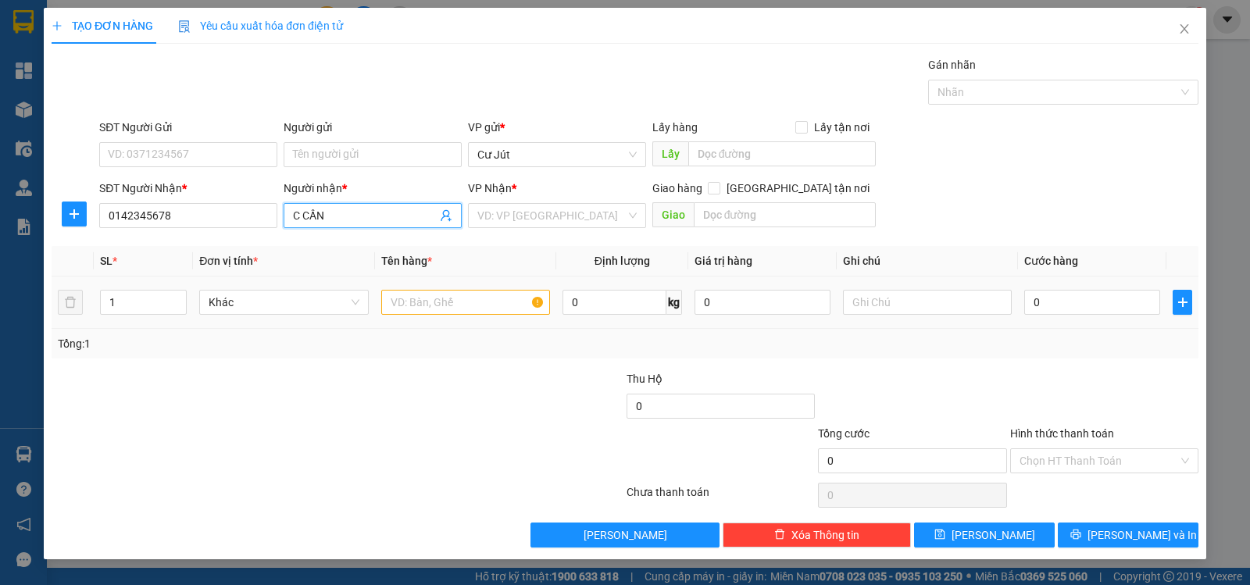
type input "C CẦN"
click at [460, 300] on input "text" at bounding box center [465, 302] width 169 height 25
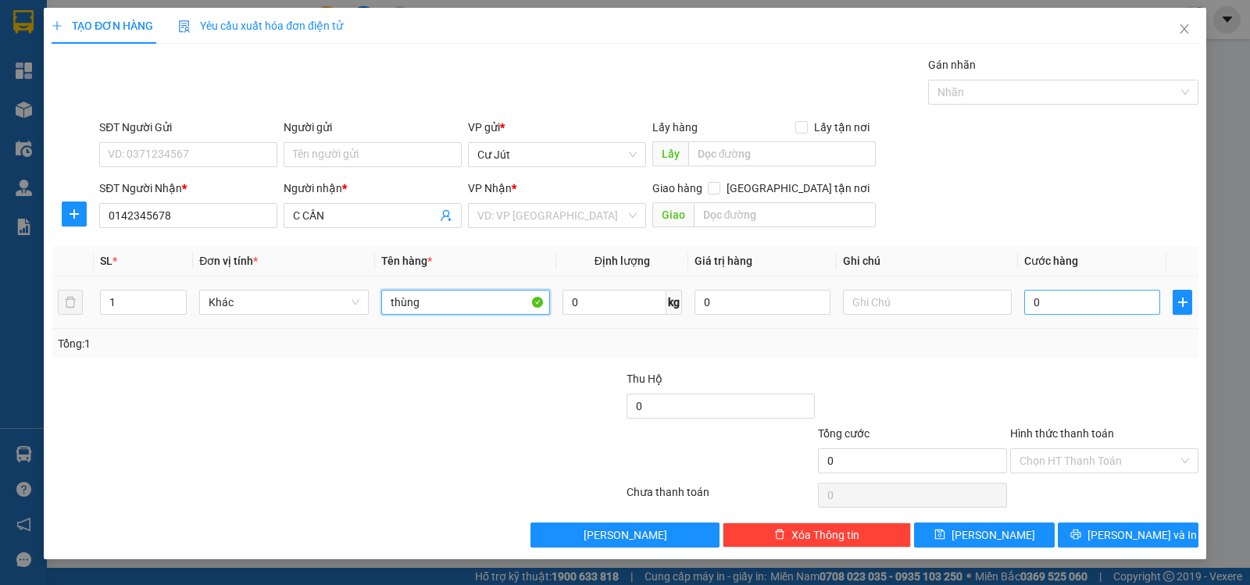
type input "thùng"
click at [1076, 296] on input "0" at bounding box center [1092, 302] width 136 height 25
type input "1"
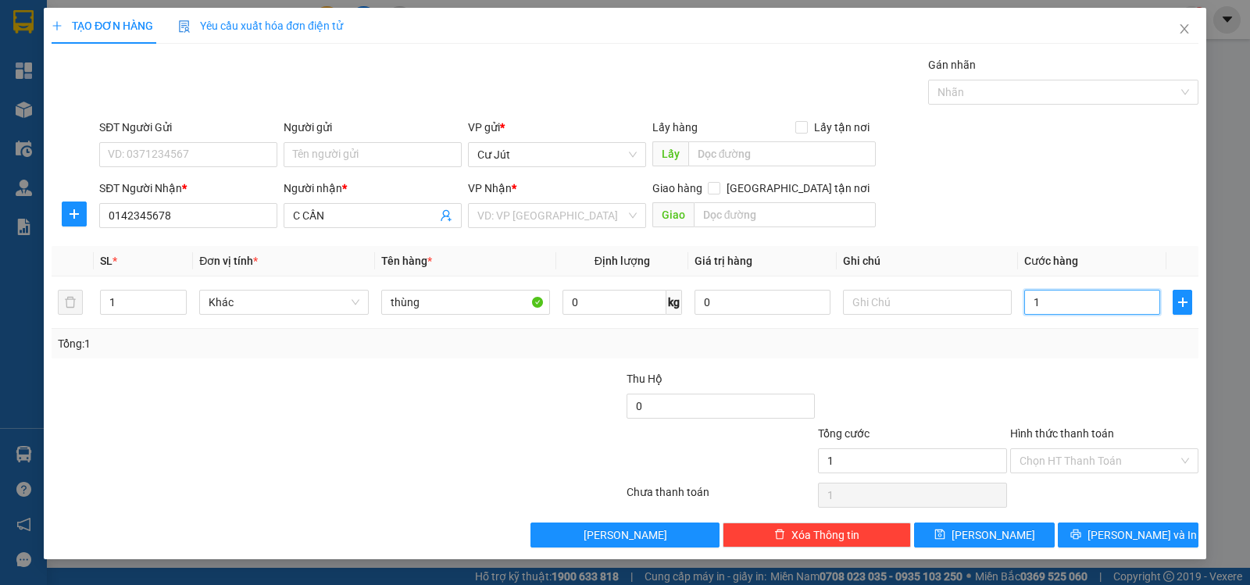
type input "11"
type input "110"
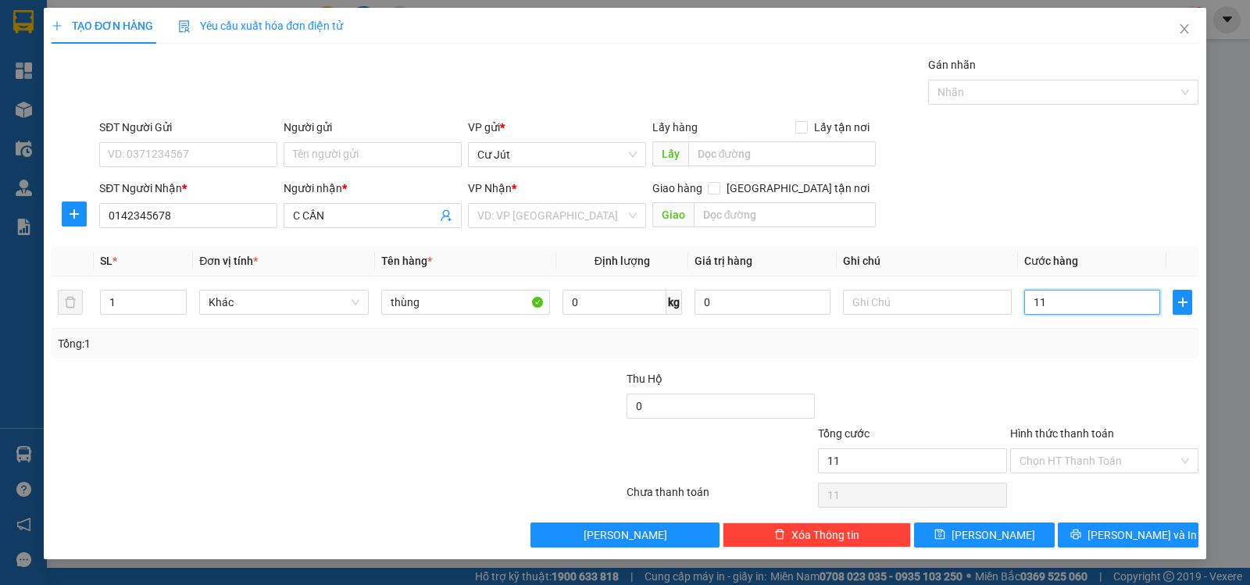
type input "110"
type input "110.000"
click at [1054, 460] on input "Hình thức thanh toán" at bounding box center [1098, 460] width 159 height 23
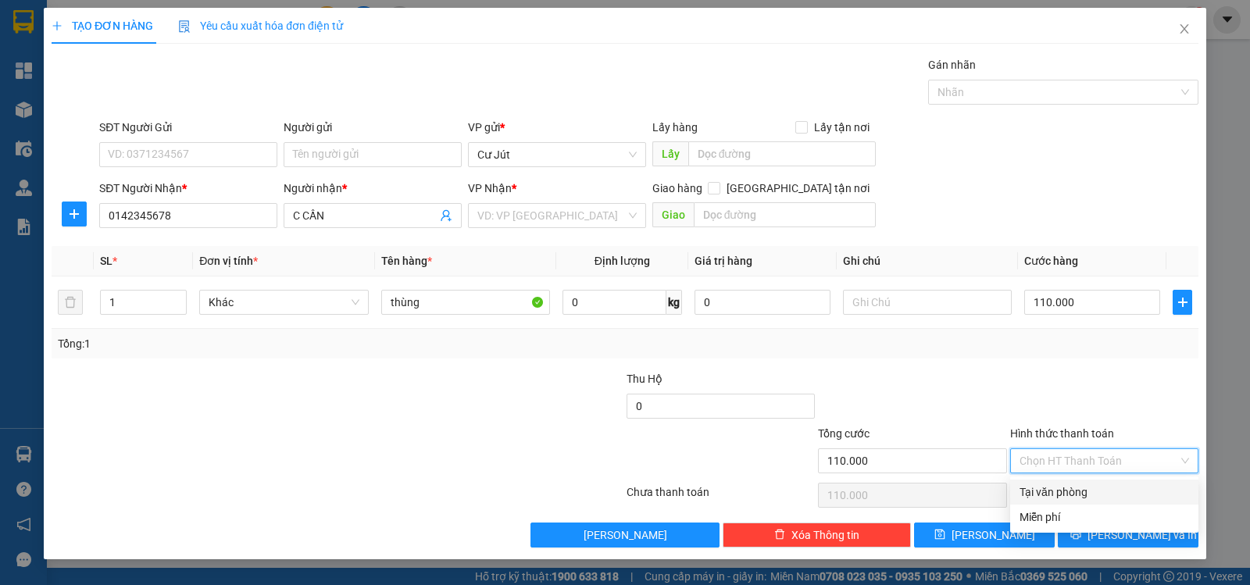
click at [1083, 499] on div "Tại văn phòng" at bounding box center [1104, 492] width 170 height 17
type input "0"
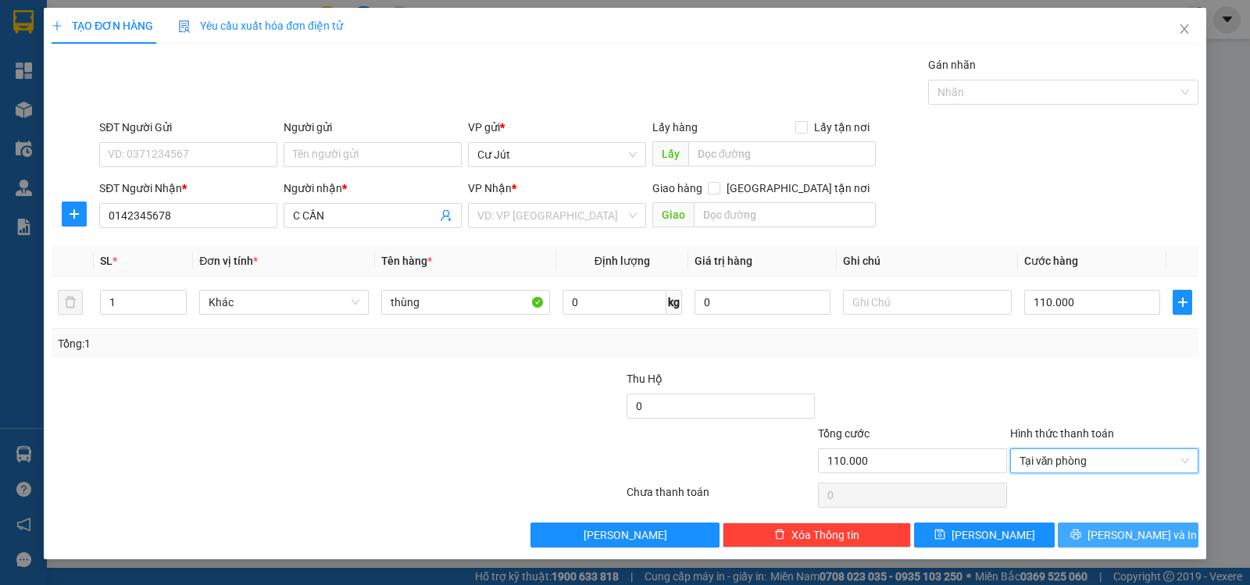
click at [1119, 537] on span "[PERSON_NAME] và In" at bounding box center [1141, 534] width 109 height 17
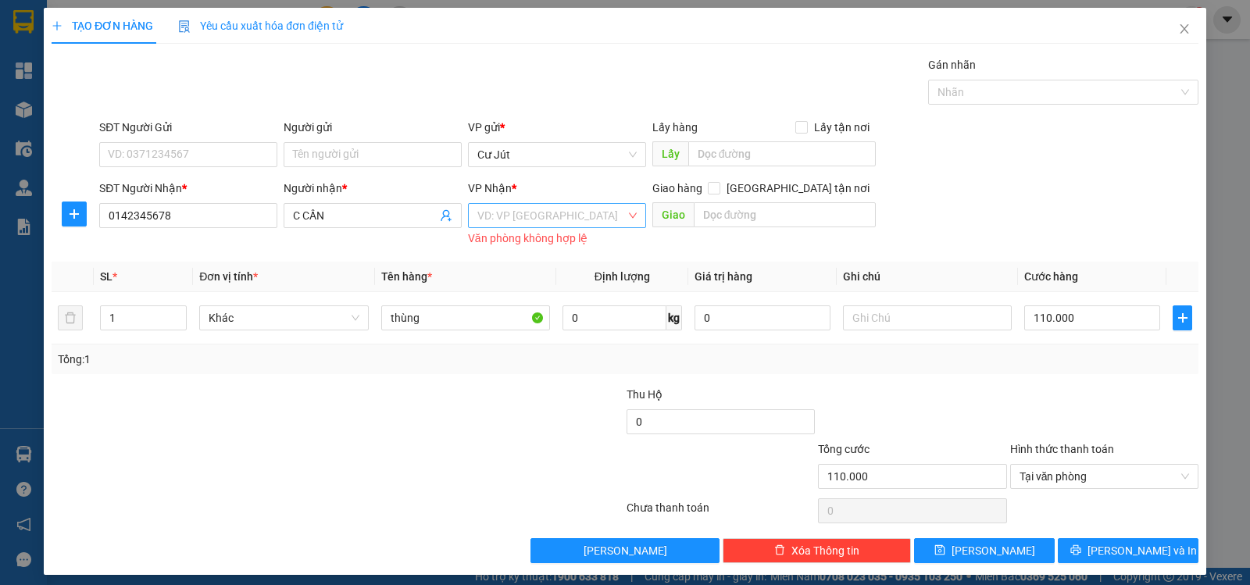
click at [591, 208] on input "search" at bounding box center [551, 215] width 148 height 23
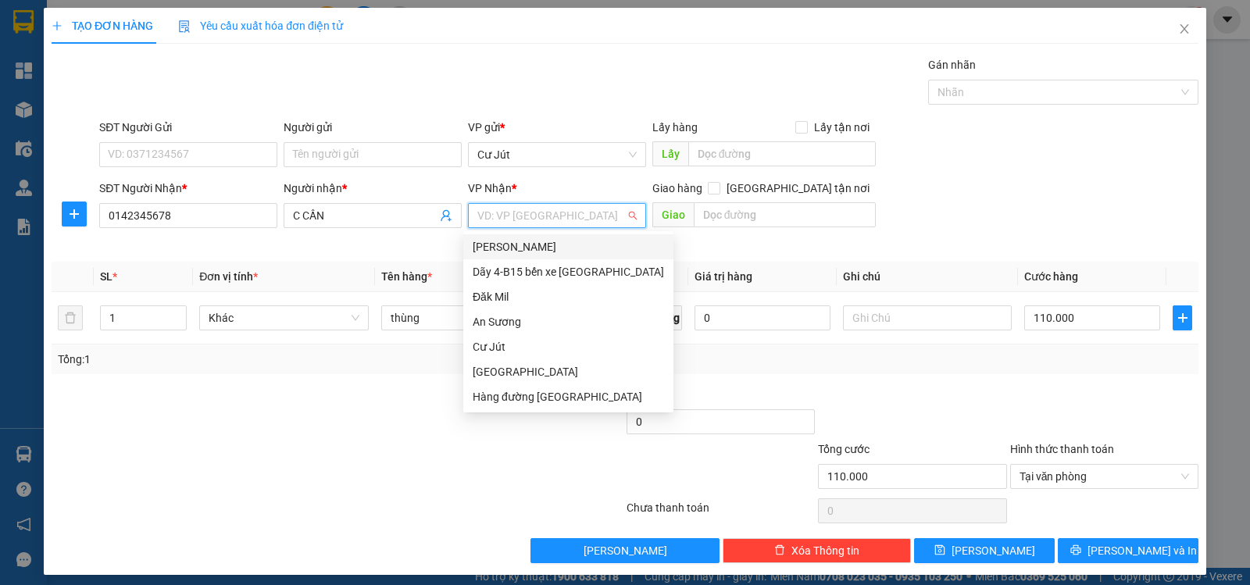
click at [591, 208] on input "search" at bounding box center [551, 215] width 148 height 23
click at [614, 279] on div "Dãy 4-B15 bến xe [GEOGRAPHIC_DATA]" at bounding box center [568, 271] width 191 height 17
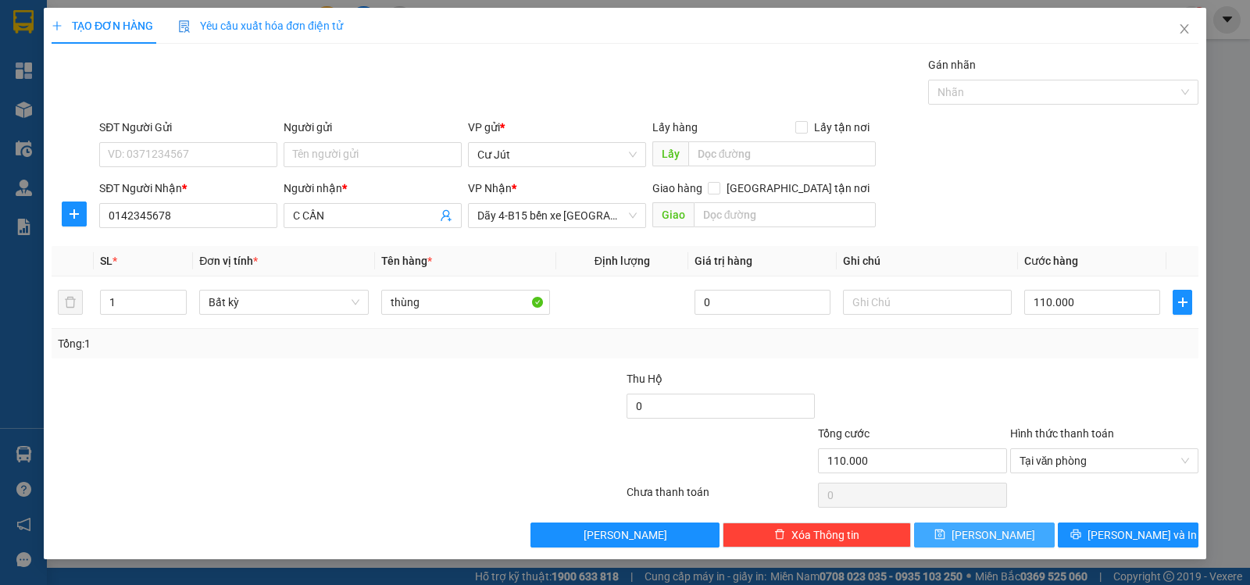
click at [1009, 536] on button "[PERSON_NAME]" at bounding box center [984, 535] width 141 height 25
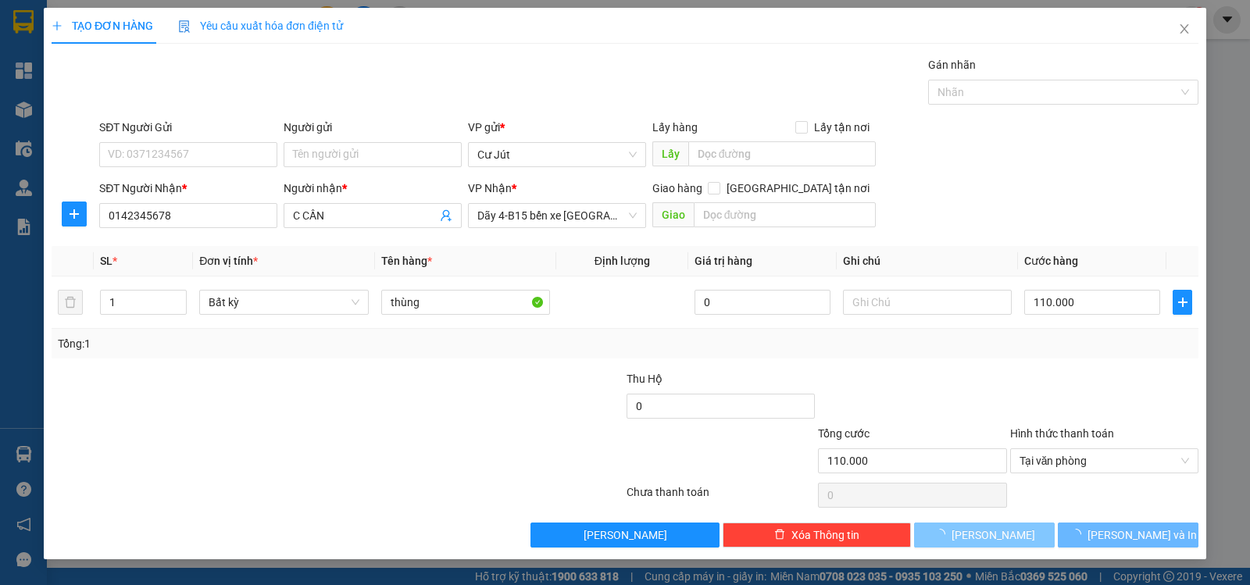
type input "0"
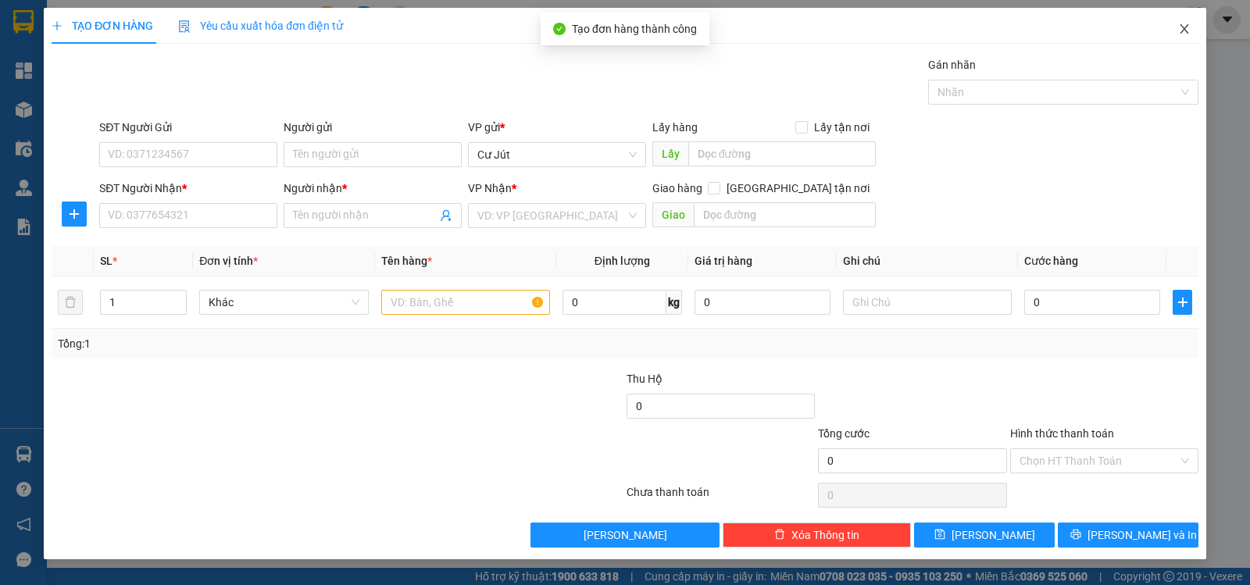
click at [1180, 19] on span "Close" at bounding box center [1184, 30] width 44 height 44
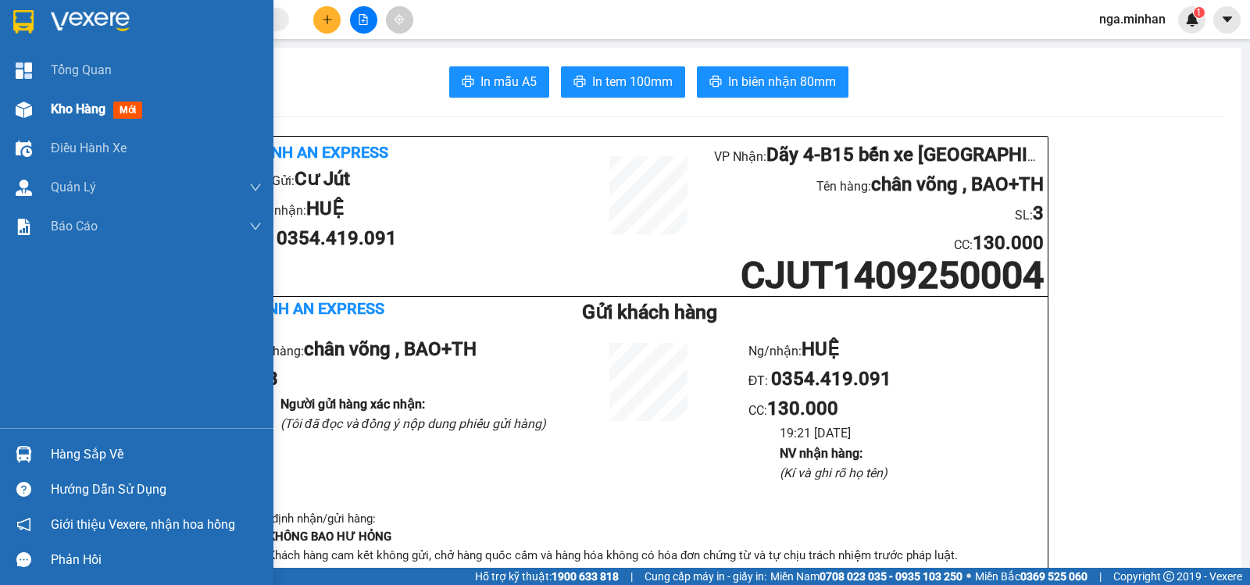
click at [75, 110] on span "Kho hàng" at bounding box center [78, 109] width 55 height 15
